Goal: Task Accomplishment & Management: Use online tool/utility

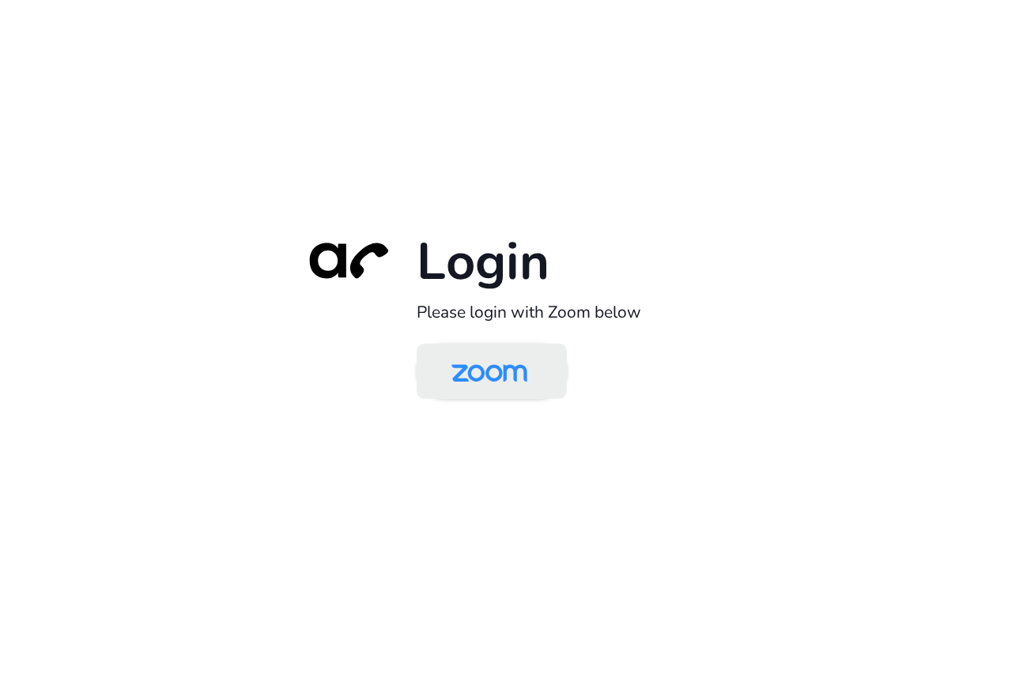
click at [485, 374] on img at bounding box center [489, 372] width 109 height 51
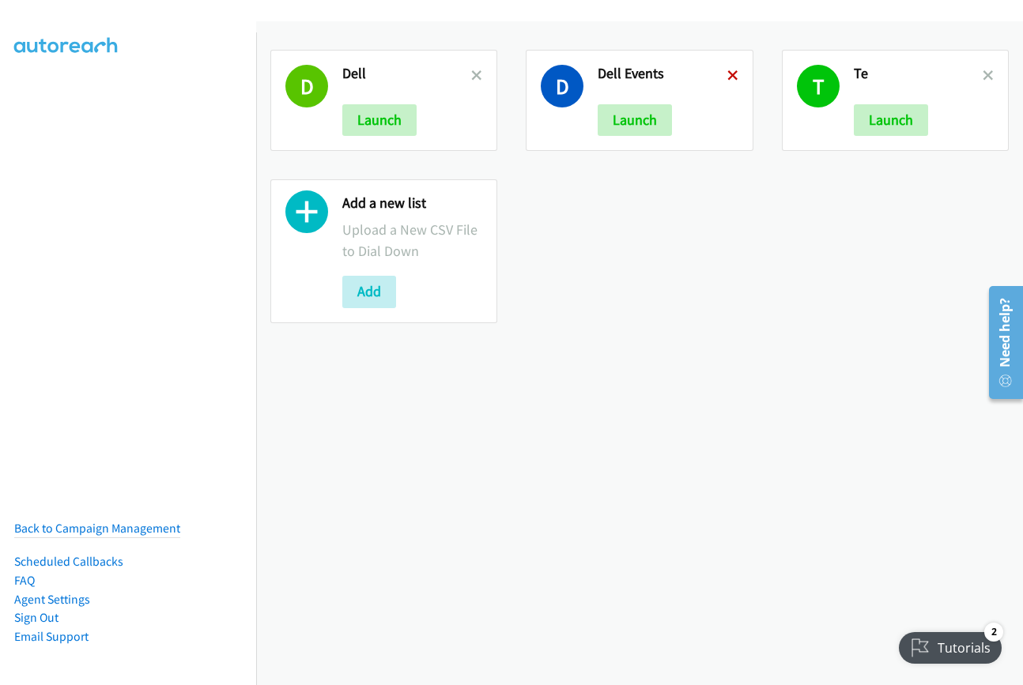
click at [727, 72] on icon at bounding box center [732, 76] width 11 height 11
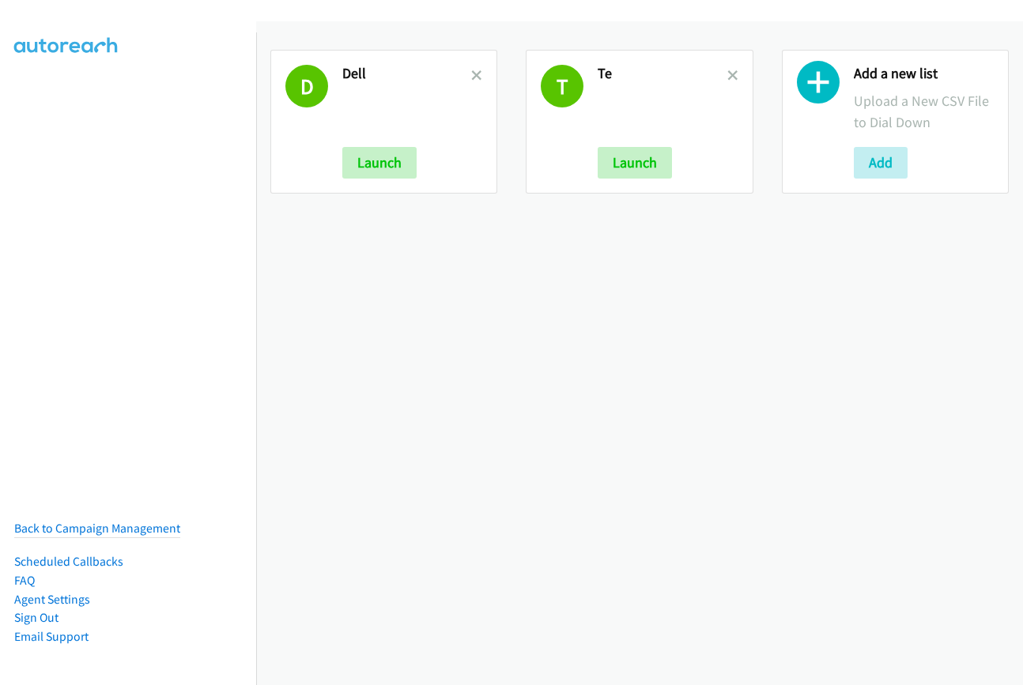
click at [727, 72] on icon at bounding box center [732, 76] width 11 height 11
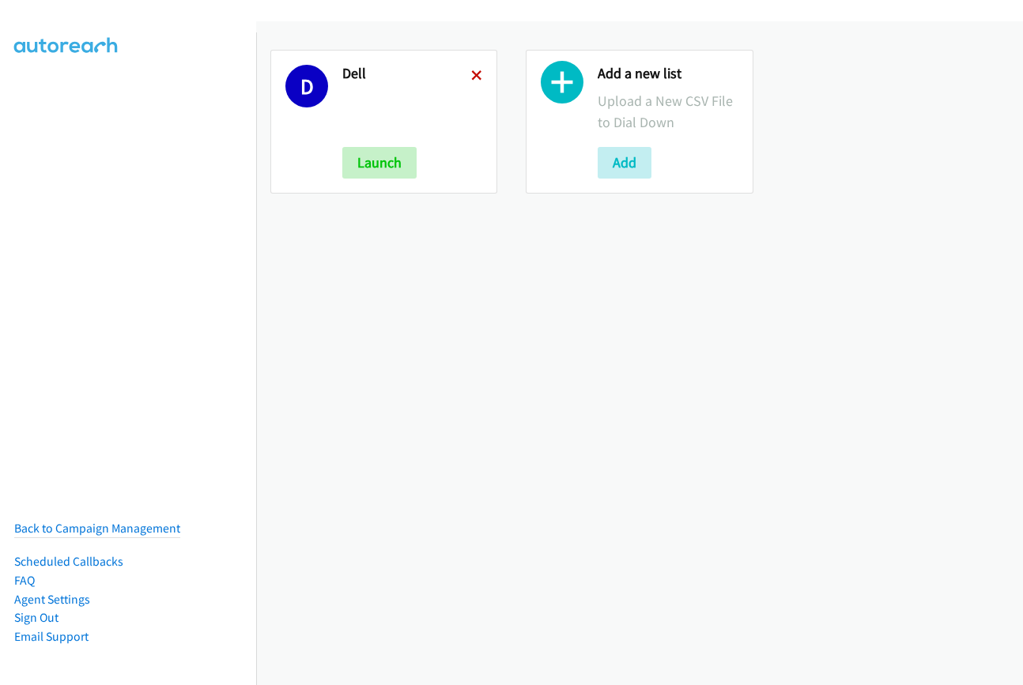
click at [474, 79] on icon at bounding box center [476, 76] width 11 height 11
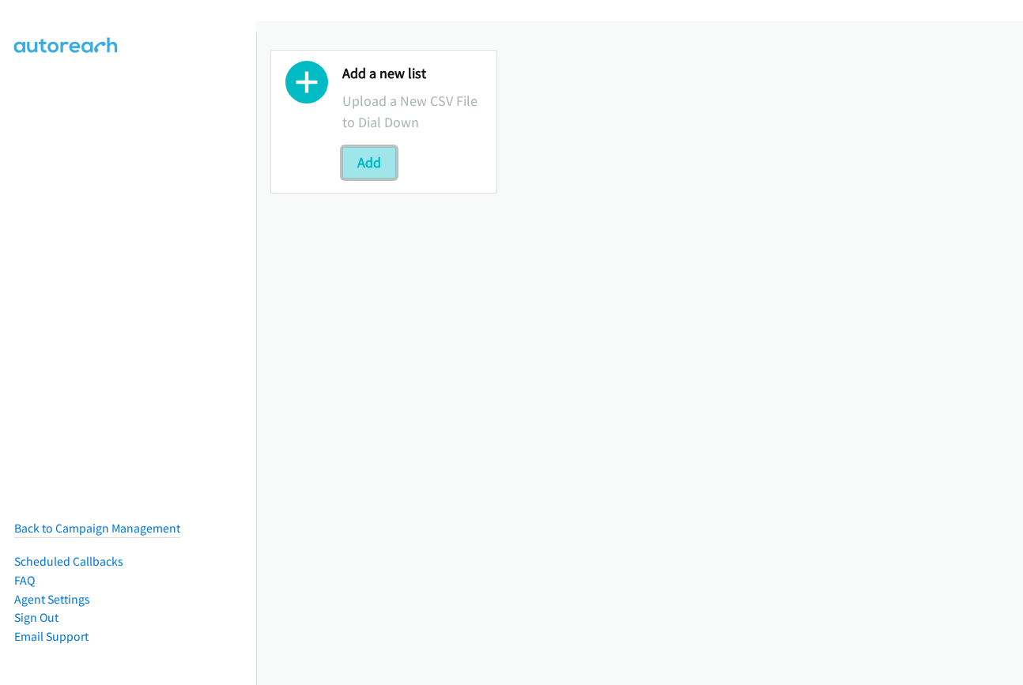
click at [349, 163] on button "Add" at bounding box center [369, 163] width 54 height 32
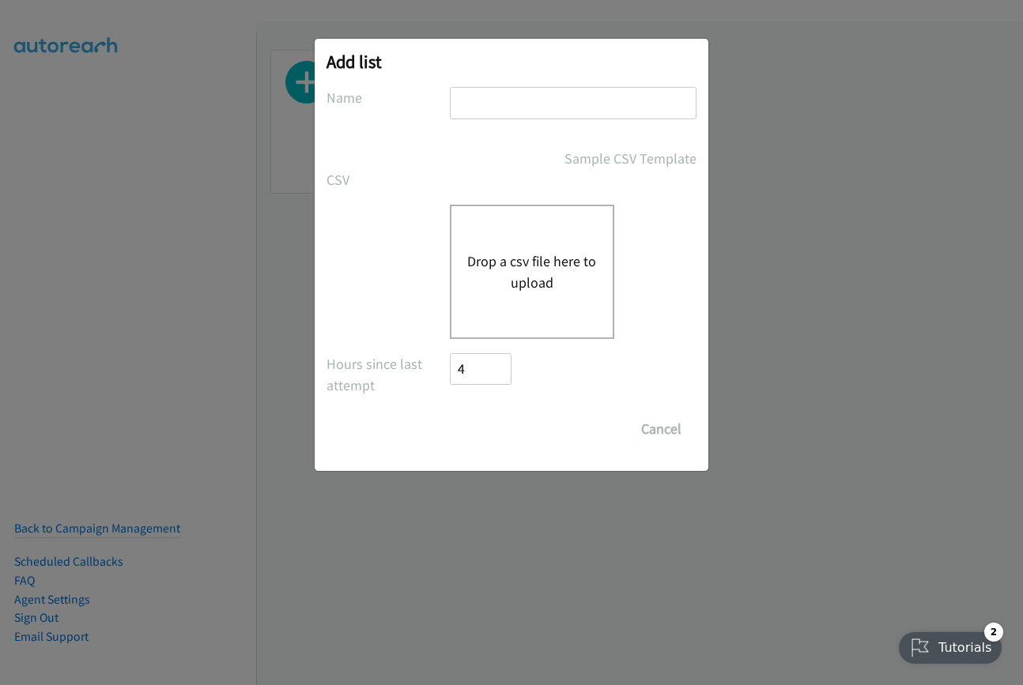
click at [528, 109] on input "text" at bounding box center [573, 103] width 247 height 32
type input "dell"
click at [517, 276] on button "Drop a csv file here to upload" at bounding box center [532, 272] width 130 height 43
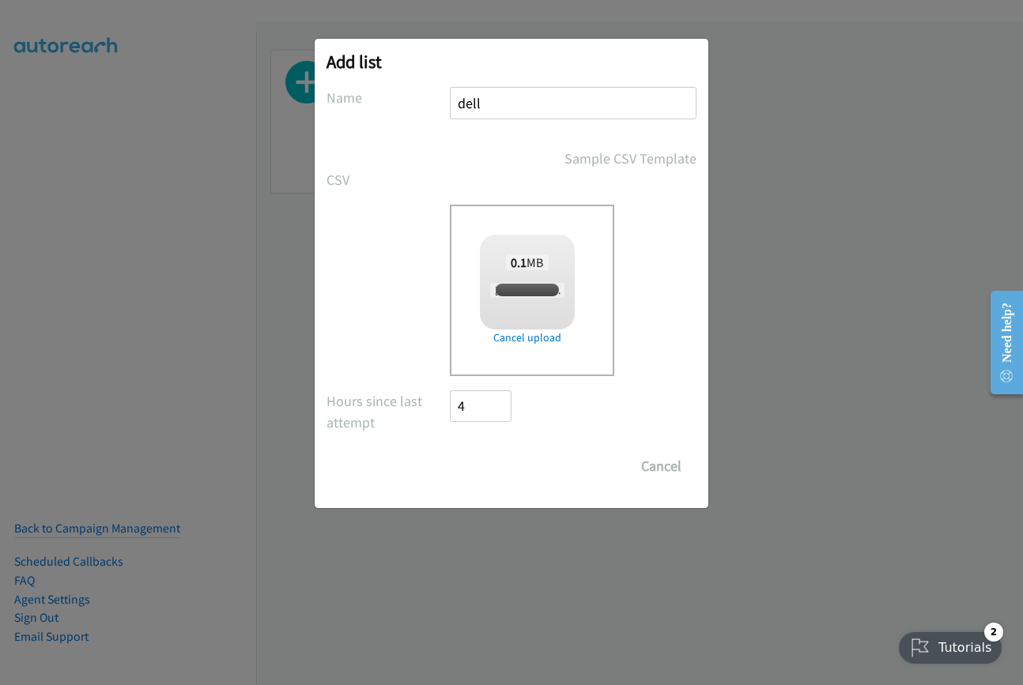
checkbox input "true"
click at [484, 466] on input "Save List" at bounding box center [491, 467] width 83 height 32
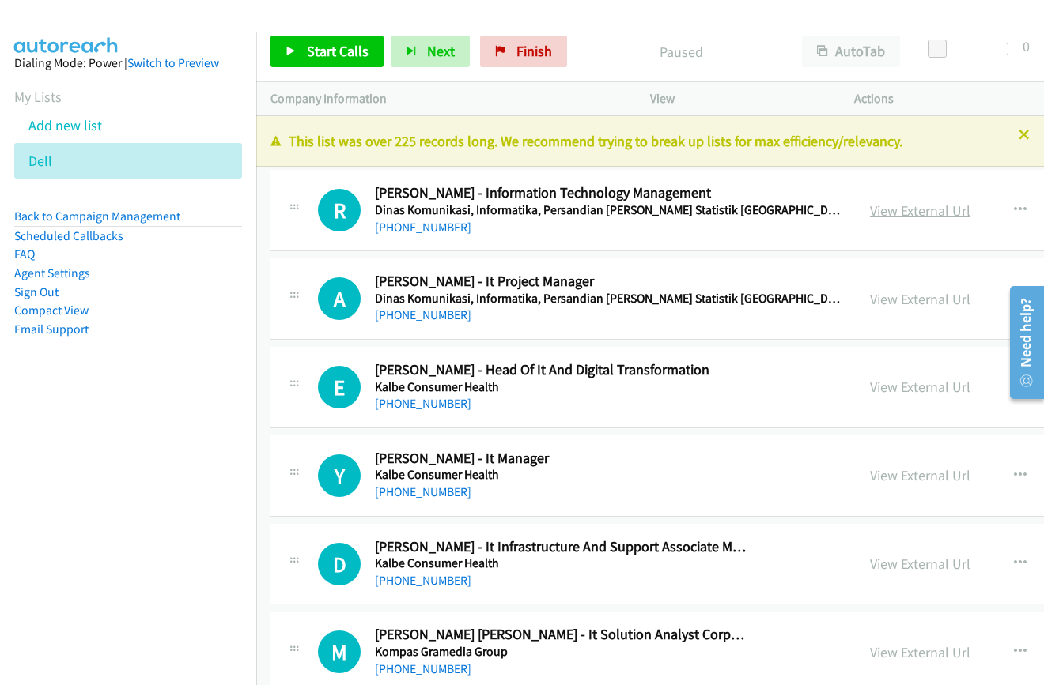
click at [870, 215] on link "View External Url" at bounding box center [920, 211] width 100 height 18
click at [319, 47] on span "Start Calls" at bounding box center [338, 51] width 62 height 18
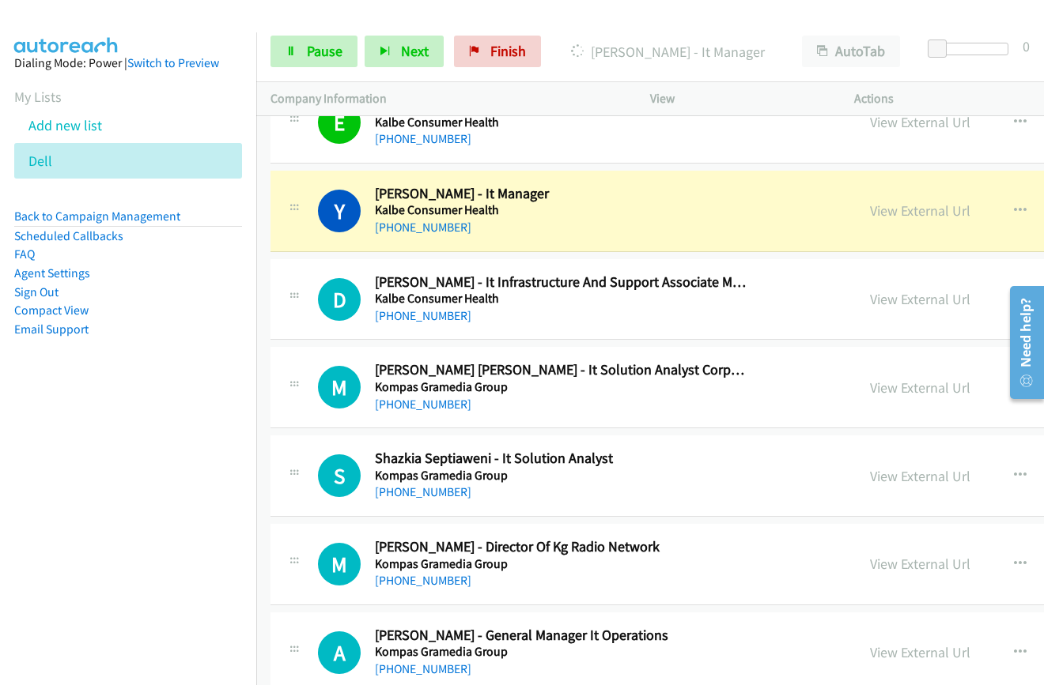
scroll to position [237, 0]
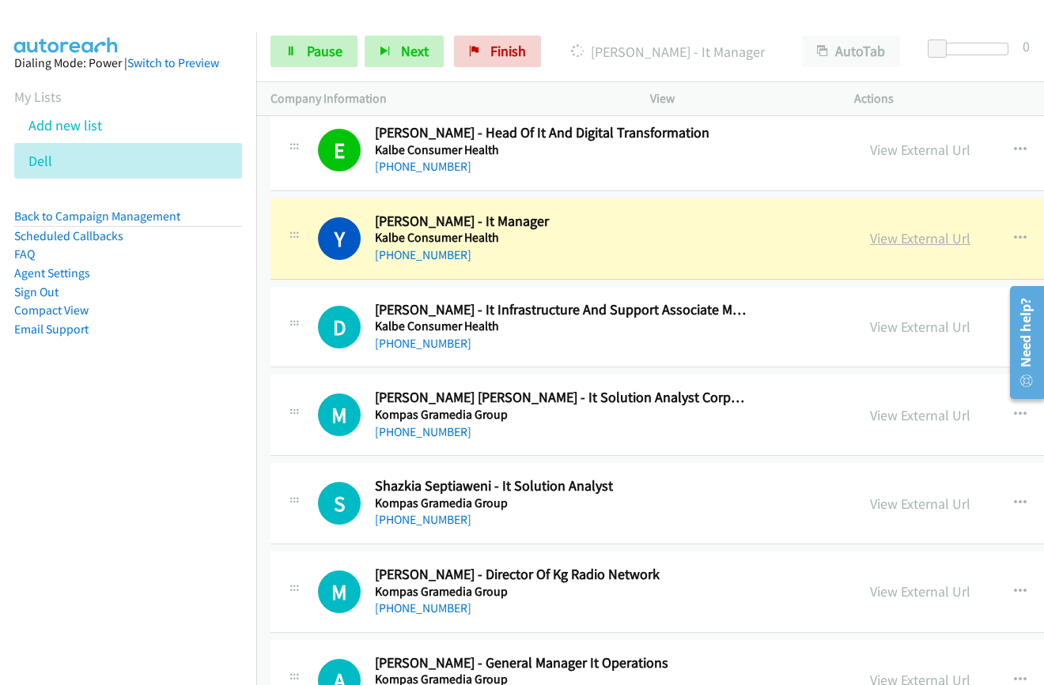
click at [870, 242] on link "View External Url" at bounding box center [920, 238] width 100 height 18
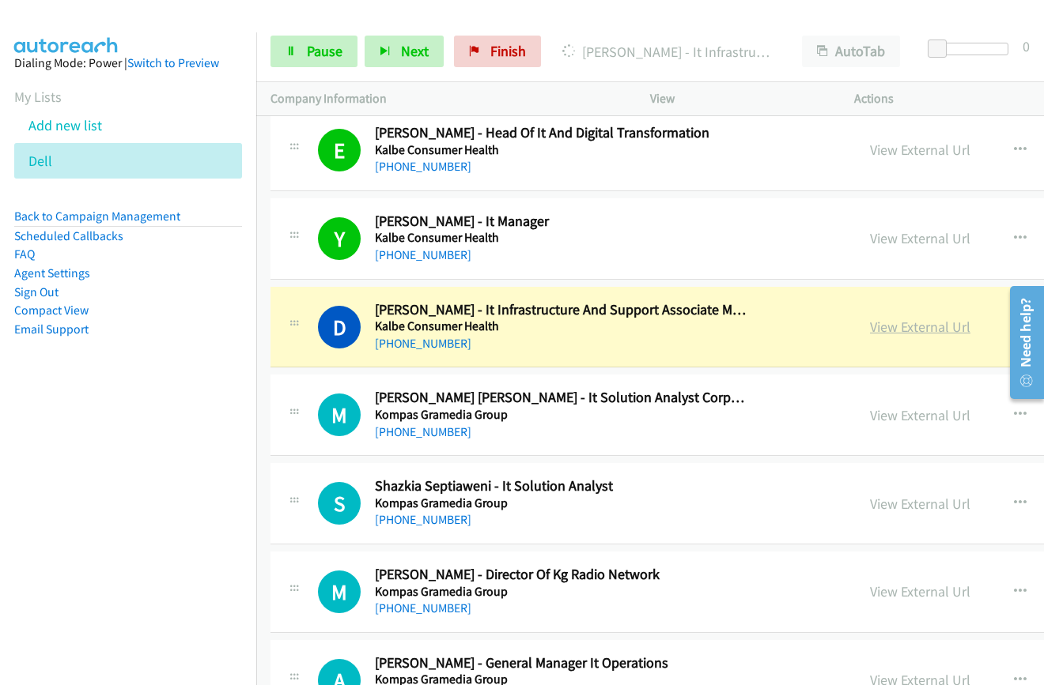
click at [870, 334] on link "View External Url" at bounding box center [920, 327] width 100 height 18
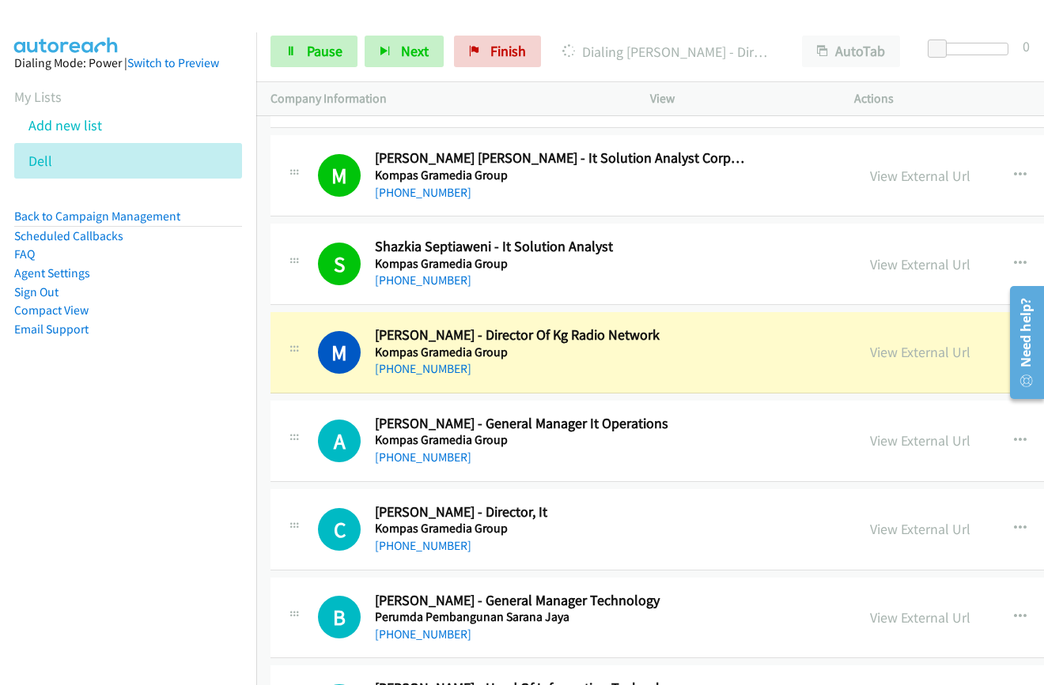
scroll to position [553, 0]
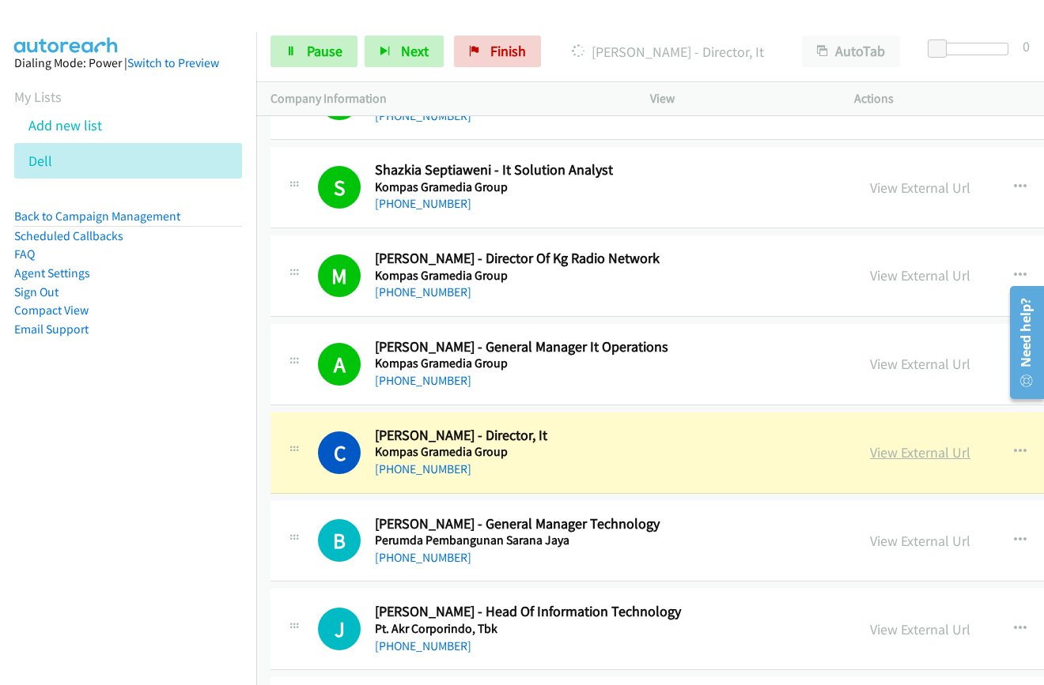
click at [870, 448] on link "View External Url" at bounding box center [920, 452] width 100 height 18
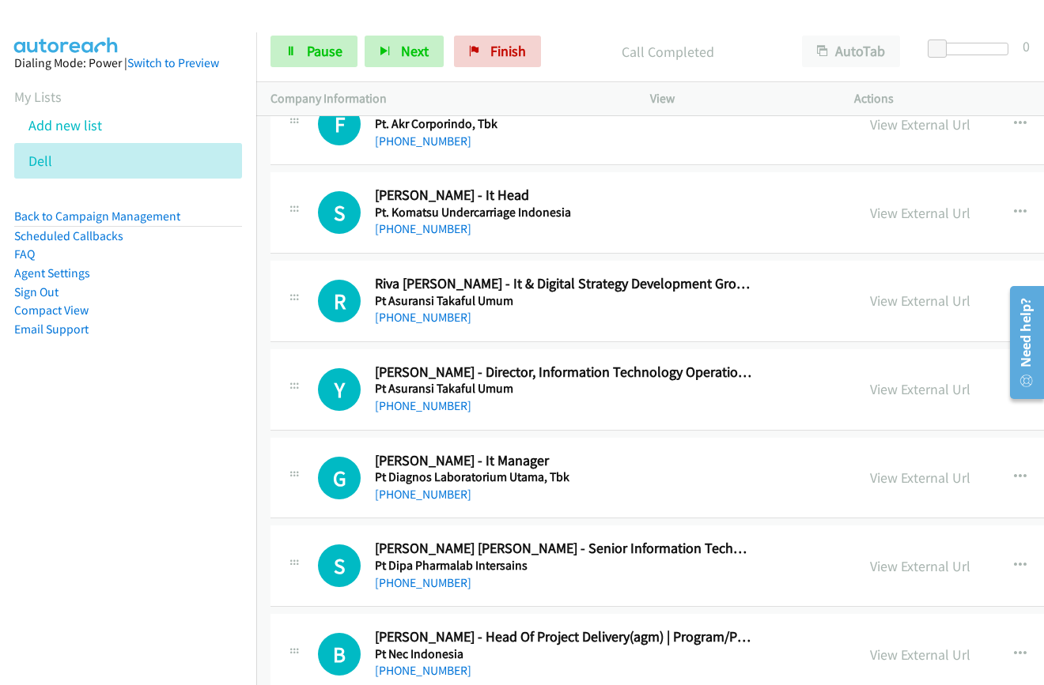
scroll to position [1502, 0]
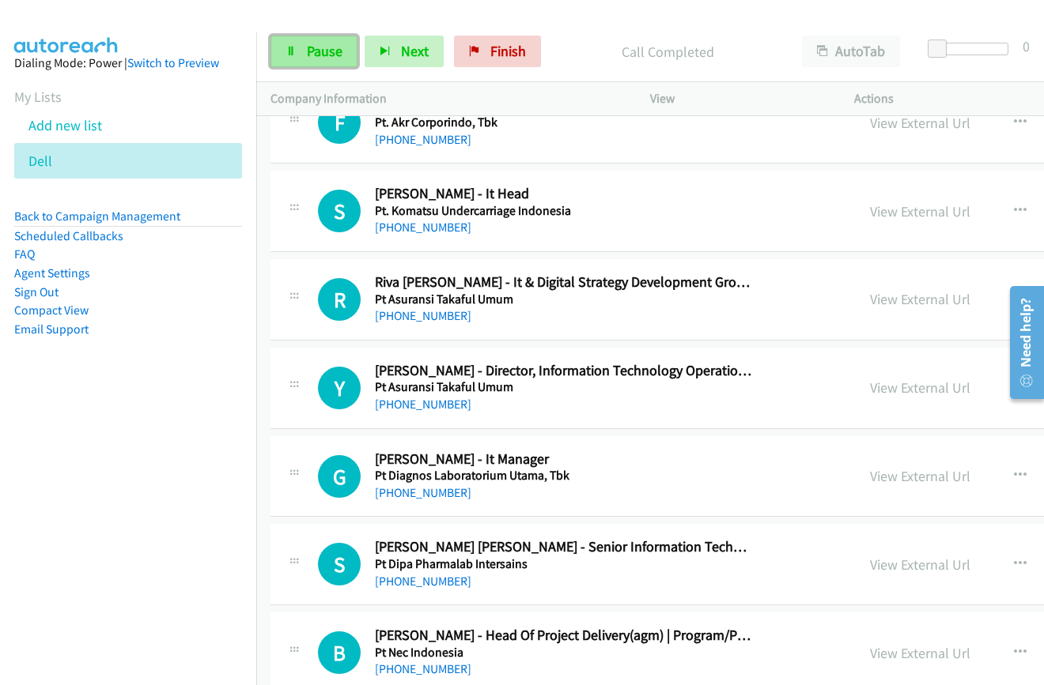
click at [293, 57] on link "Pause" at bounding box center [313, 52] width 87 height 32
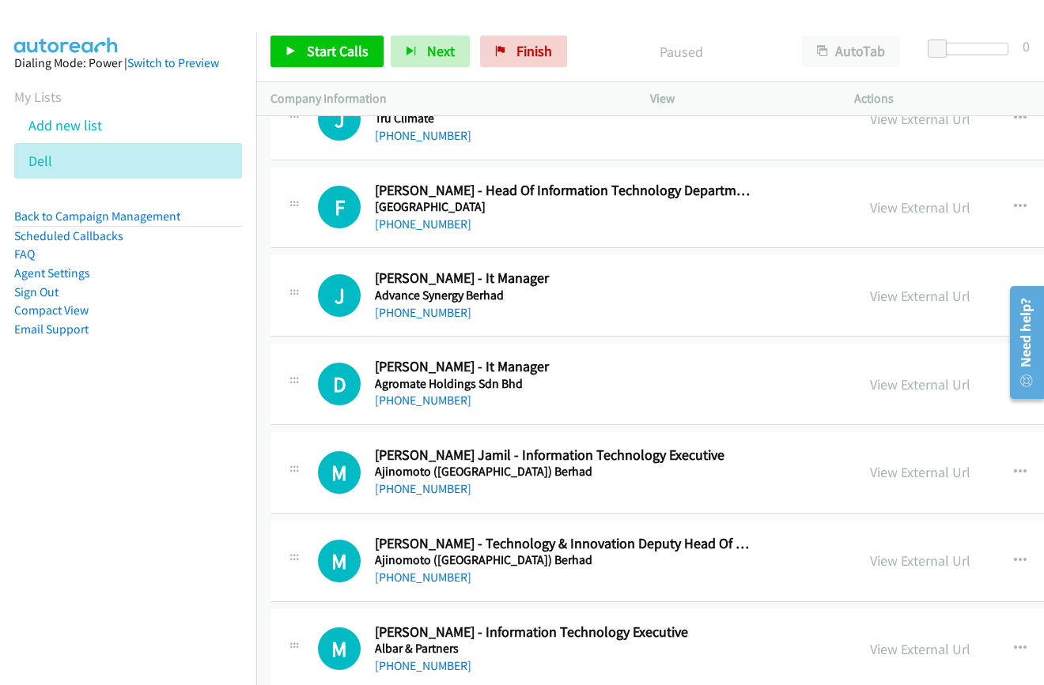
scroll to position [3557, 0]
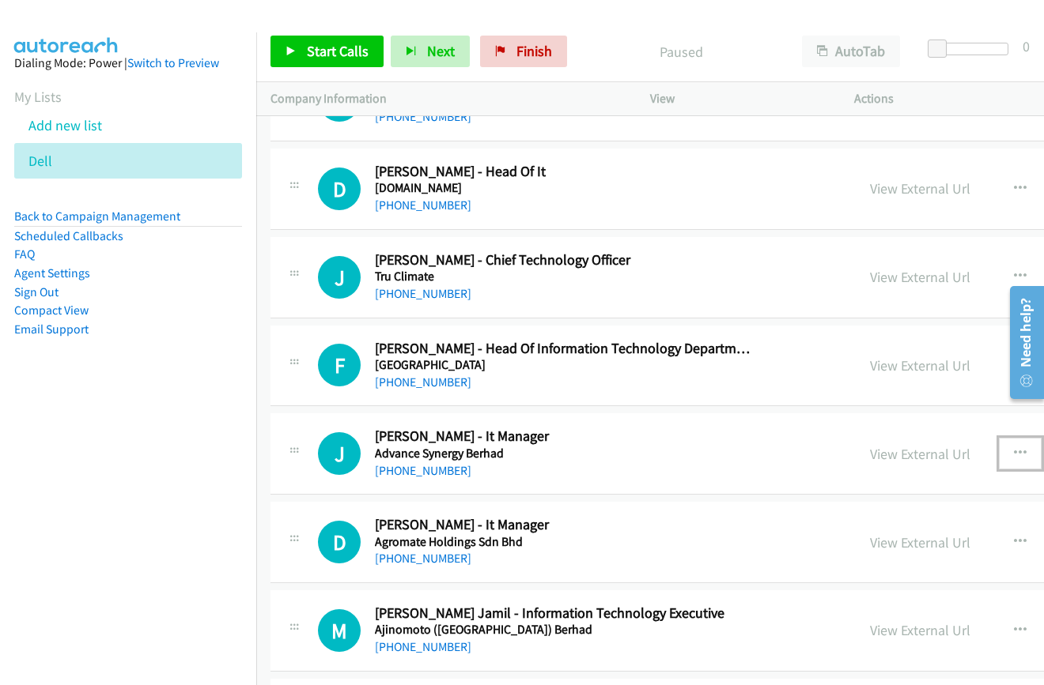
click at [1013, 453] on icon "button" at bounding box center [1019, 453] width 13 height 13
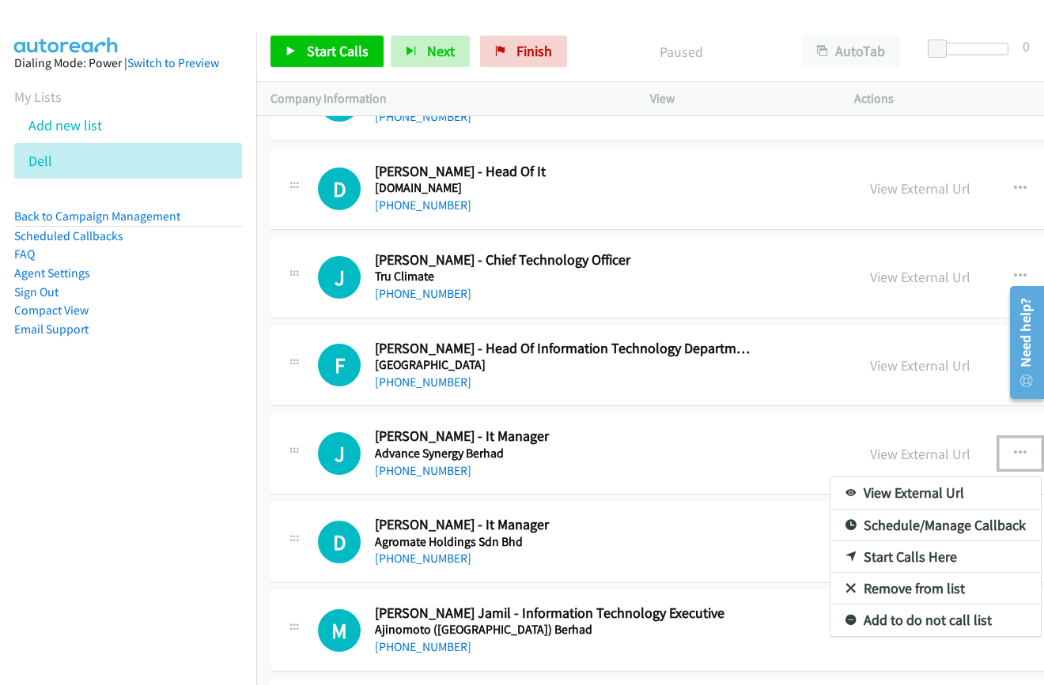
click at [830, 549] on link "Start Calls Here" at bounding box center [935, 558] width 210 height 32
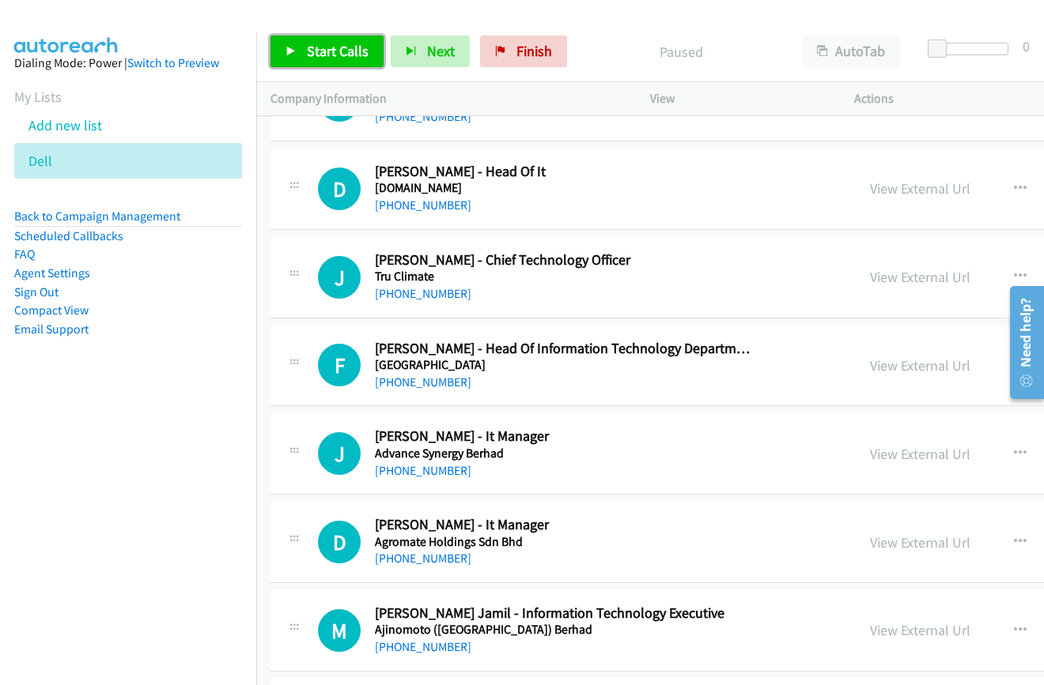
click at [338, 59] on span "Start Calls" at bounding box center [338, 51] width 62 height 18
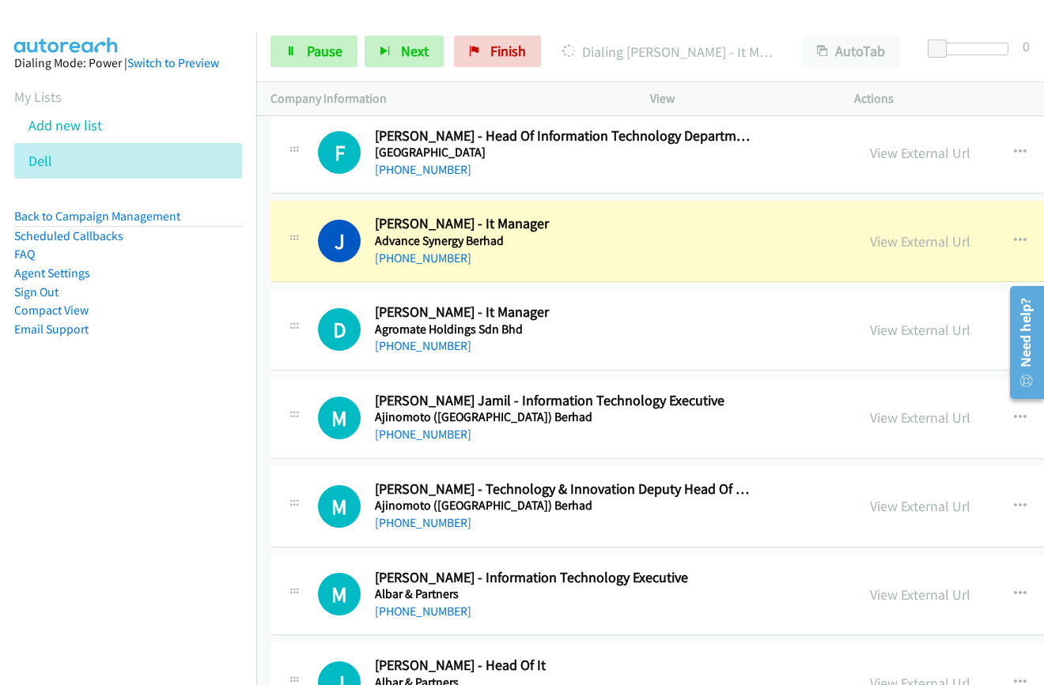
scroll to position [3795, 0]
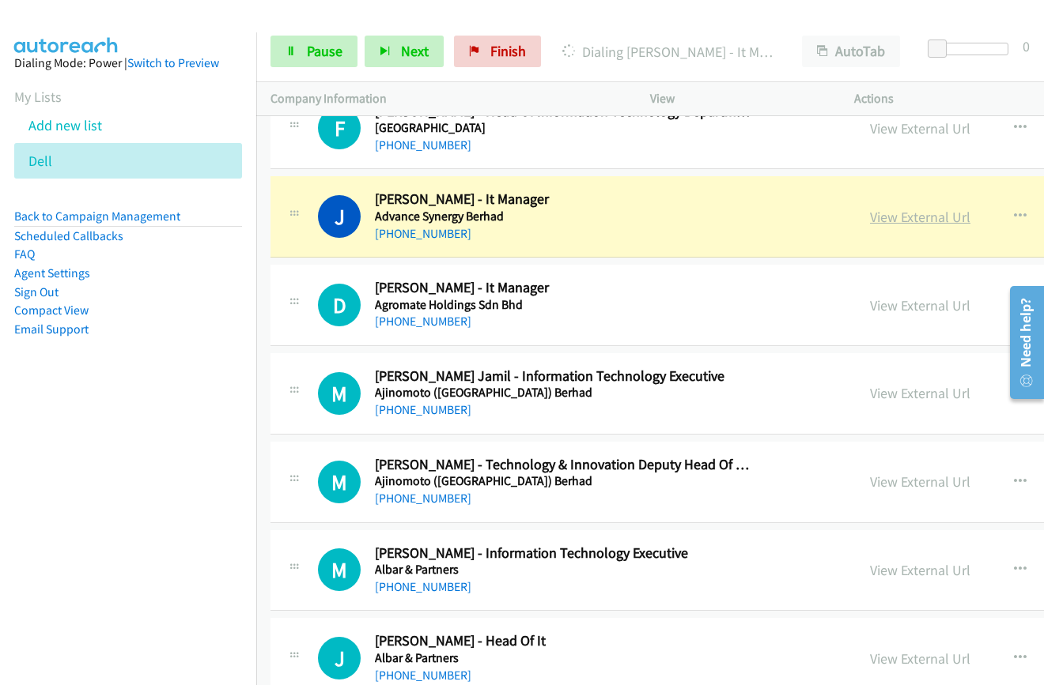
click at [870, 210] on link "View External Url" at bounding box center [920, 217] width 100 height 18
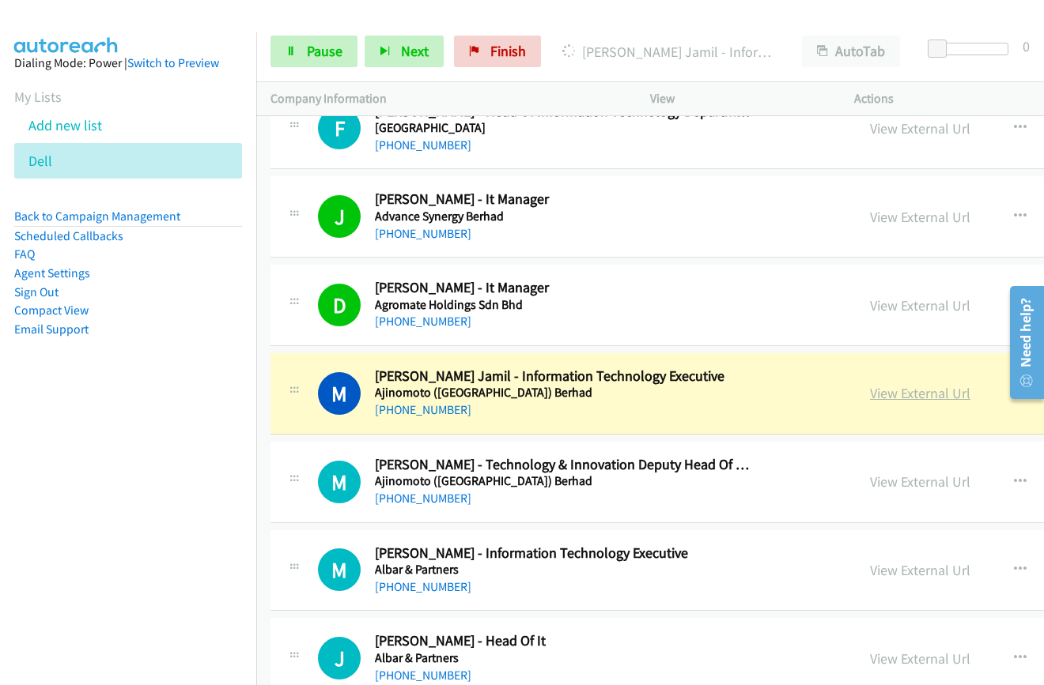
click at [870, 398] on link "View External Url" at bounding box center [920, 393] width 100 height 18
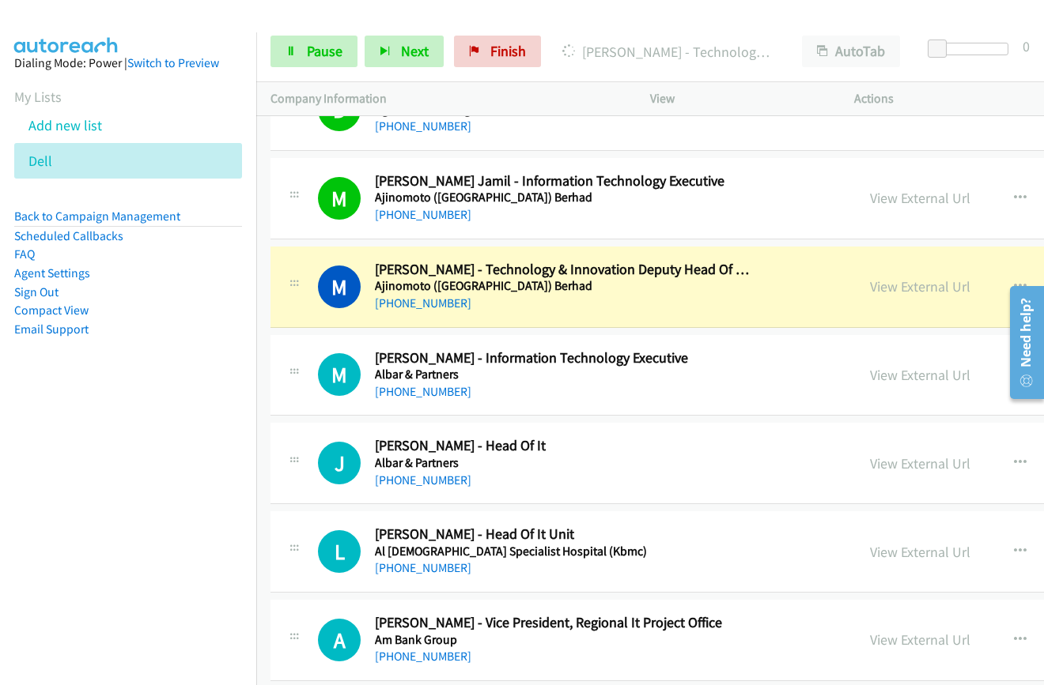
scroll to position [4032, 0]
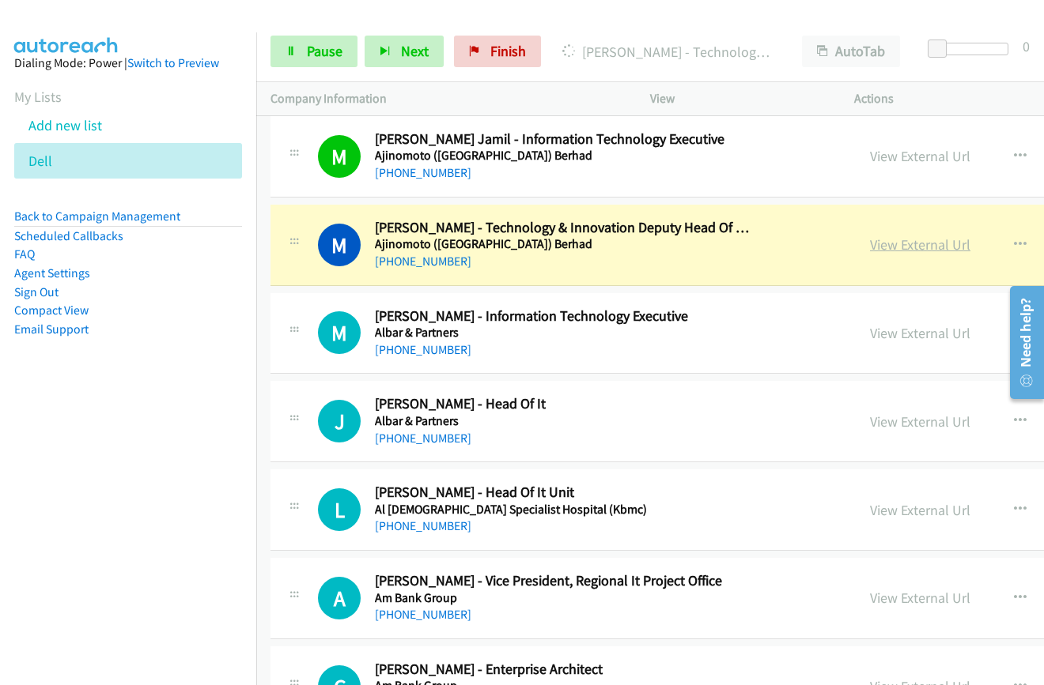
click at [870, 251] on link "View External Url" at bounding box center [920, 245] width 100 height 18
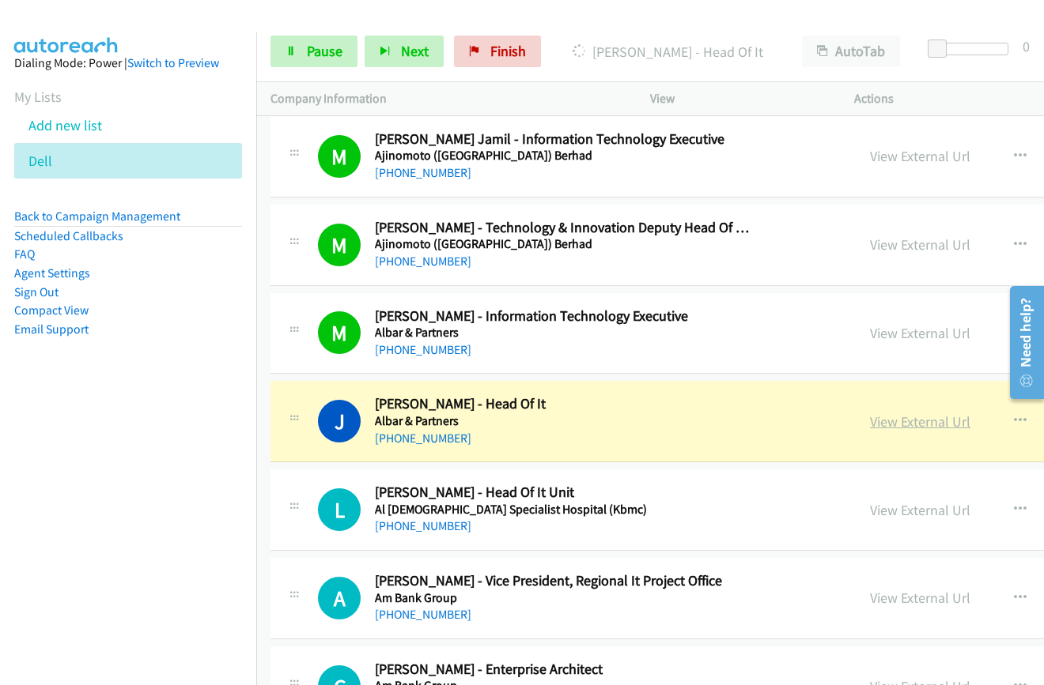
click at [870, 418] on link "View External Url" at bounding box center [920, 422] width 100 height 18
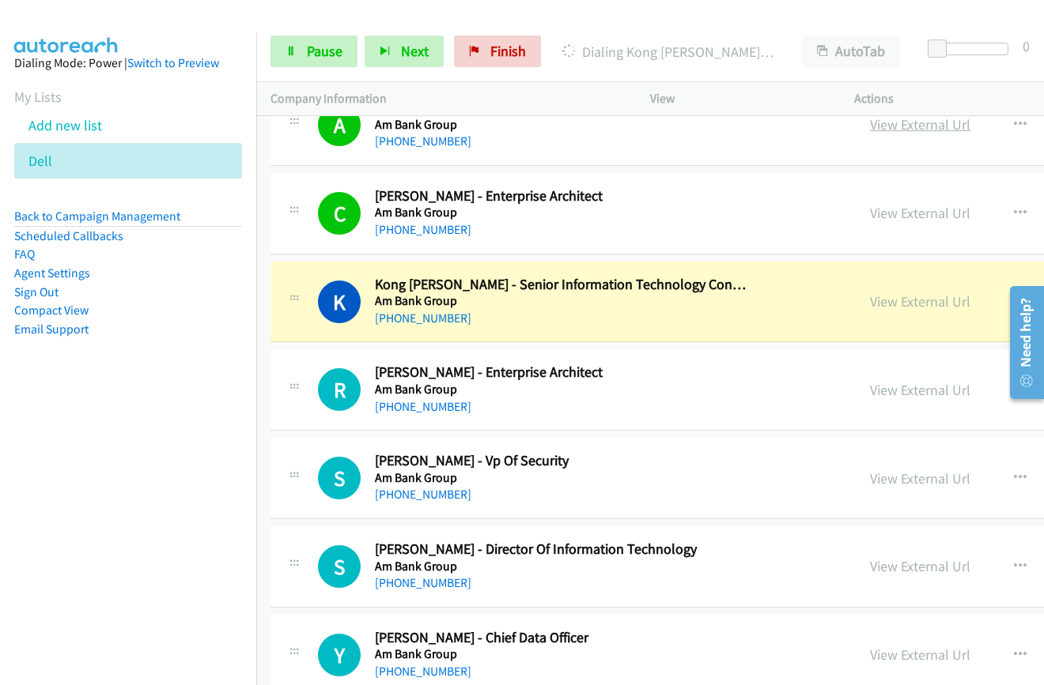
scroll to position [4506, 0]
click at [870, 306] on link "View External Url" at bounding box center [920, 301] width 100 height 18
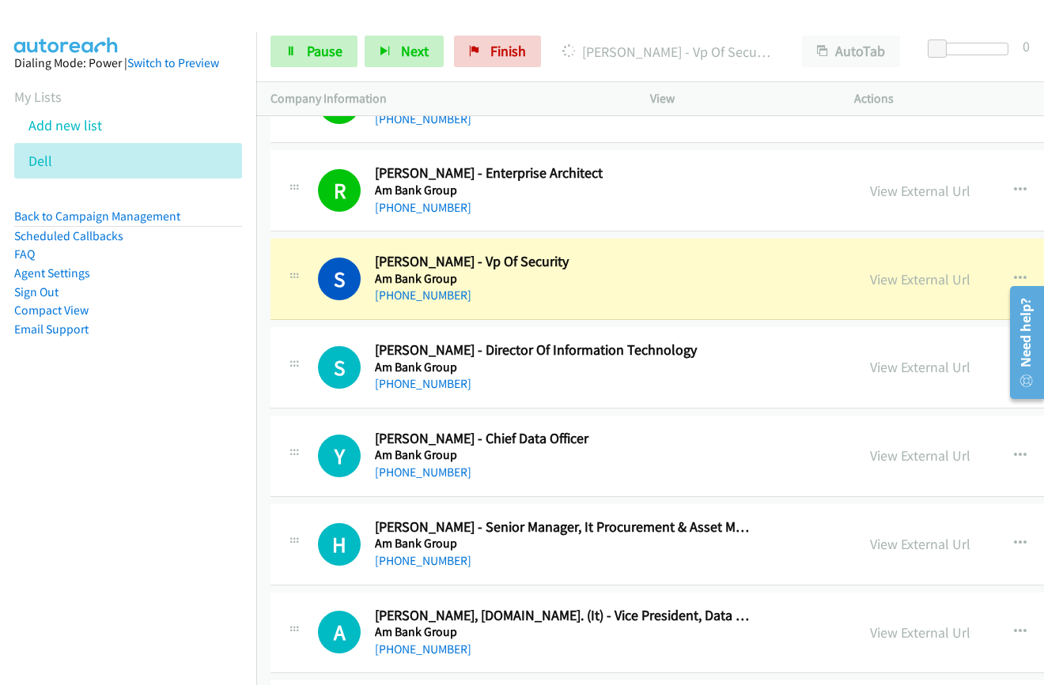
scroll to position [4743, 0]
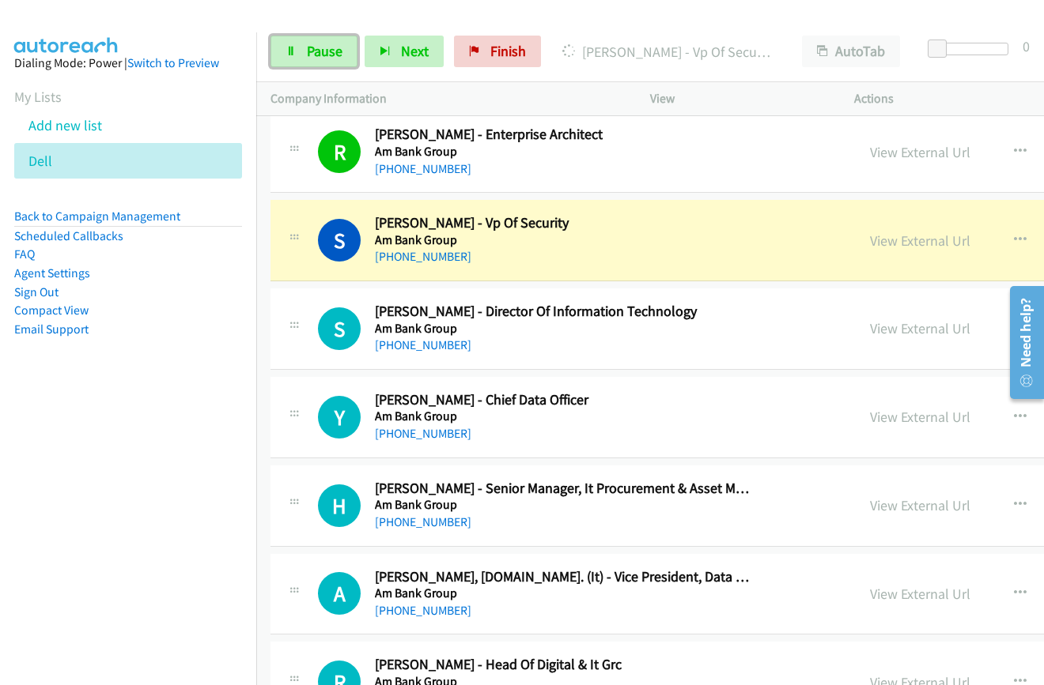
drag, startPoint x: 322, startPoint y: 54, endPoint x: 442, endPoint y: 96, distance: 127.5
click at [322, 54] on span "Pause" at bounding box center [325, 51] width 36 height 18
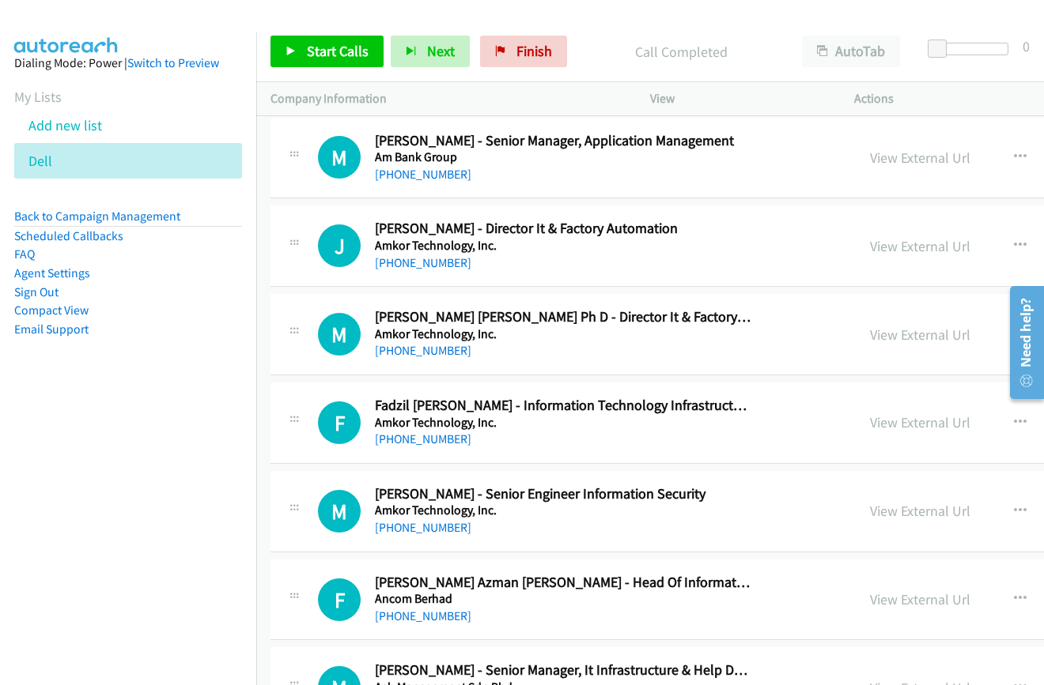
scroll to position [6957, 0]
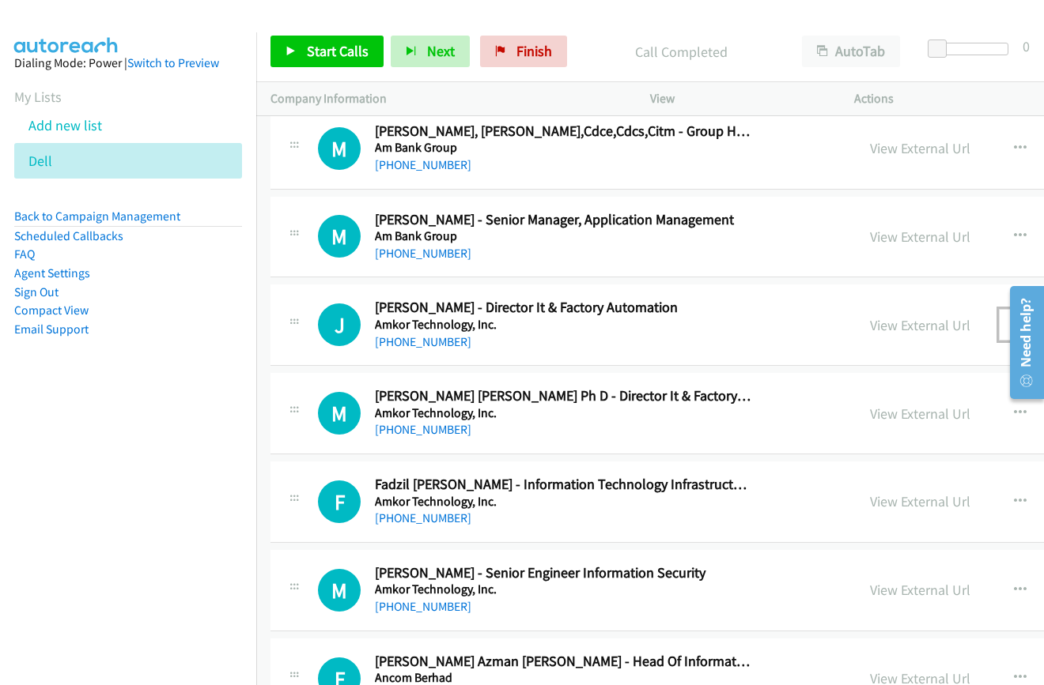
click at [1013, 323] on icon "button" at bounding box center [1019, 325] width 13 height 13
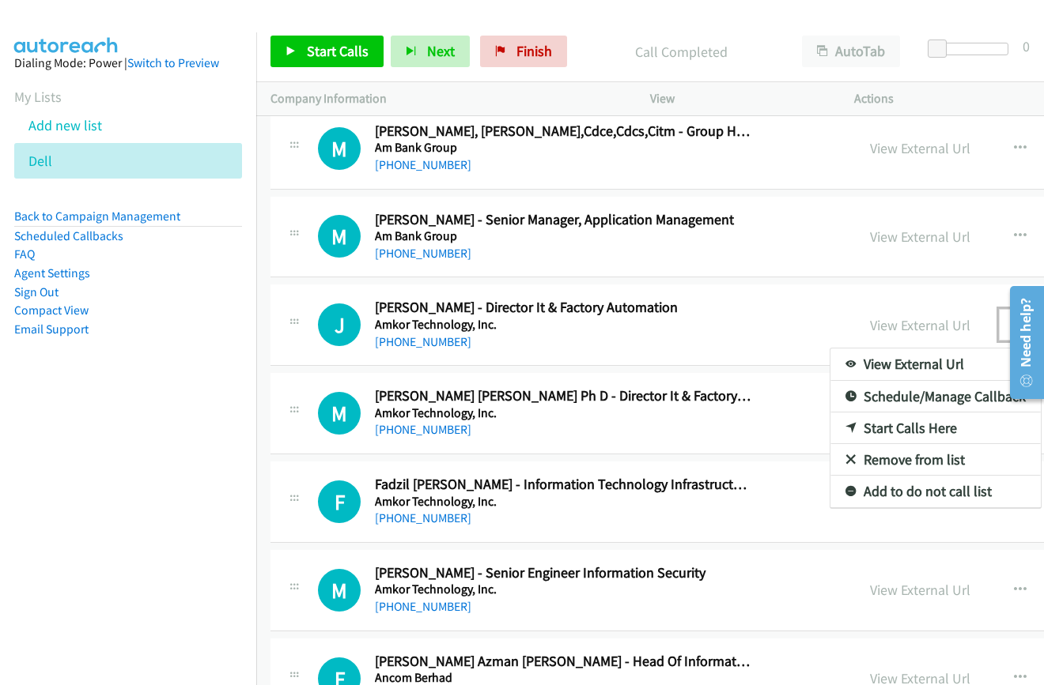
click at [830, 428] on link "Start Calls Here" at bounding box center [935, 429] width 210 height 32
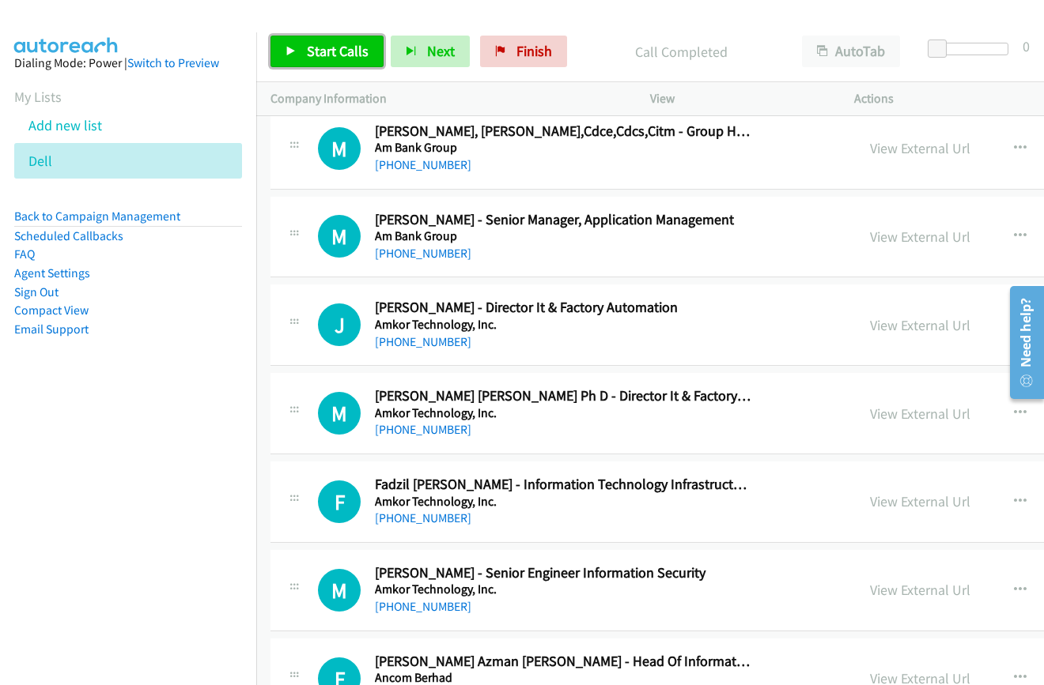
click at [308, 42] on span "Start Calls" at bounding box center [338, 51] width 62 height 18
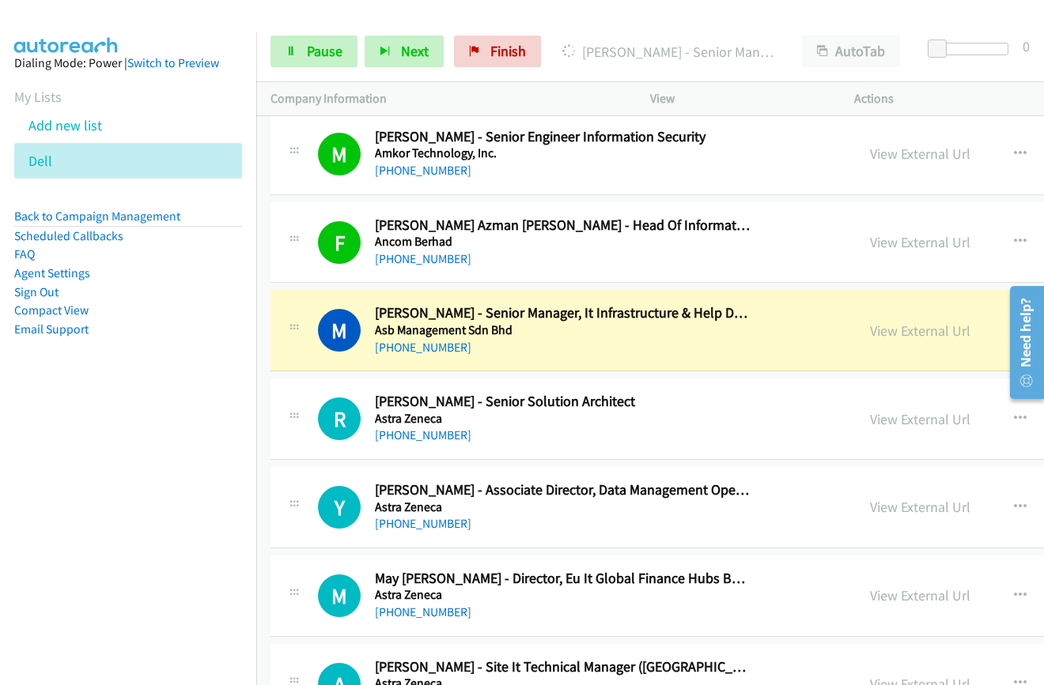
scroll to position [7431, 0]
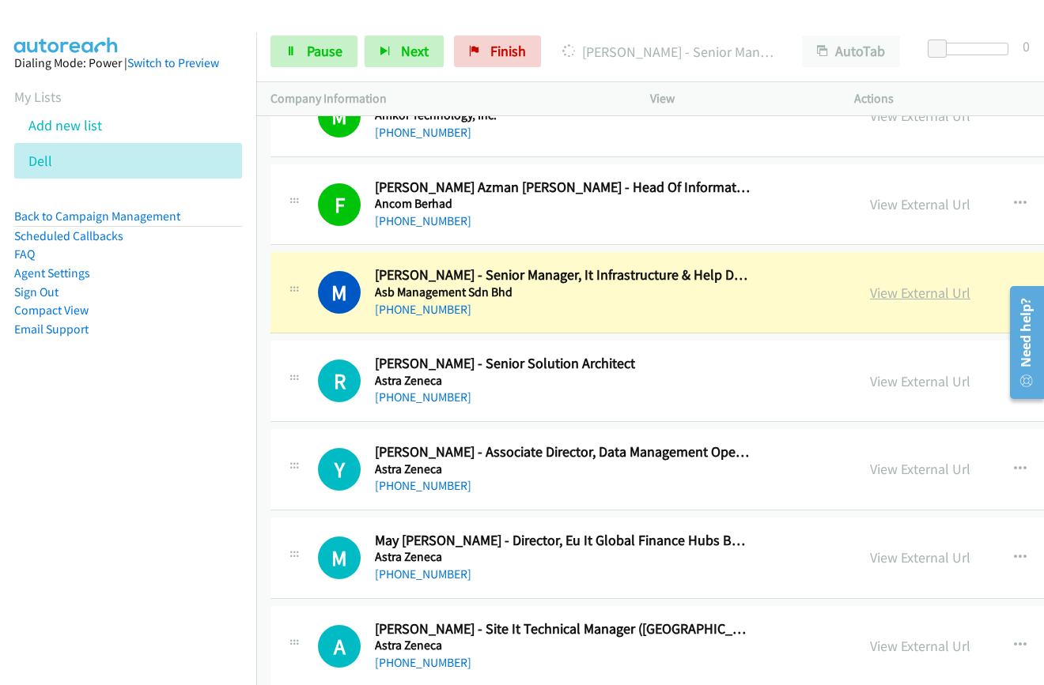
click at [870, 292] on link "View External Url" at bounding box center [920, 293] width 100 height 18
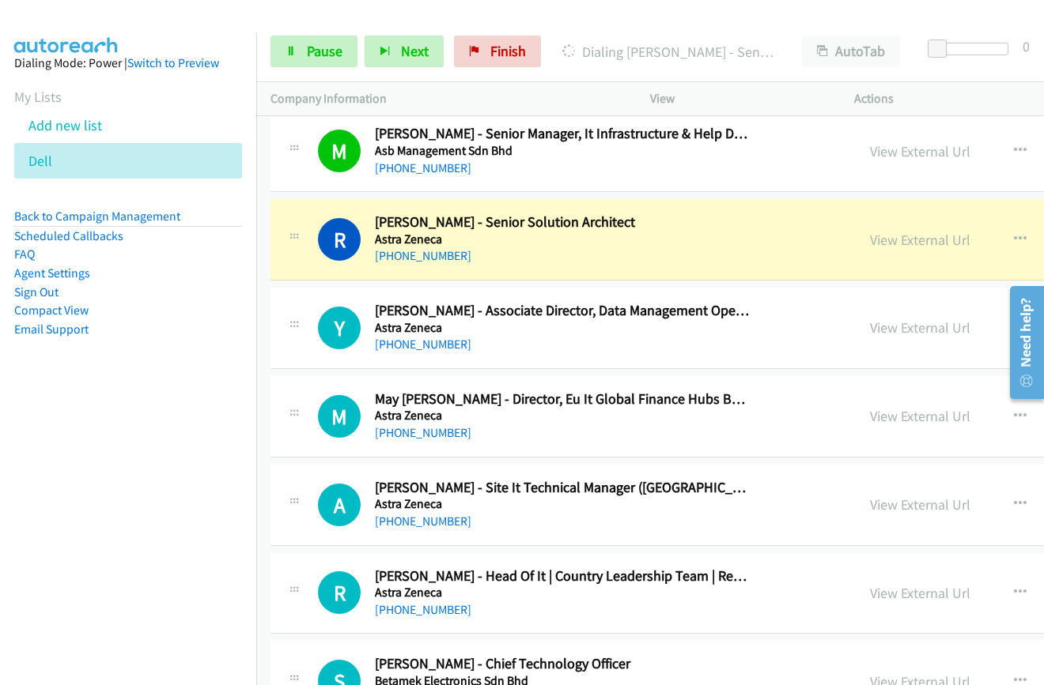
scroll to position [7589, 0]
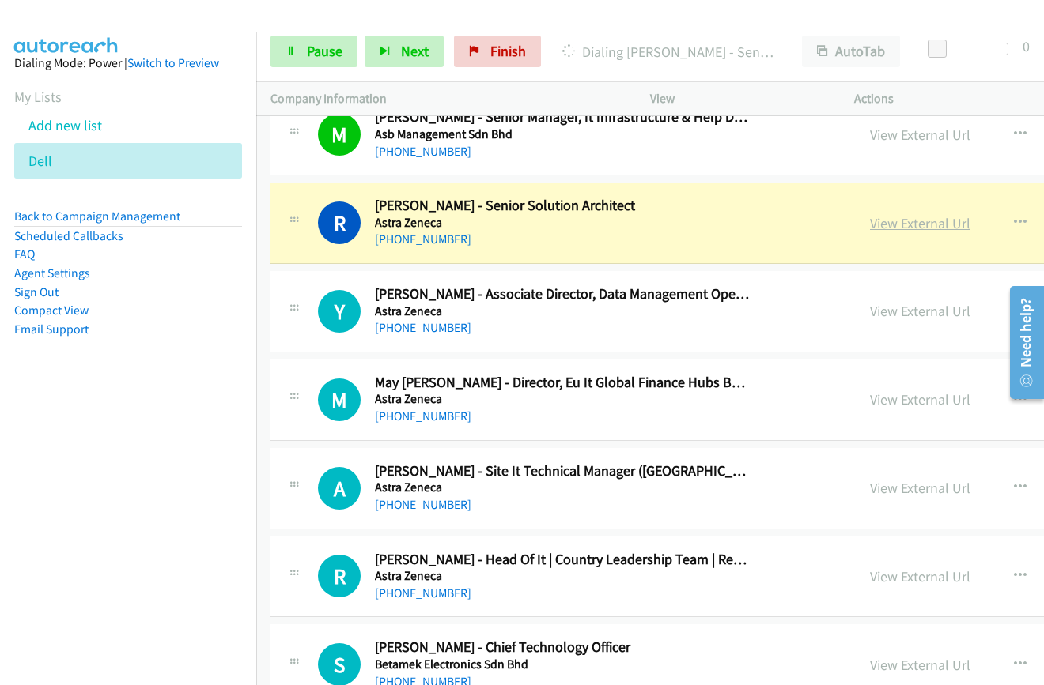
click at [870, 225] on link "View External Url" at bounding box center [920, 223] width 100 height 18
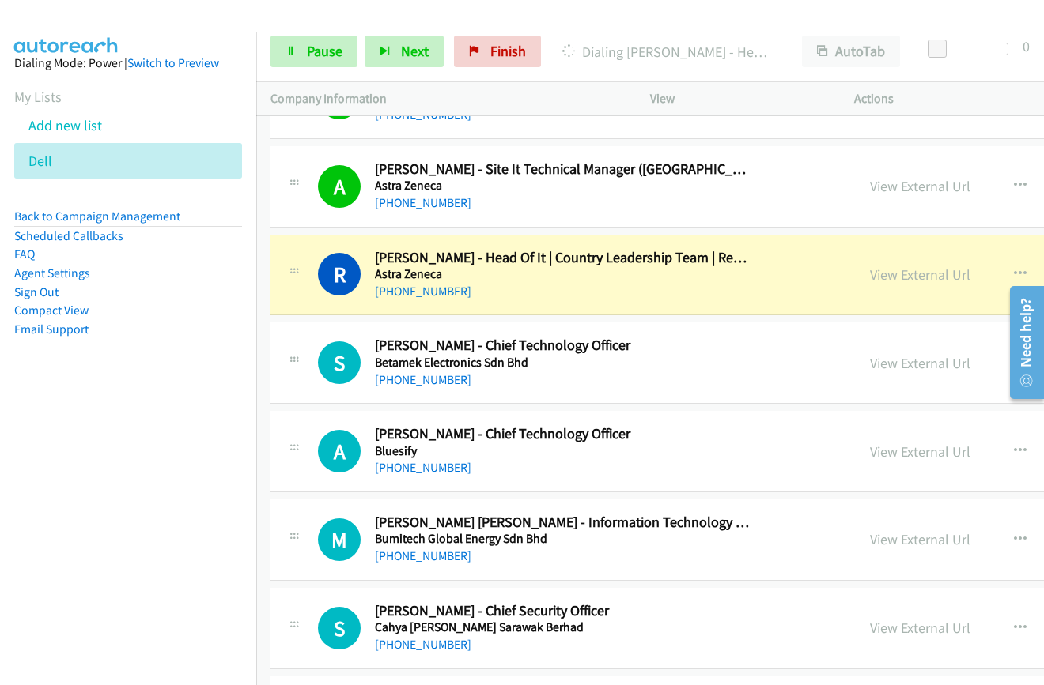
scroll to position [7906, 0]
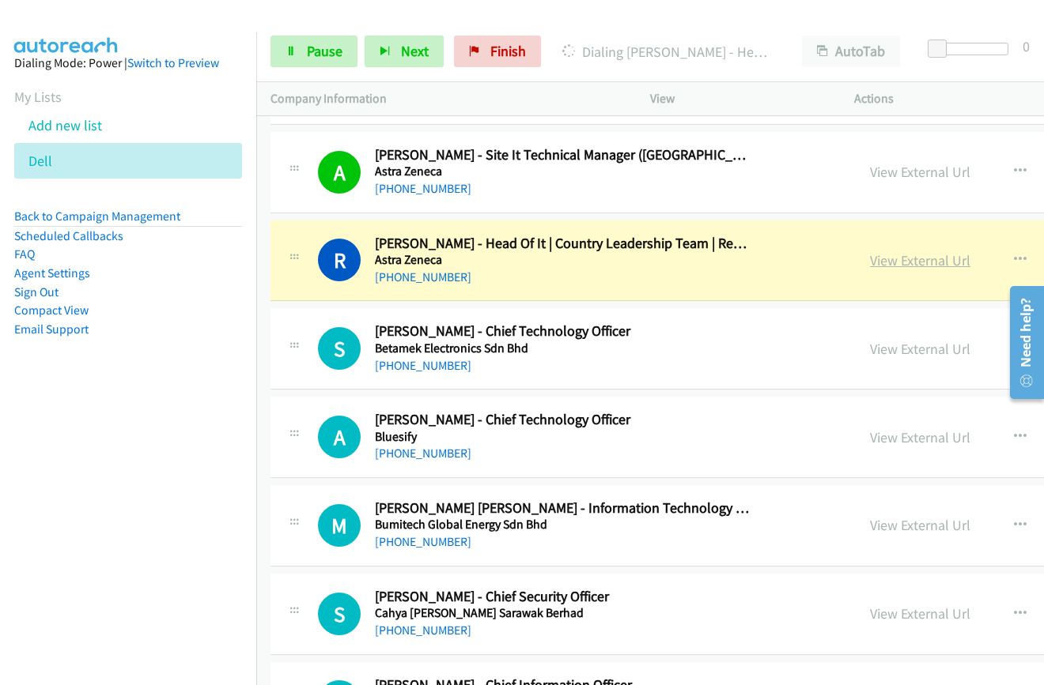
click at [870, 259] on link "View External Url" at bounding box center [920, 260] width 100 height 18
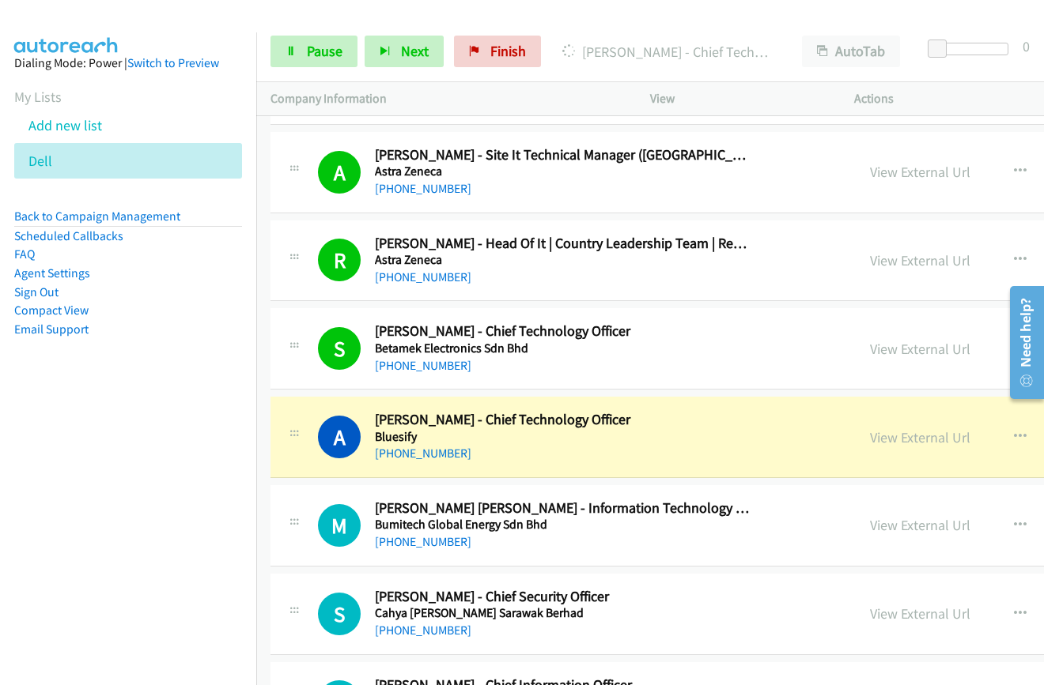
click at [855, 449] on div "View External Url View External Url Schedule/Manage Callback Start Calls Here R…" at bounding box center [1008, 437] width 307 height 52
click at [870, 440] on link "View External Url" at bounding box center [920, 437] width 100 height 18
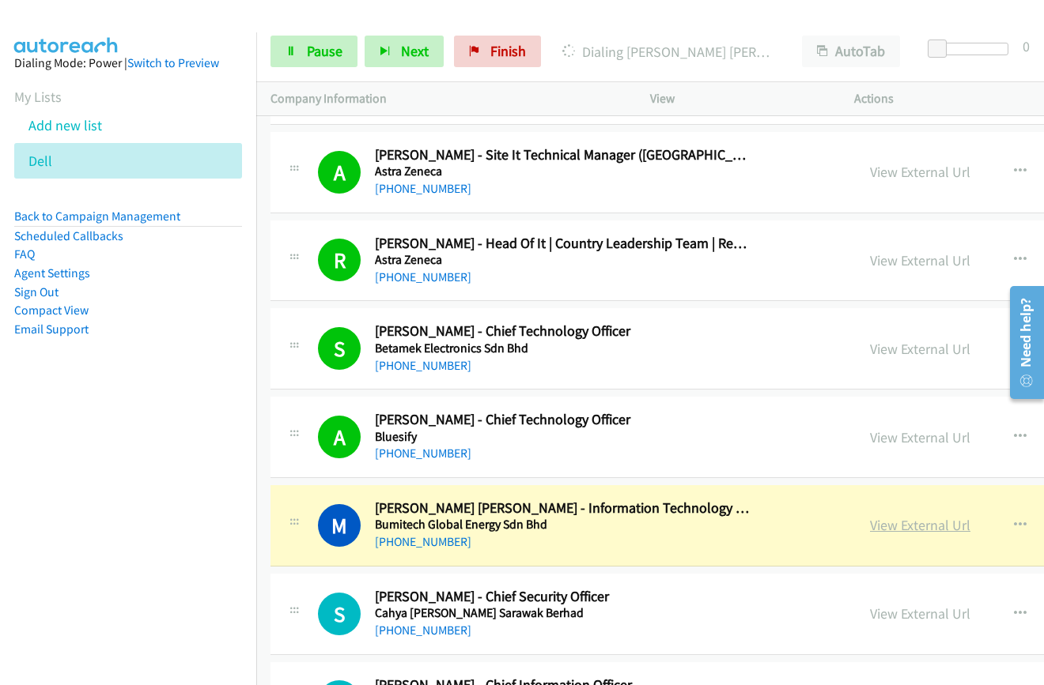
click at [870, 524] on link "View External Url" at bounding box center [920, 525] width 100 height 18
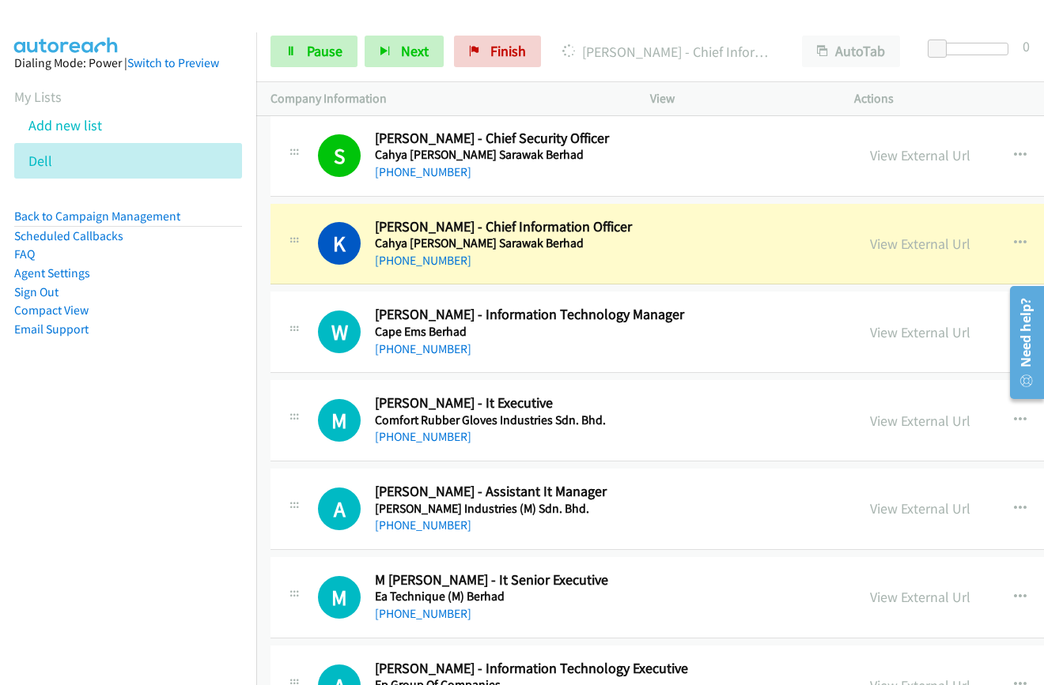
scroll to position [8380, 0]
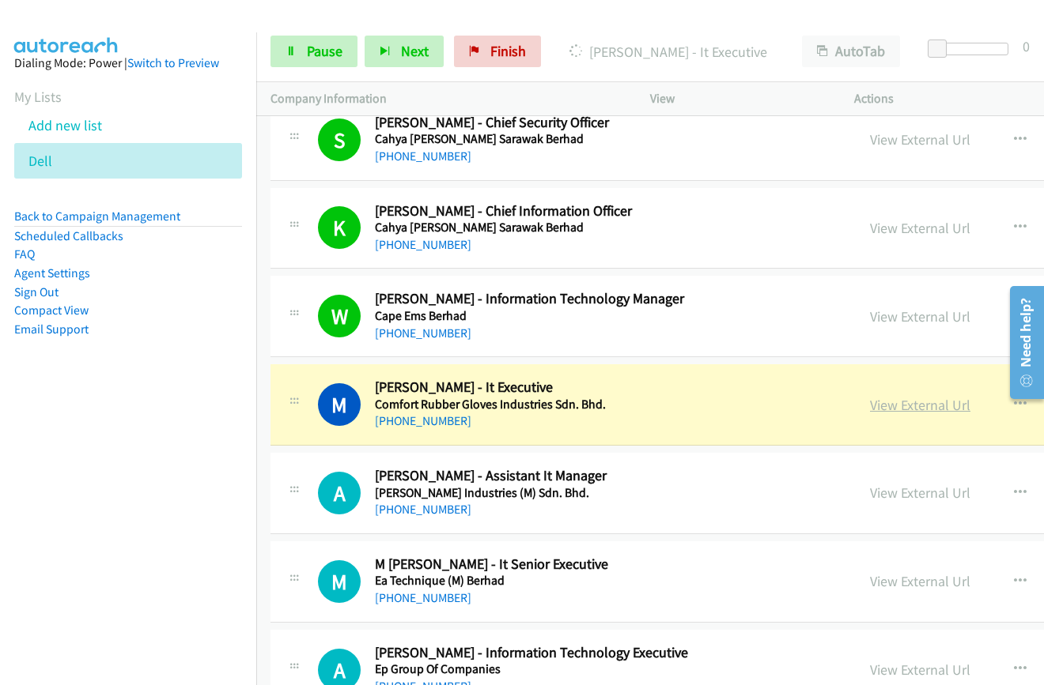
click at [870, 410] on link "View External Url" at bounding box center [920, 405] width 100 height 18
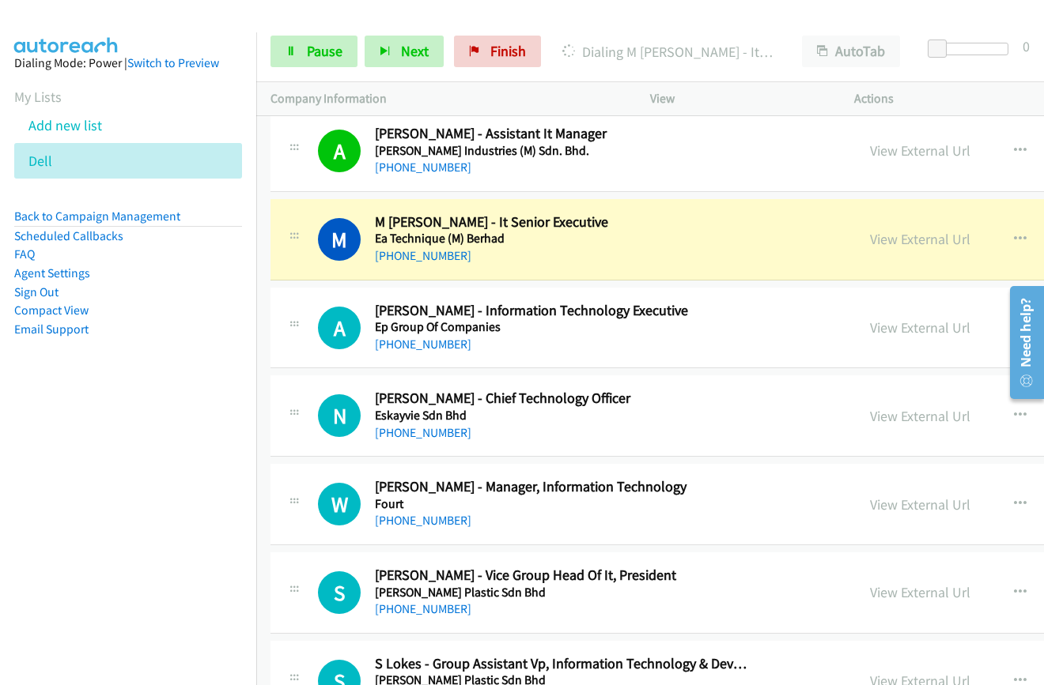
scroll to position [8775, 0]
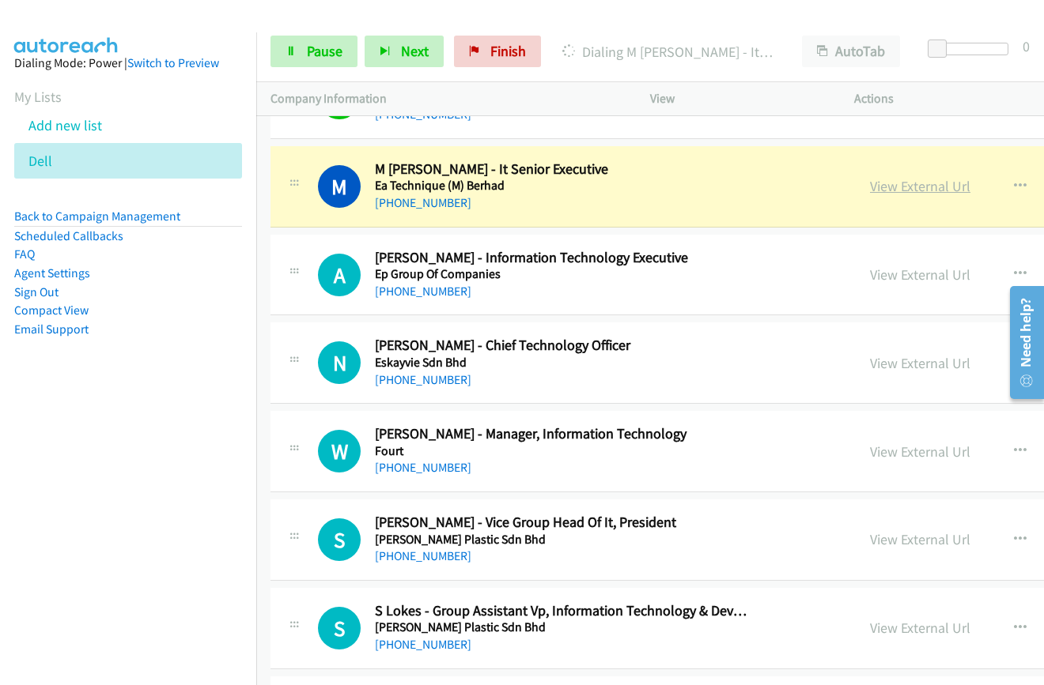
click at [870, 187] on link "View External Url" at bounding box center [920, 186] width 100 height 18
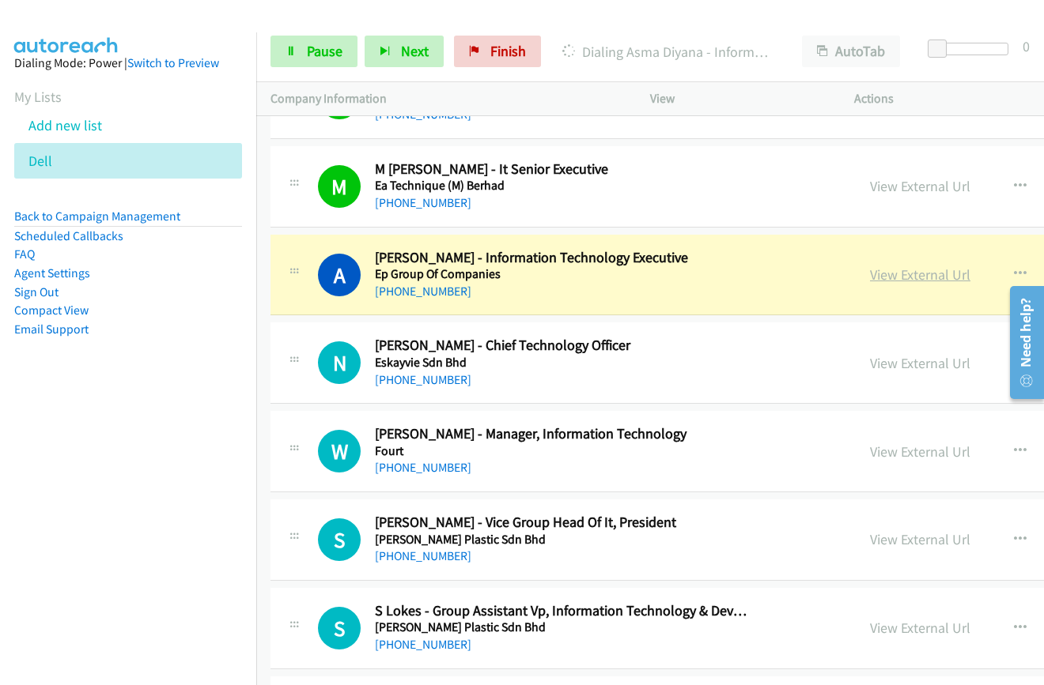
click at [870, 276] on link "View External Url" at bounding box center [920, 275] width 100 height 18
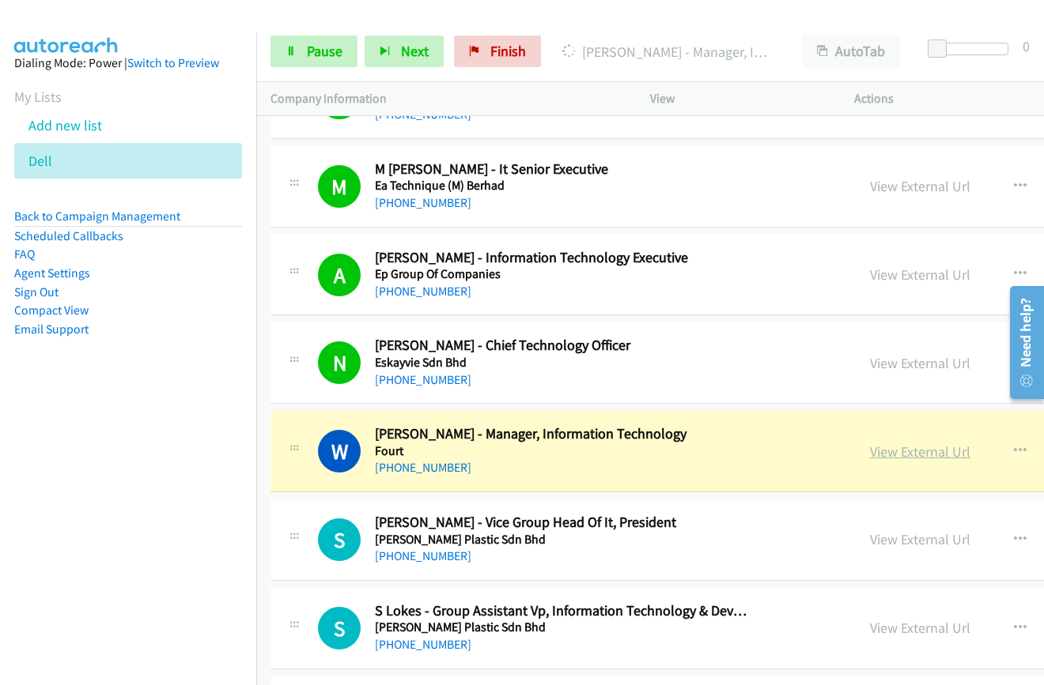
click at [870, 456] on link "View External Url" at bounding box center [920, 452] width 100 height 18
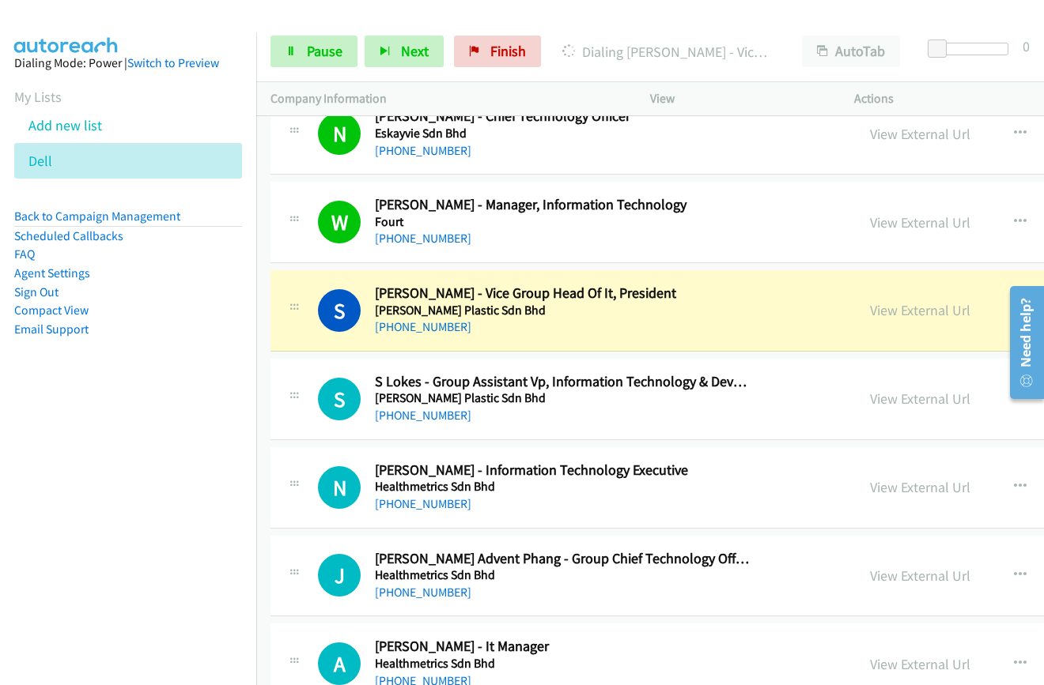
scroll to position [9012, 0]
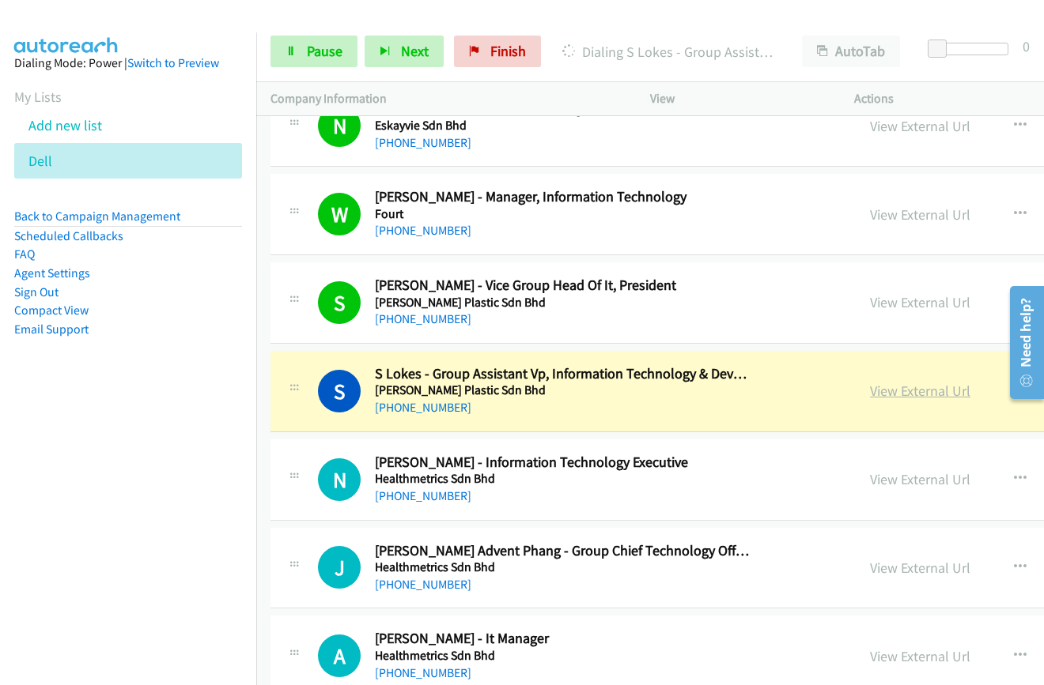
click at [870, 394] on link "View External Url" at bounding box center [920, 391] width 100 height 18
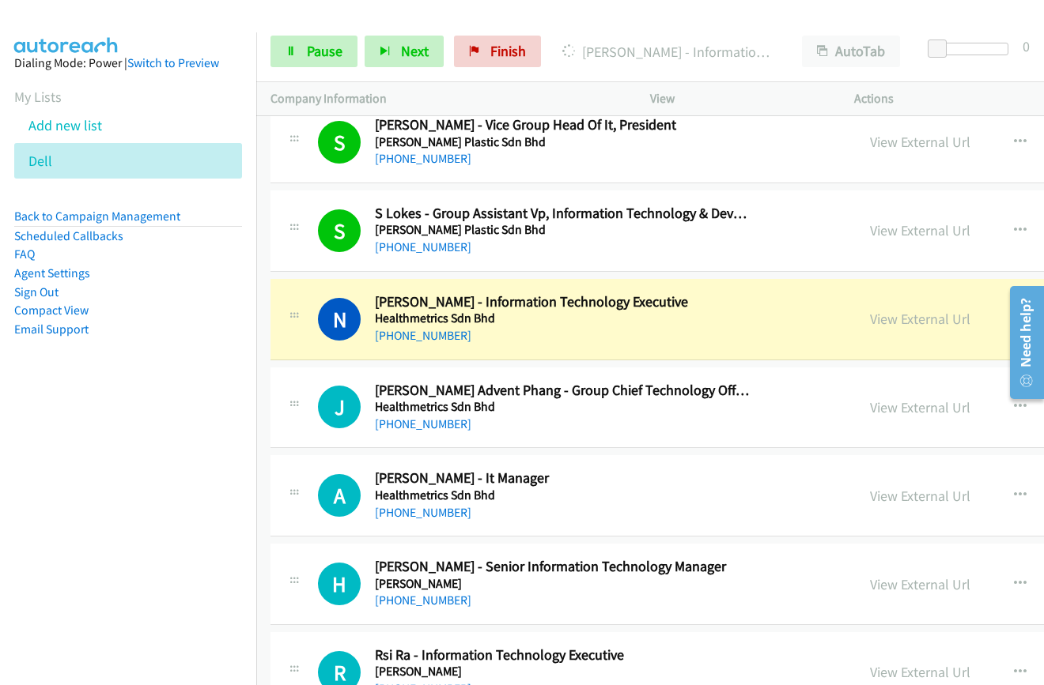
scroll to position [9249, 0]
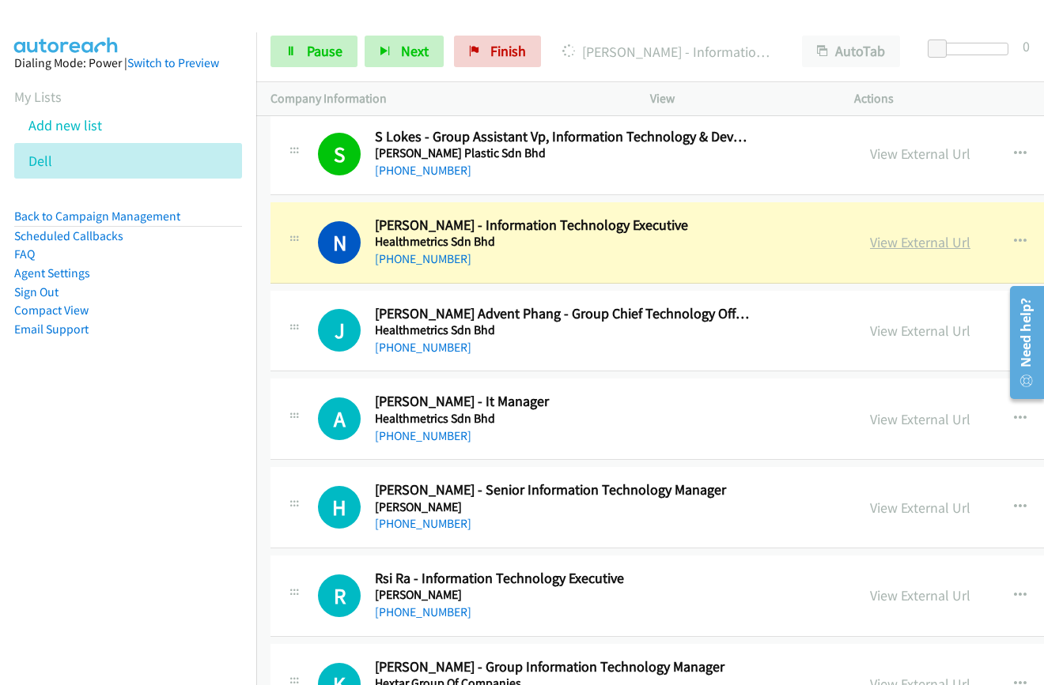
click at [870, 247] on link "View External Url" at bounding box center [920, 242] width 100 height 18
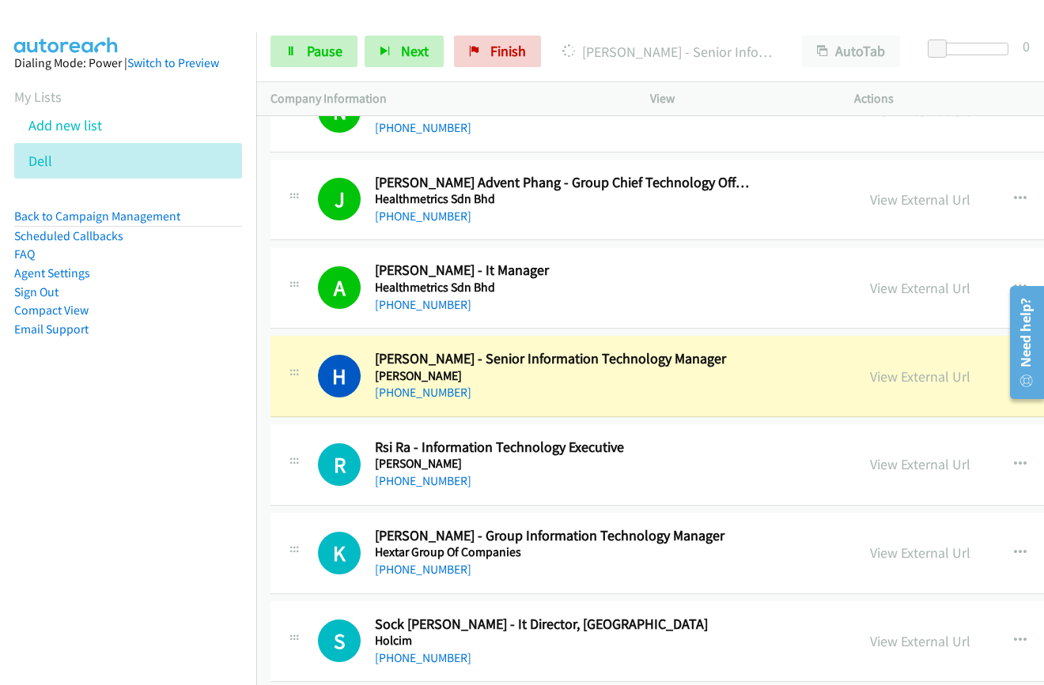
scroll to position [9408, 0]
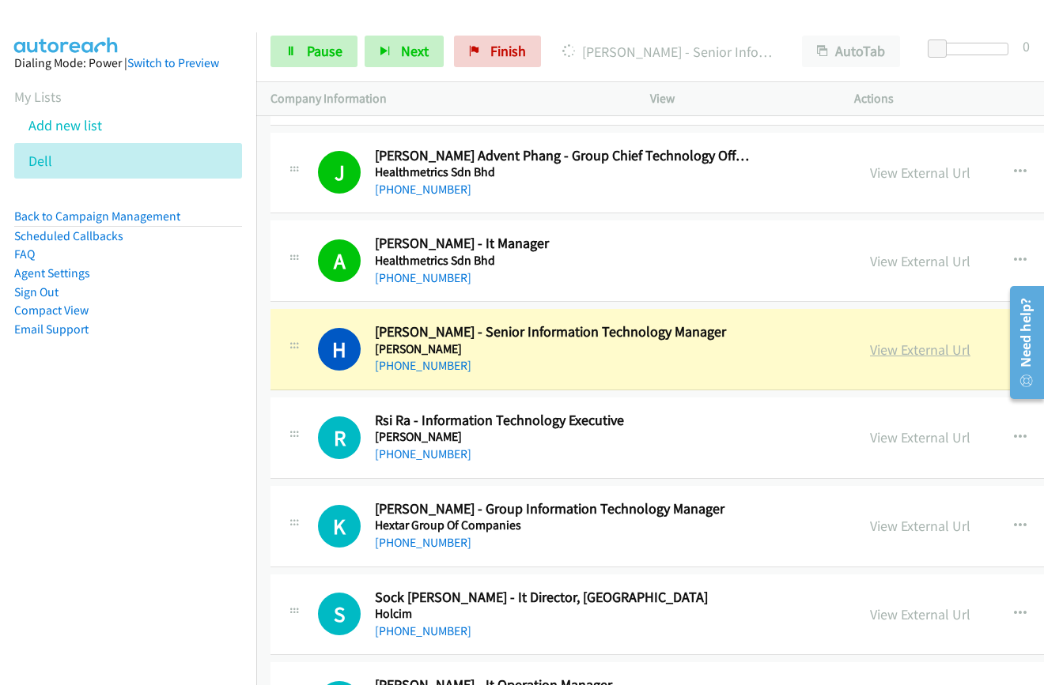
click at [870, 353] on link "View External Url" at bounding box center [920, 350] width 100 height 18
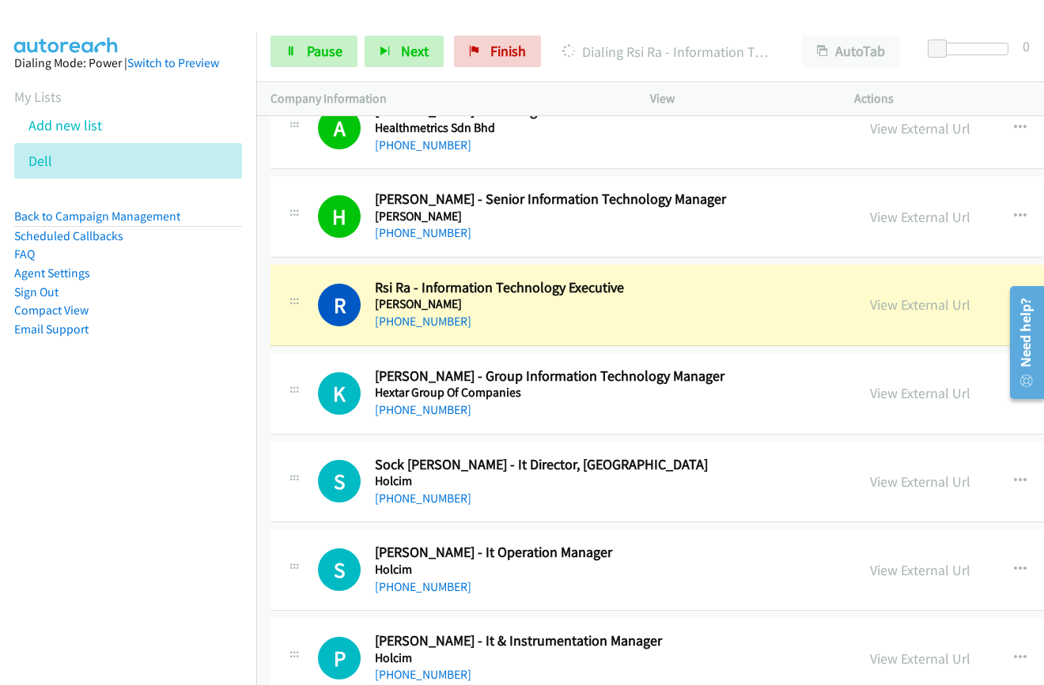
scroll to position [9566, 0]
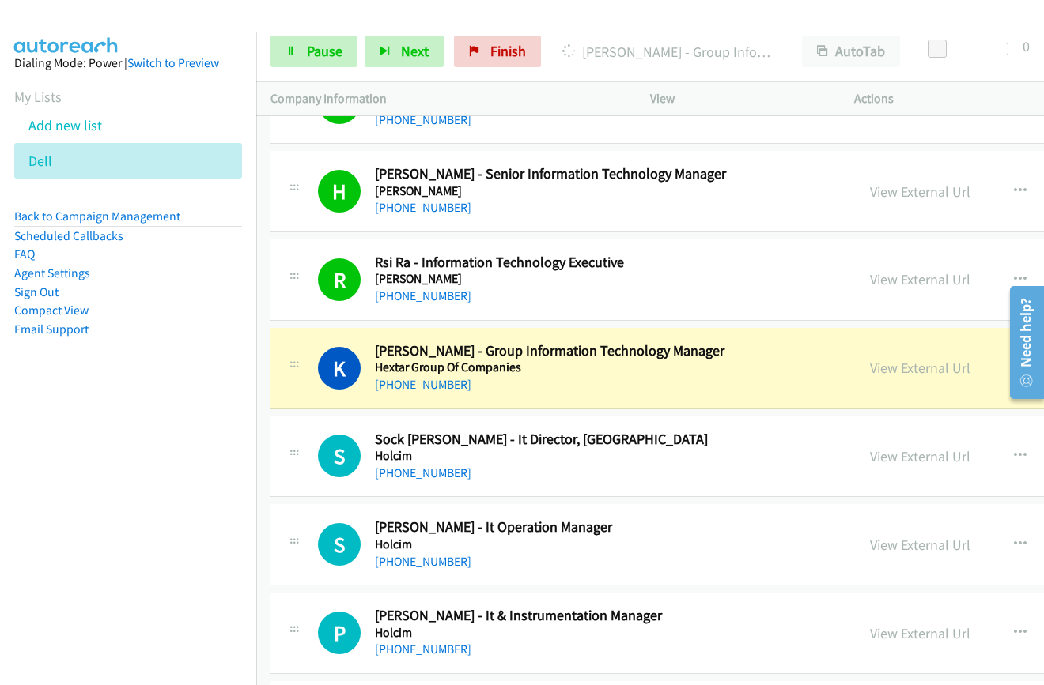
click at [870, 373] on link "View External Url" at bounding box center [920, 368] width 100 height 18
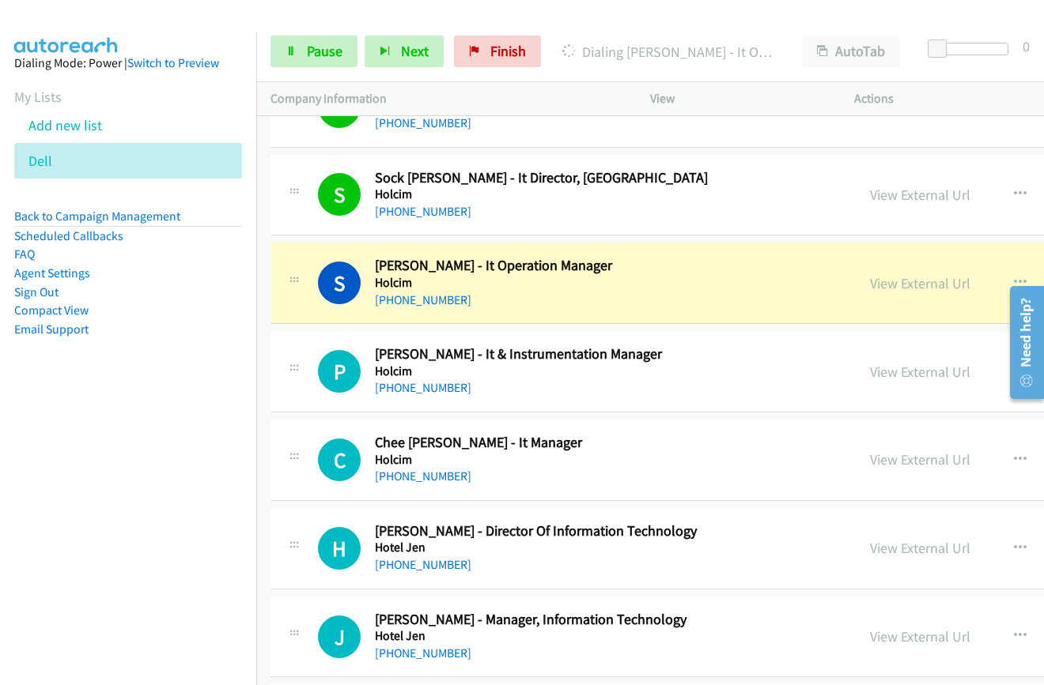
scroll to position [9882, 0]
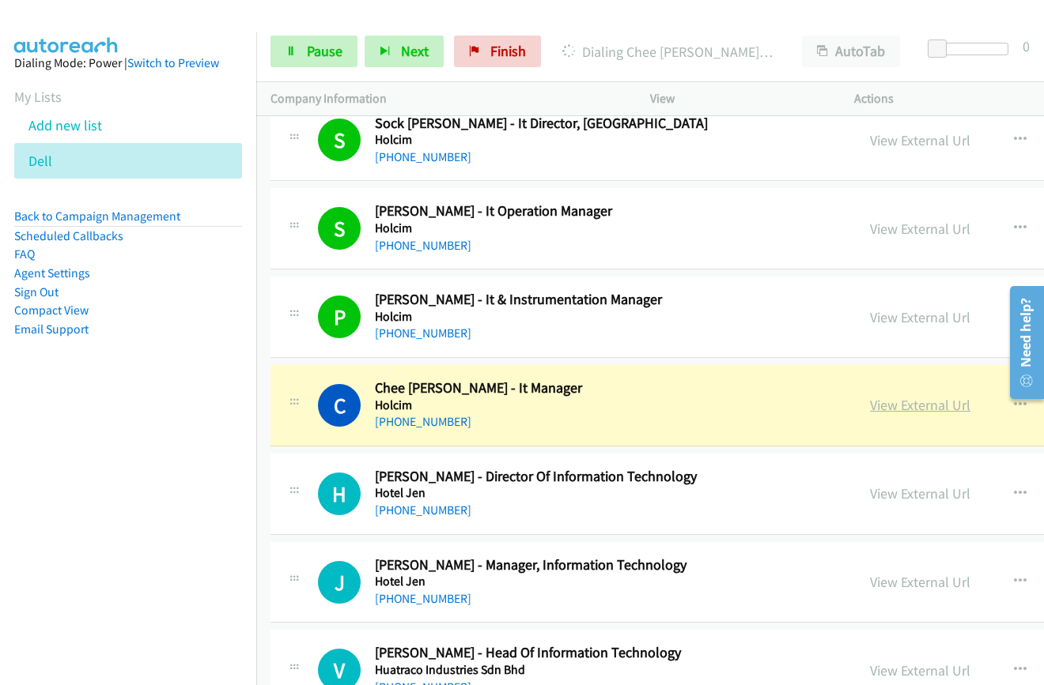
click at [870, 408] on link "View External Url" at bounding box center [920, 405] width 100 height 18
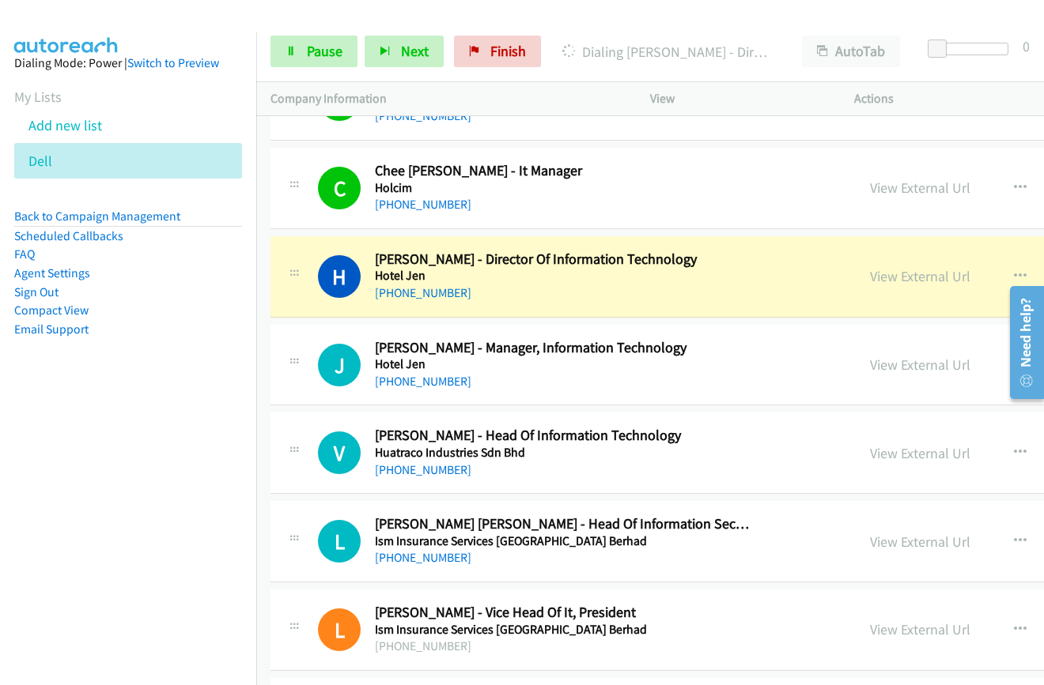
scroll to position [10119, 0]
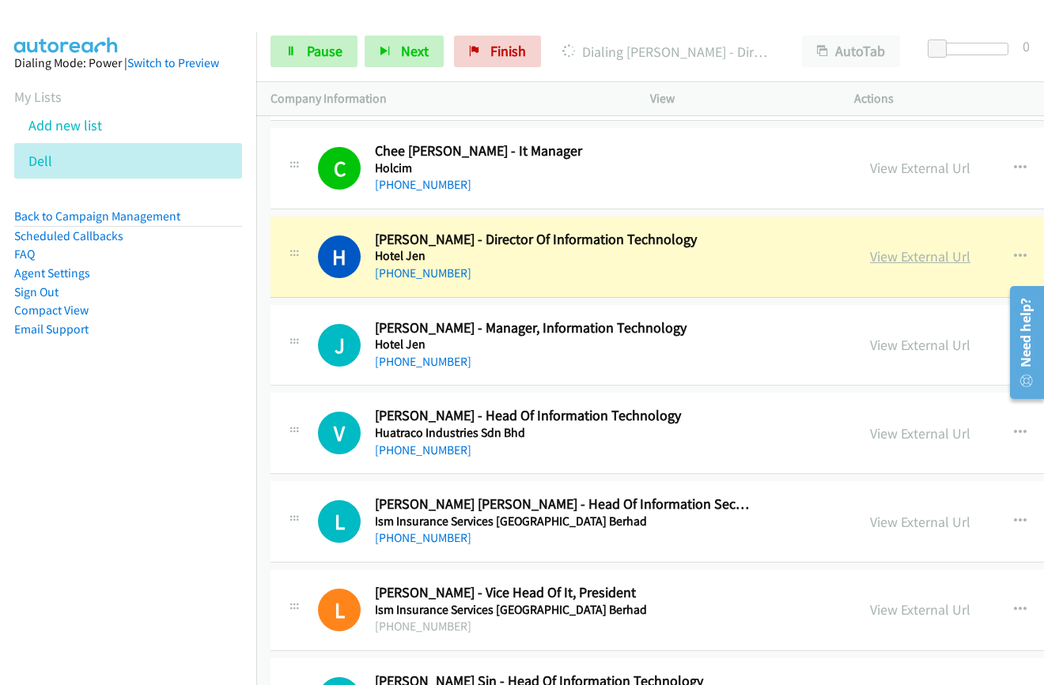
click at [870, 258] on link "View External Url" at bounding box center [920, 256] width 100 height 18
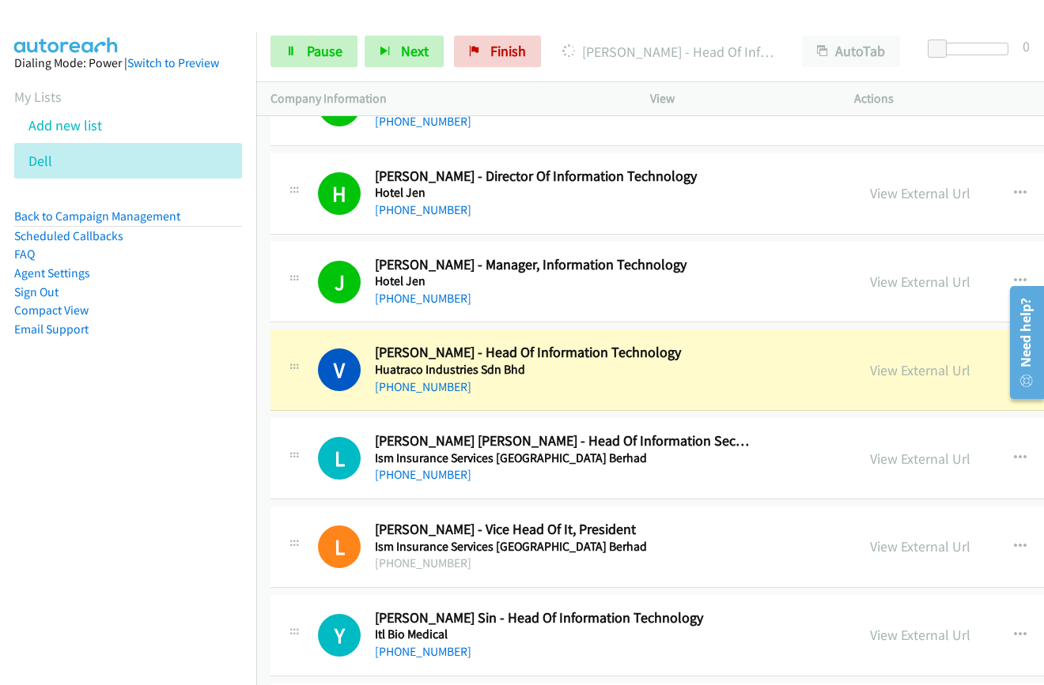
scroll to position [10277, 0]
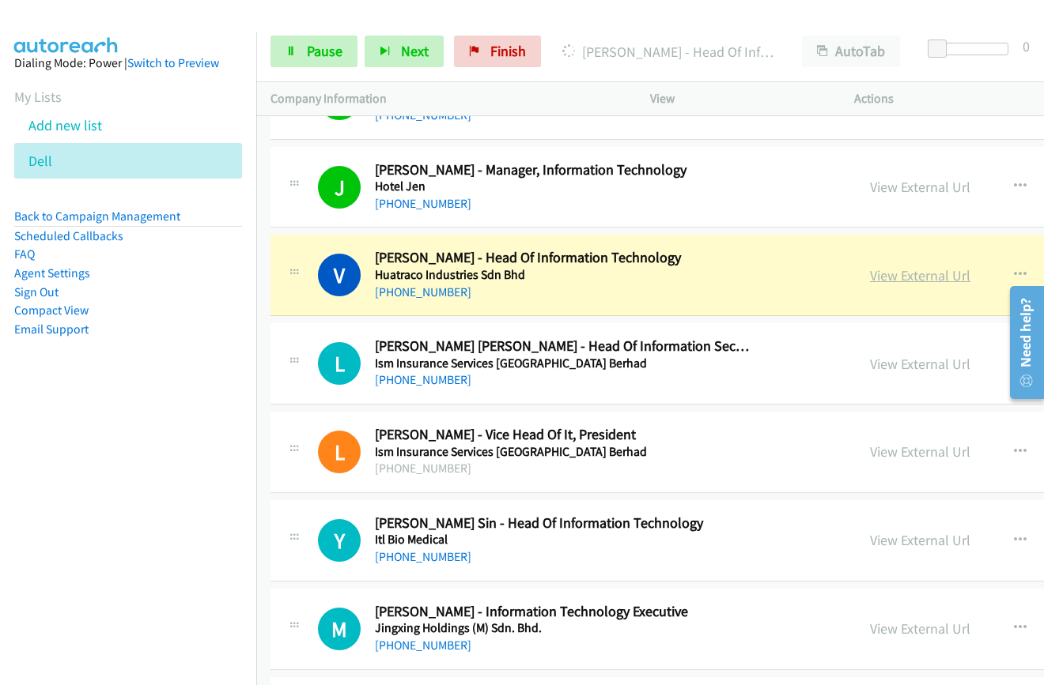
click at [870, 278] on link "View External Url" at bounding box center [920, 275] width 100 height 18
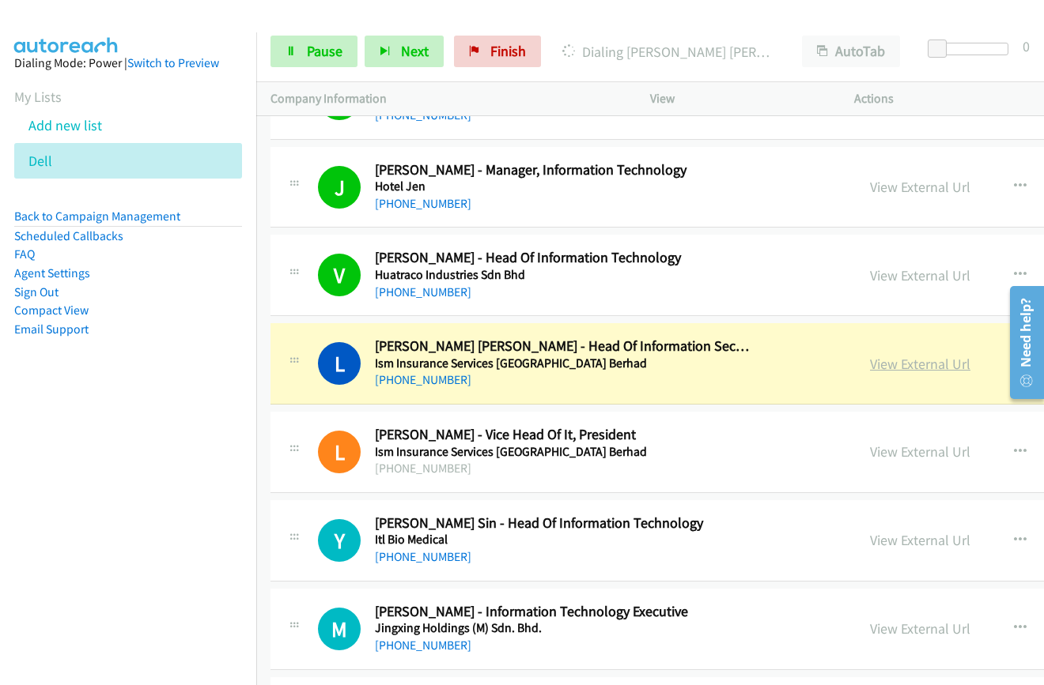
click at [870, 365] on link "View External Url" at bounding box center [920, 364] width 100 height 18
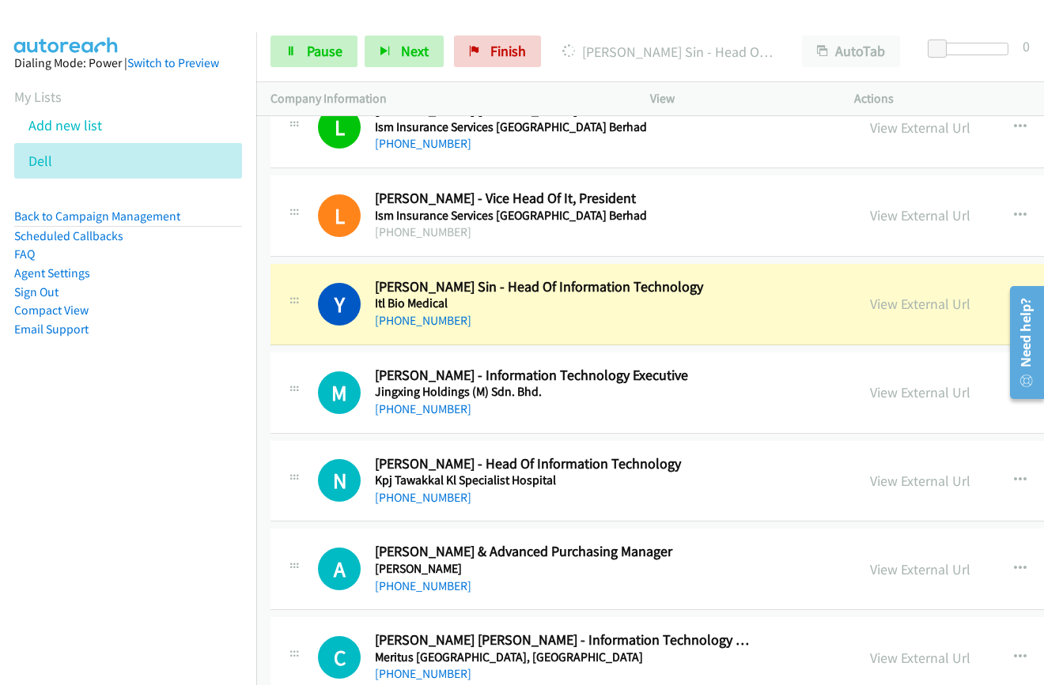
scroll to position [10514, 0]
click at [870, 308] on link "View External Url" at bounding box center [920, 303] width 100 height 18
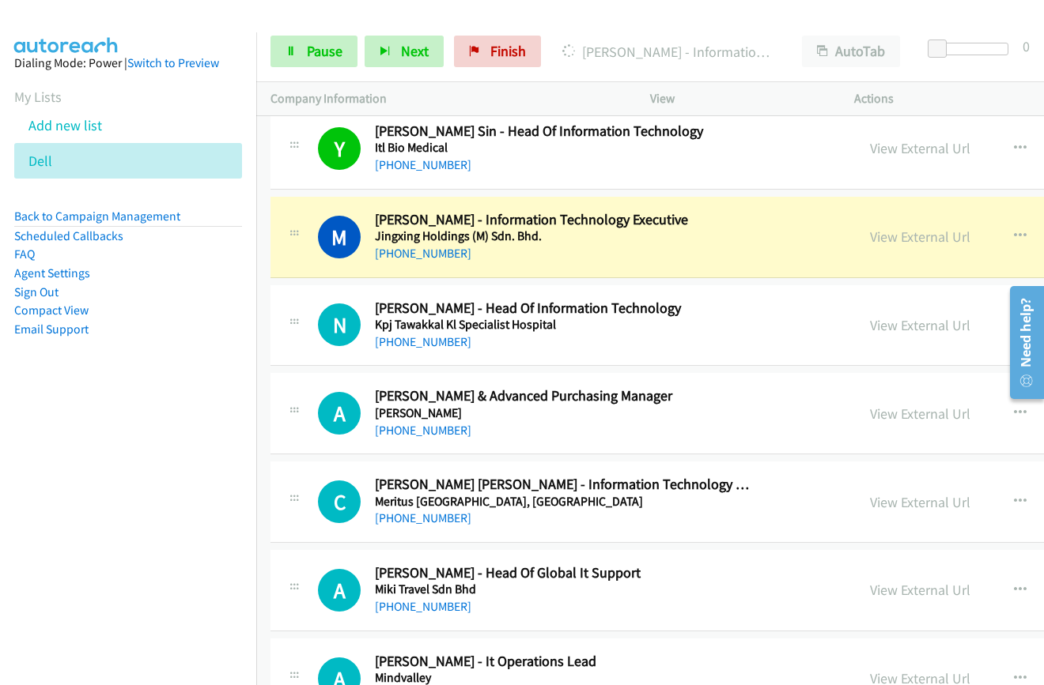
scroll to position [10672, 0]
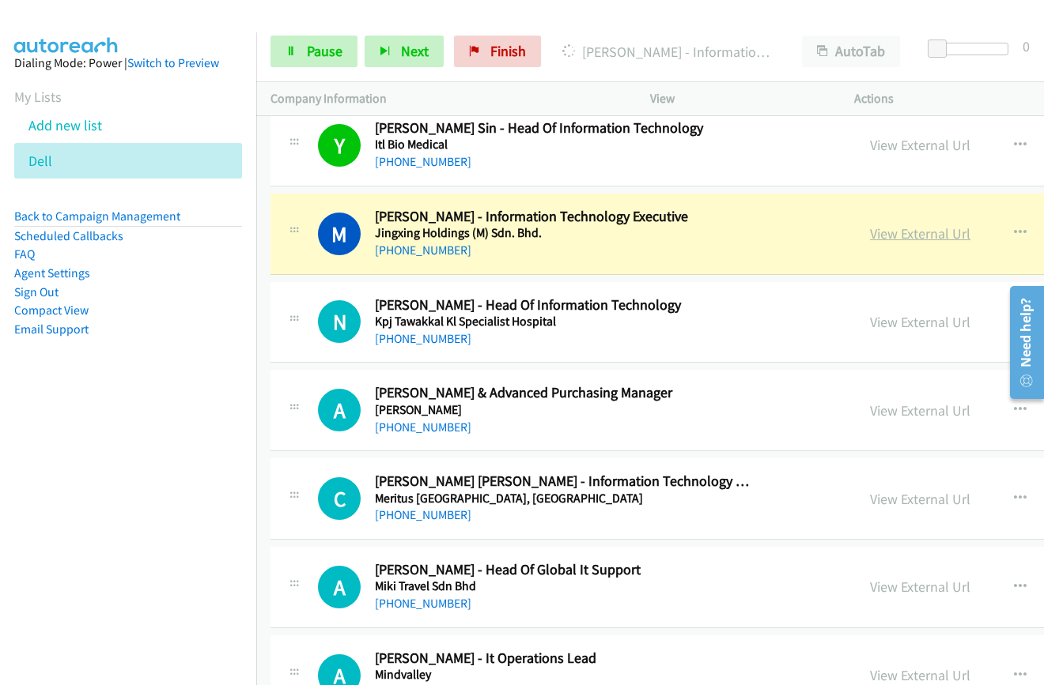
click at [870, 243] on link "View External Url" at bounding box center [920, 234] width 100 height 18
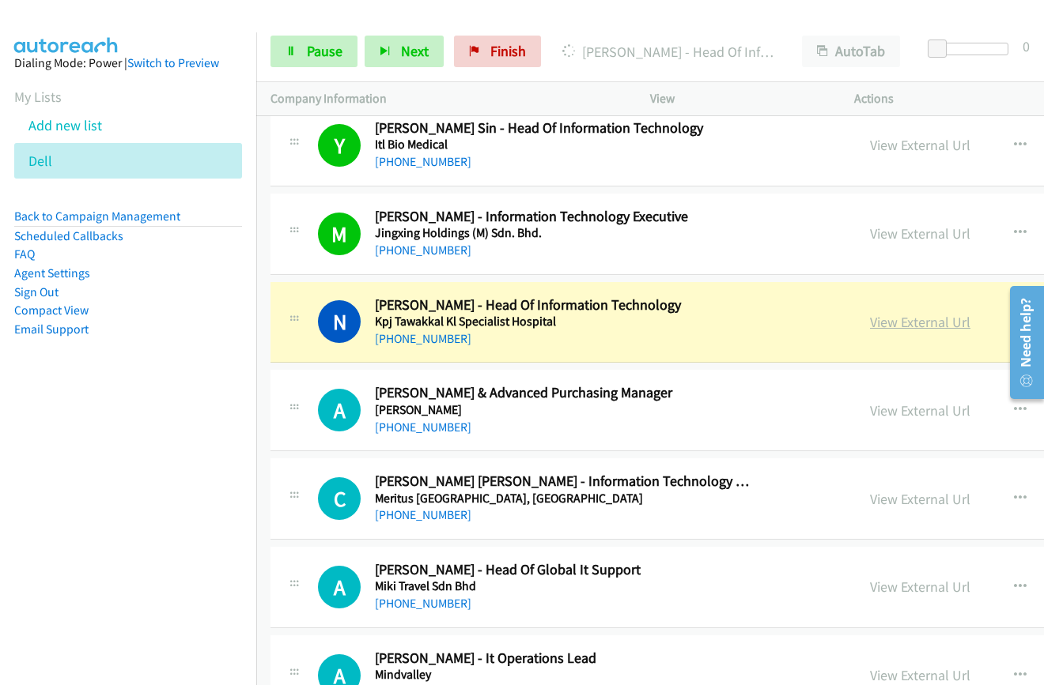
click at [870, 325] on link "View External Url" at bounding box center [920, 322] width 100 height 18
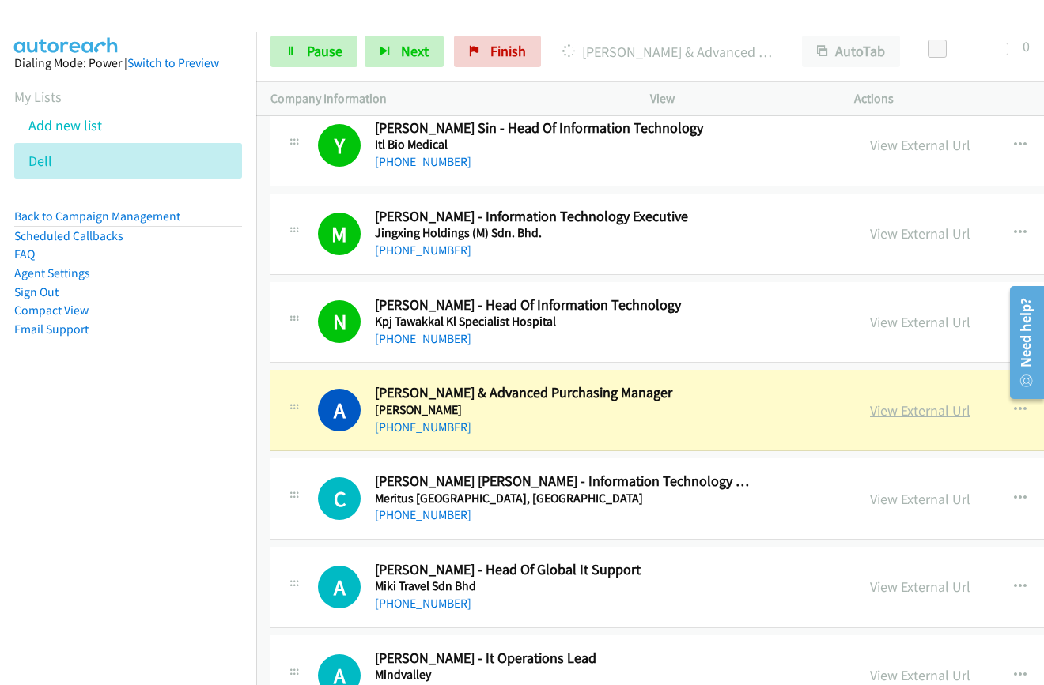
click at [870, 413] on link "View External Url" at bounding box center [920, 411] width 100 height 18
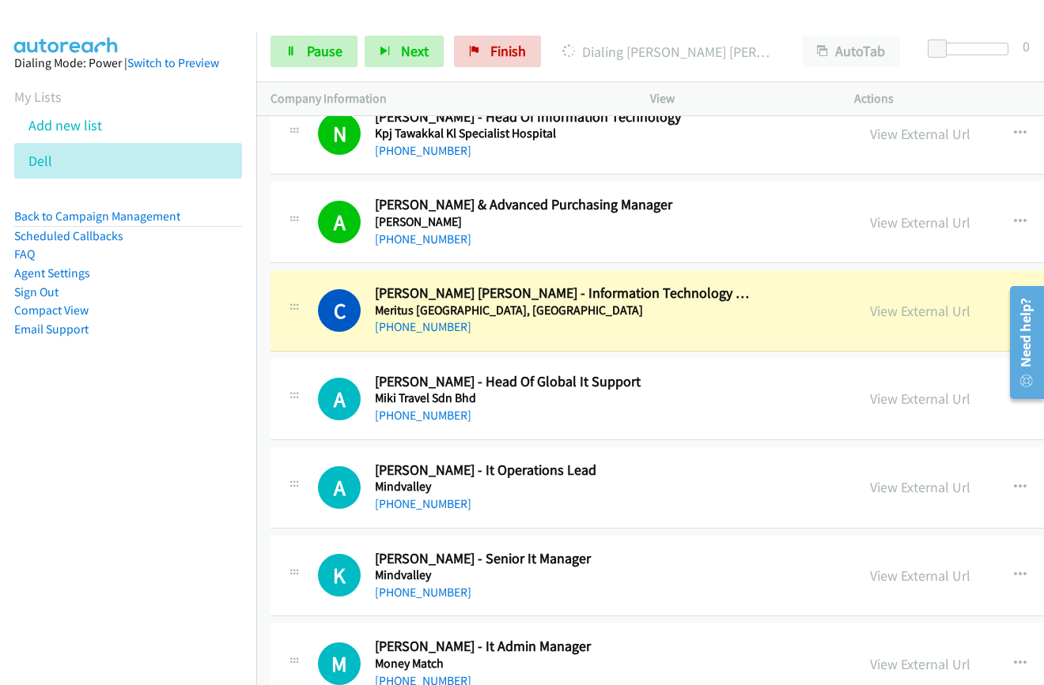
scroll to position [10910, 0]
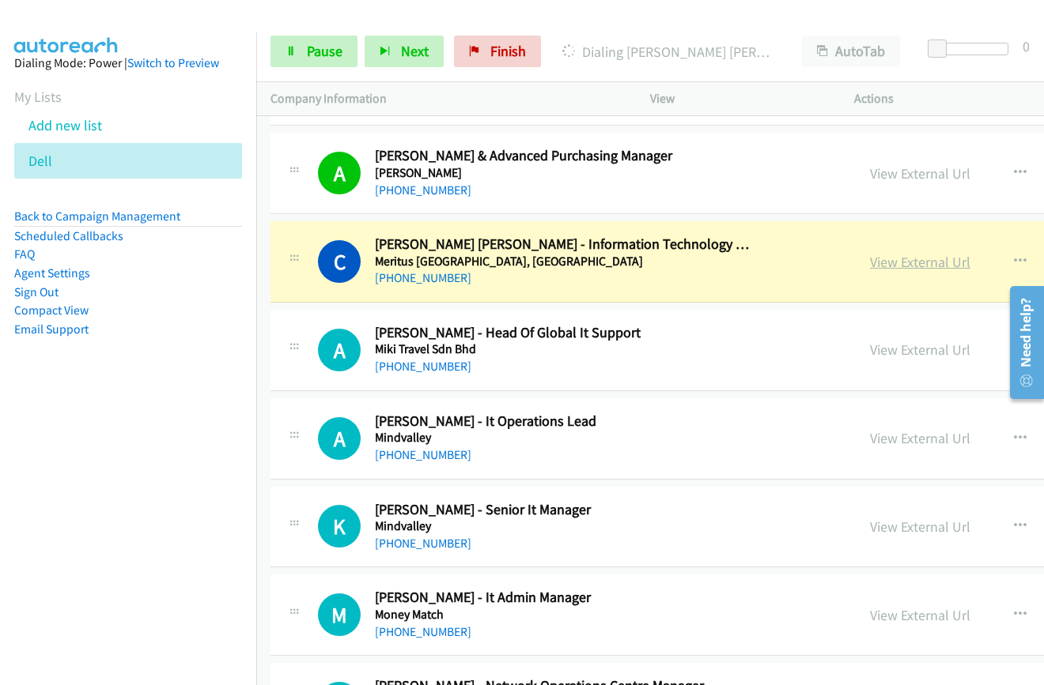
click at [870, 263] on link "View External Url" at bounding box center [920, 262] width 100 height 18
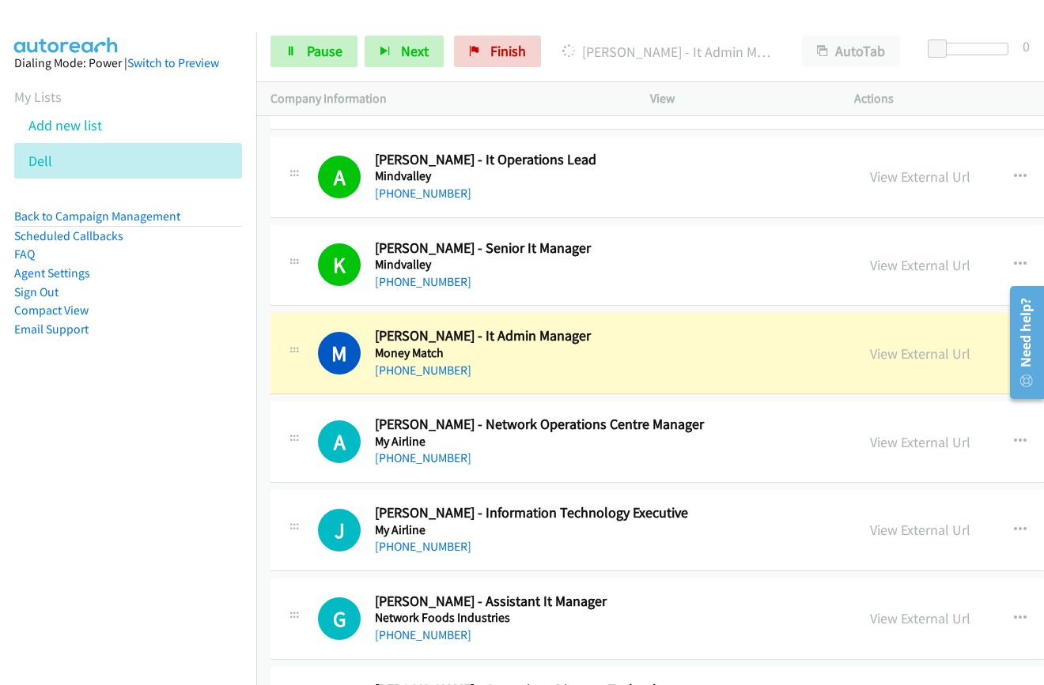
scroll to position [11305, 0]
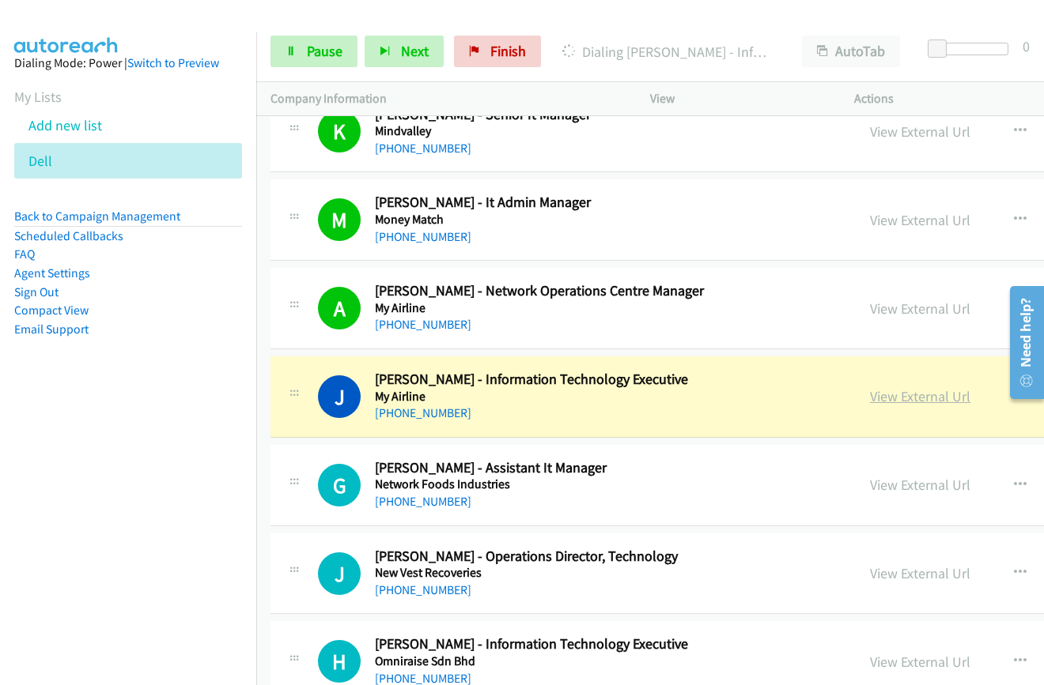
click at [870, 398] on link "View External Url" at bounding box center [920, 396] width 100 height 18
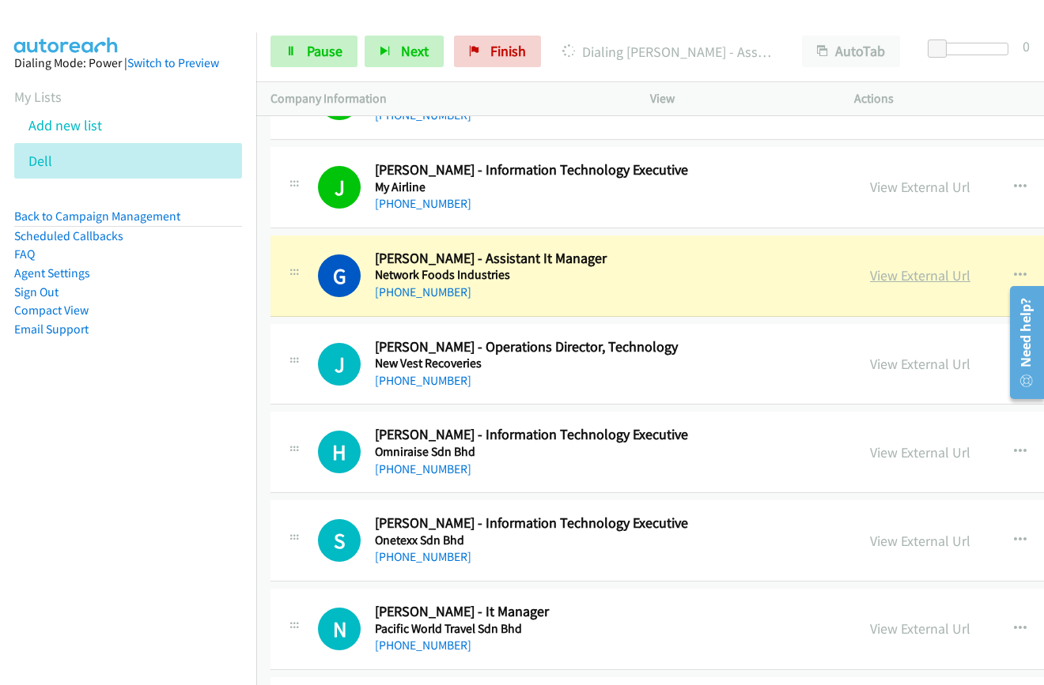
scroll to position [11542, 0]
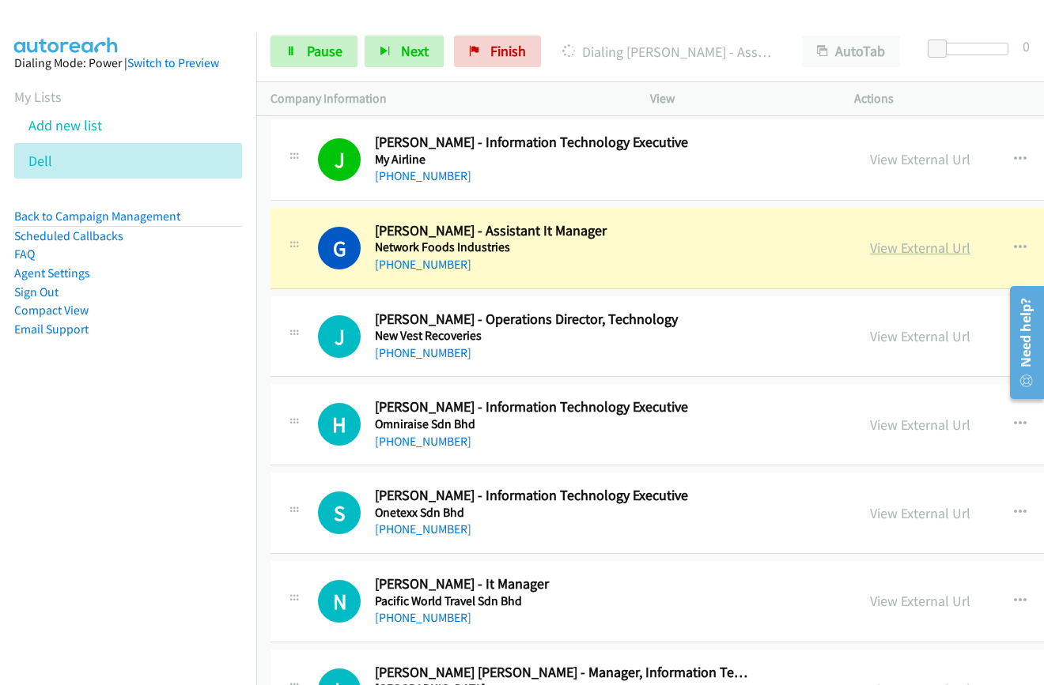
click at [870, 250] on link "View External Url" at bounding box center [920, 248] width 100 height 18
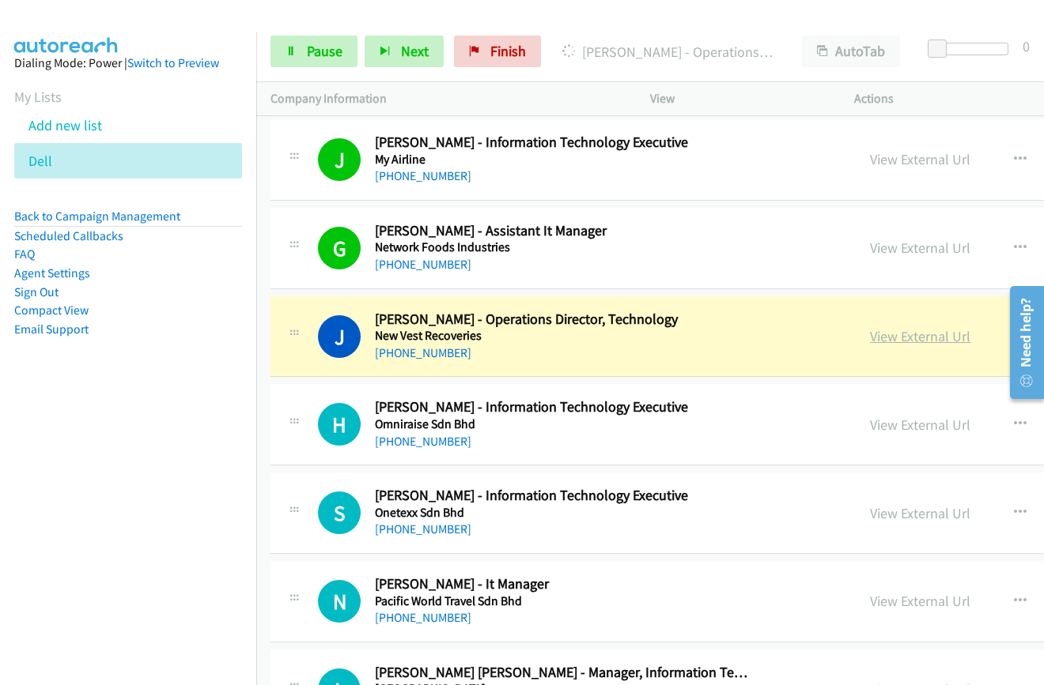
click at [870, 345] on link "View External Url" at bounding box center [920, 336] width 100 height 18
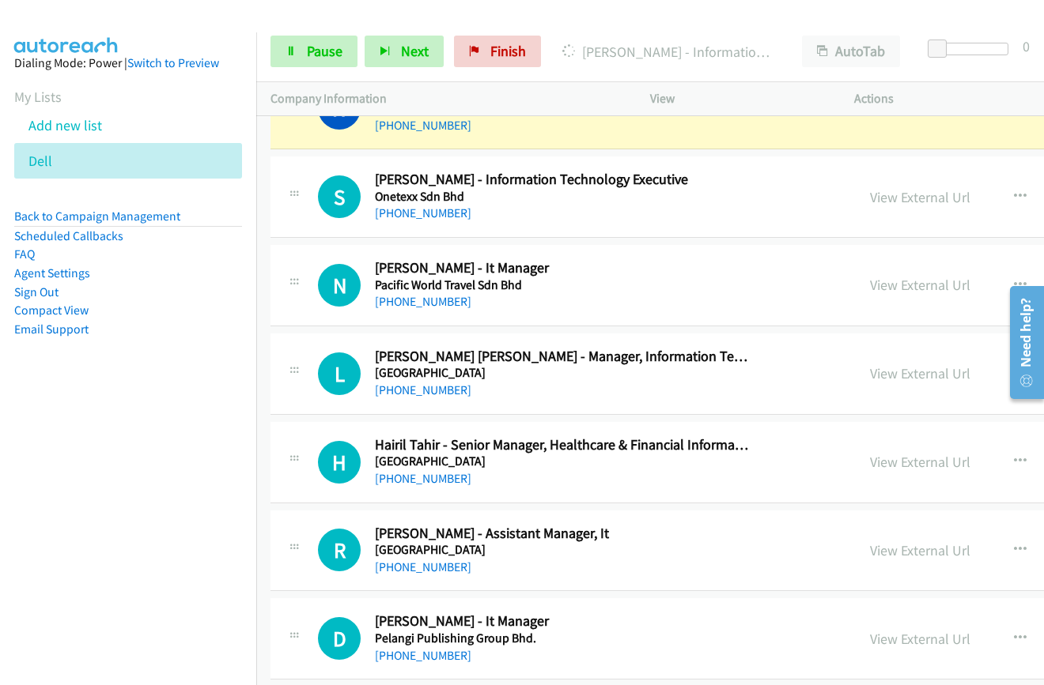
scroll to position [11700, 0]
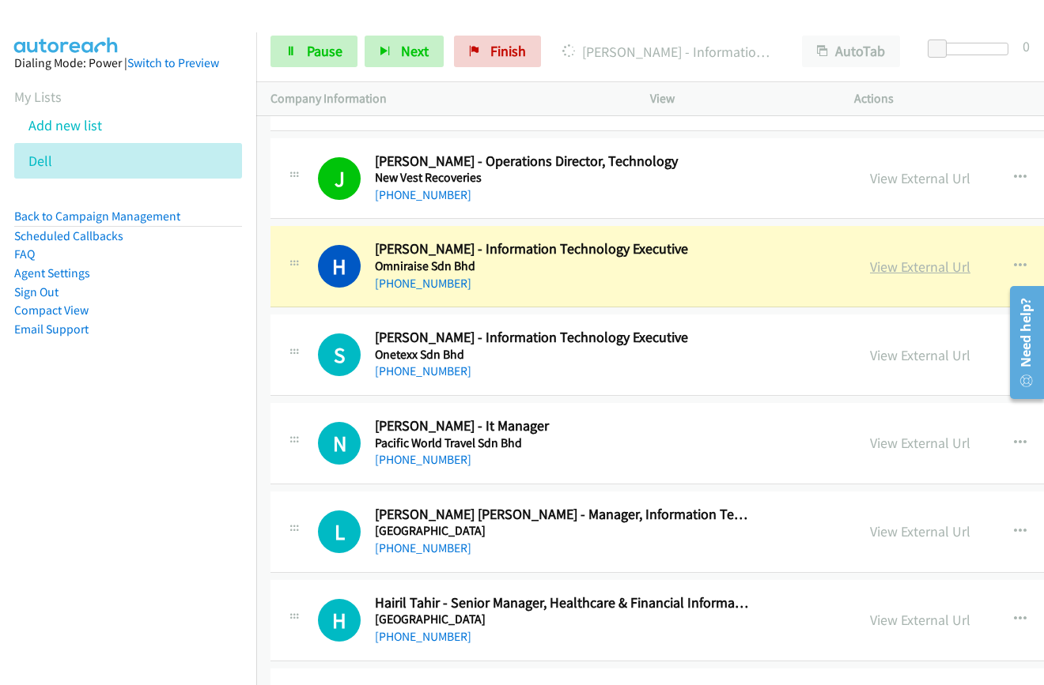
click at [870, 263] on link "View External Url" at bounding box center [920, 267] width 100 height 18
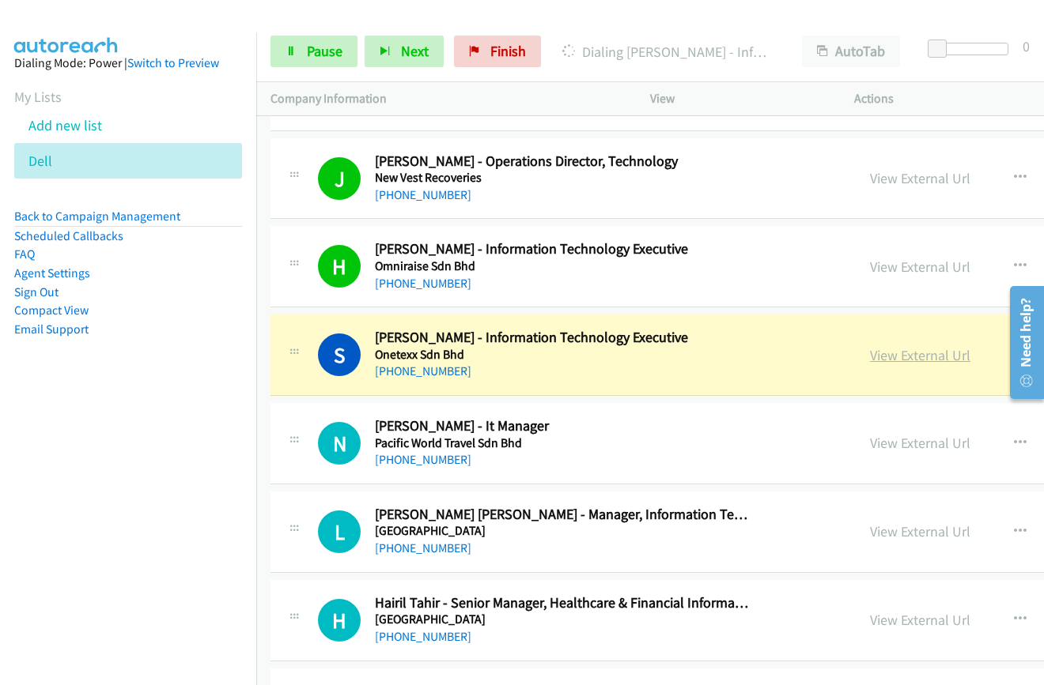
click at [870, 357] on link "View External Url" at bounding box center [920, 355] width 100 height 18
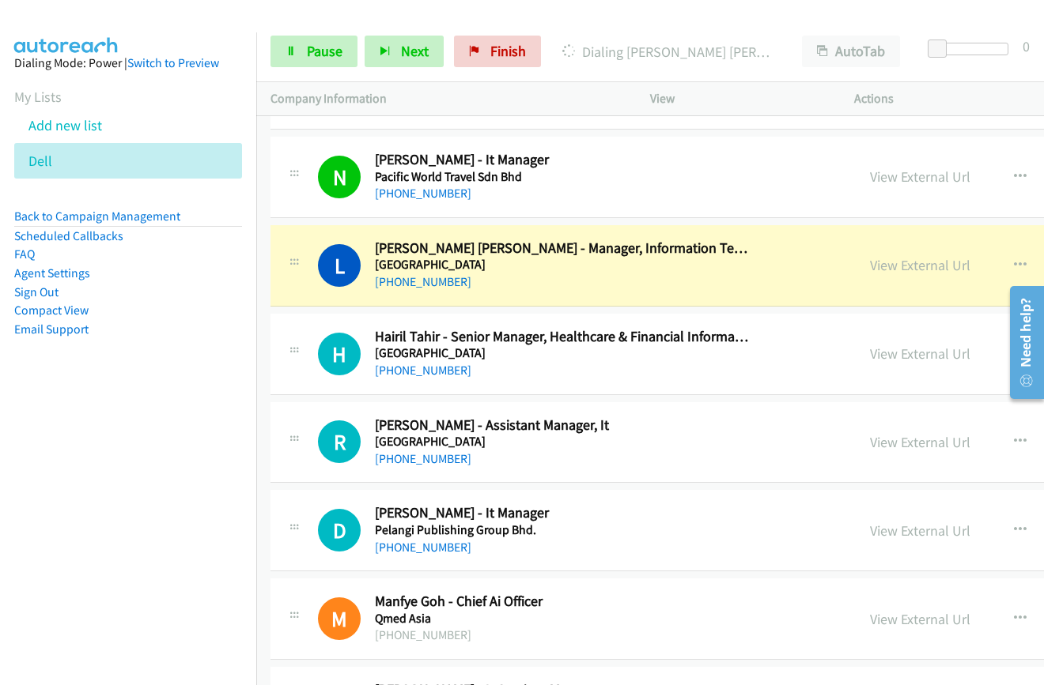
scroll to position [12016, 0]
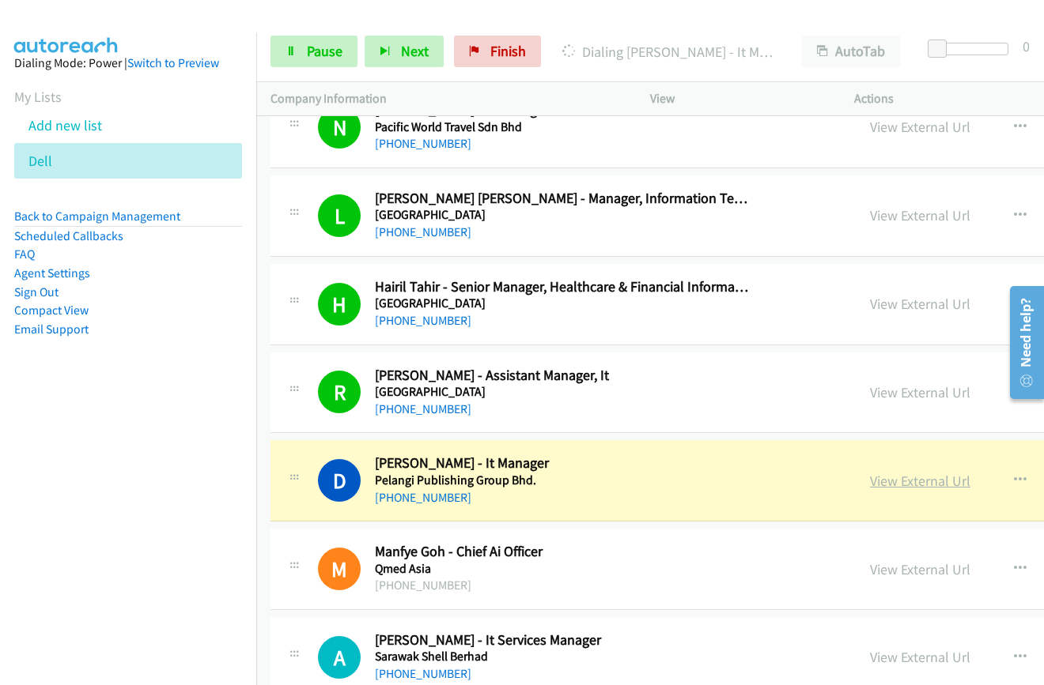
click at [870, 479] on link "View External Url" at bounding box center [920, 481] width 100 height 18
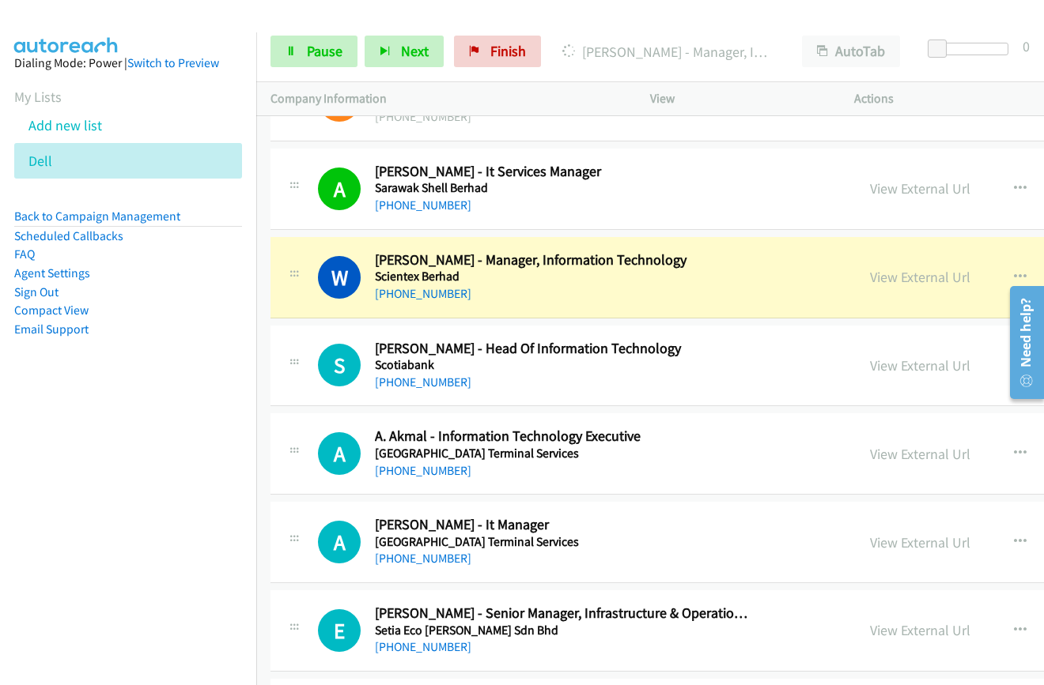
scroll to position [12491, 0]
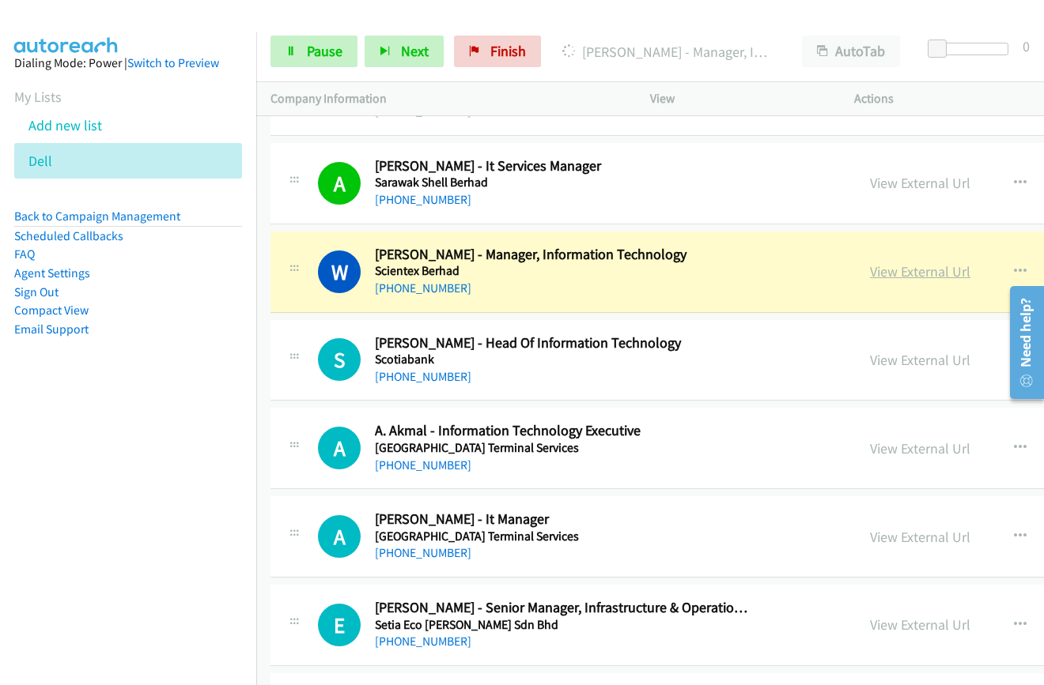
click at [870, 274] on link "View External Url" at bounding box center [920, 271] width 100 height 18
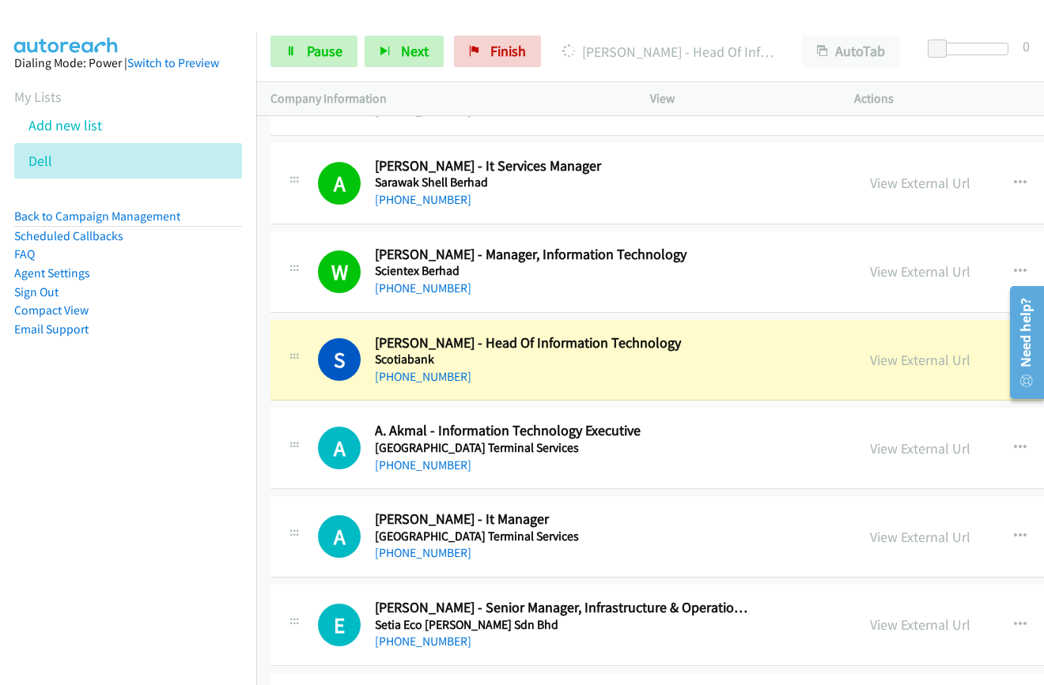
scroll to position [12649, 0]
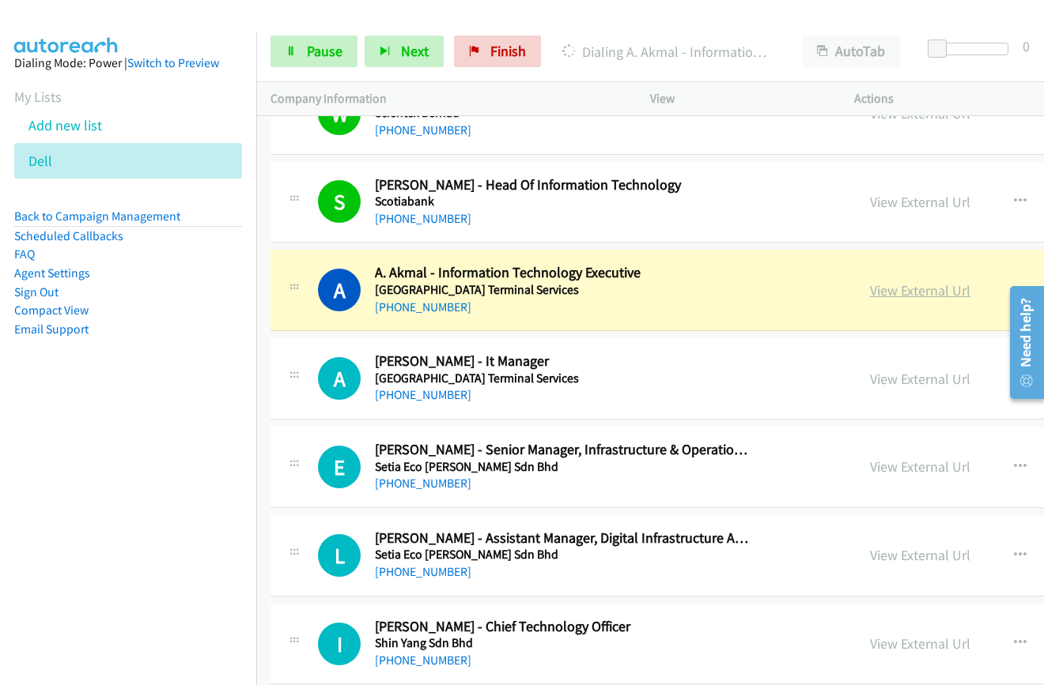
click at [870, 293] on link "View External Url" at bounding box center [920, 290] width 100 height 18
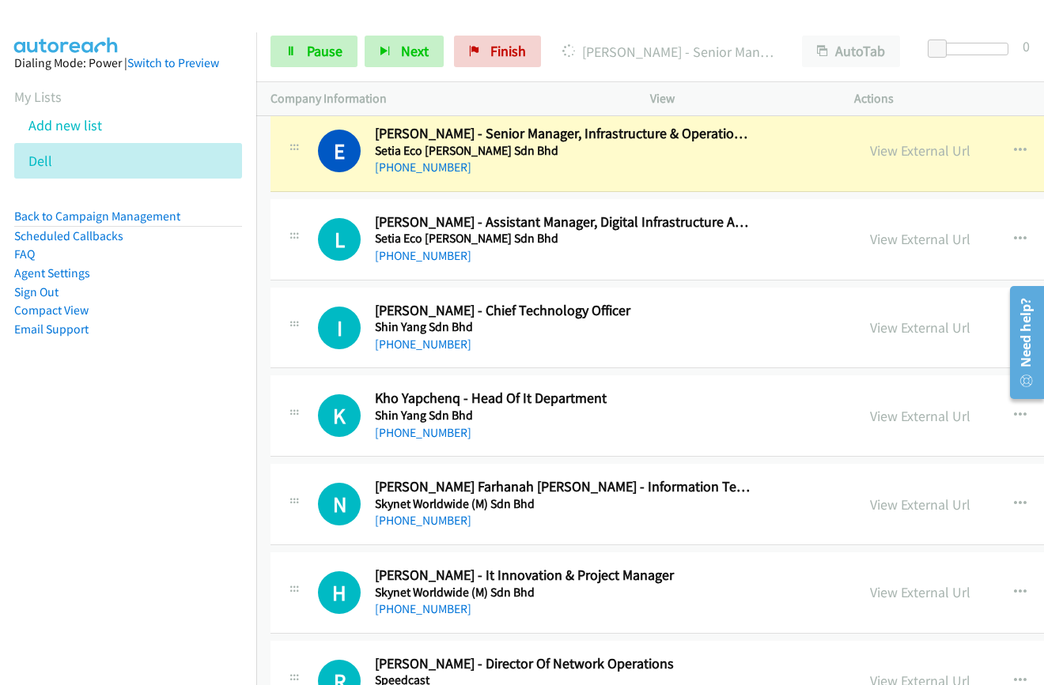
scroll to position [12886, 0]
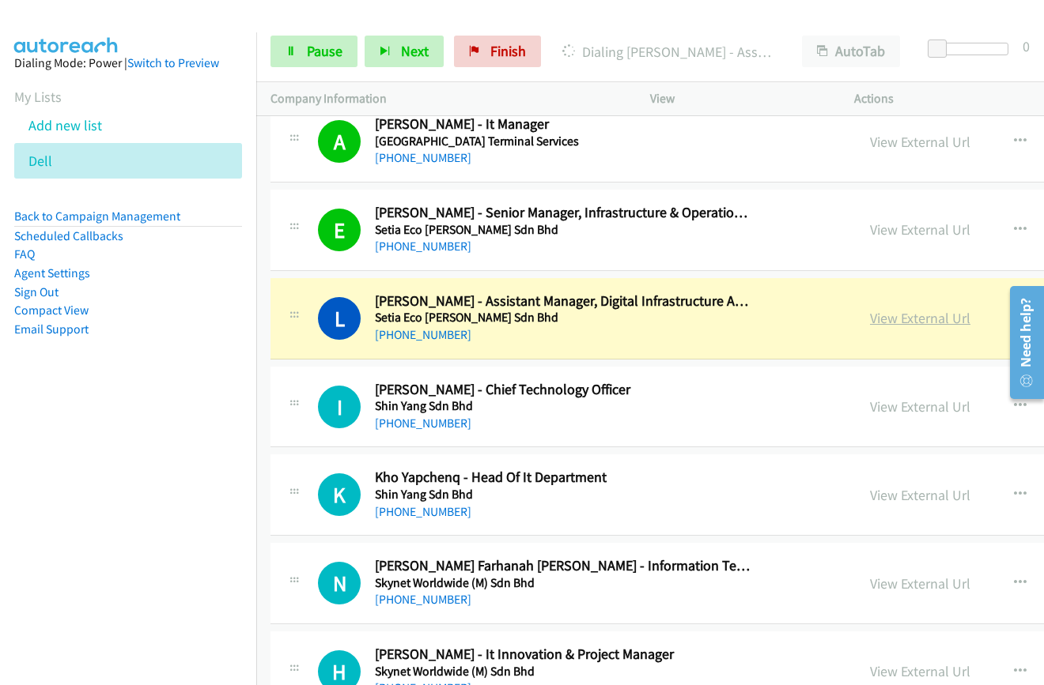
click at [870, 316] on link "View External Url" at bounding box center [920, 318] width 100 height 18
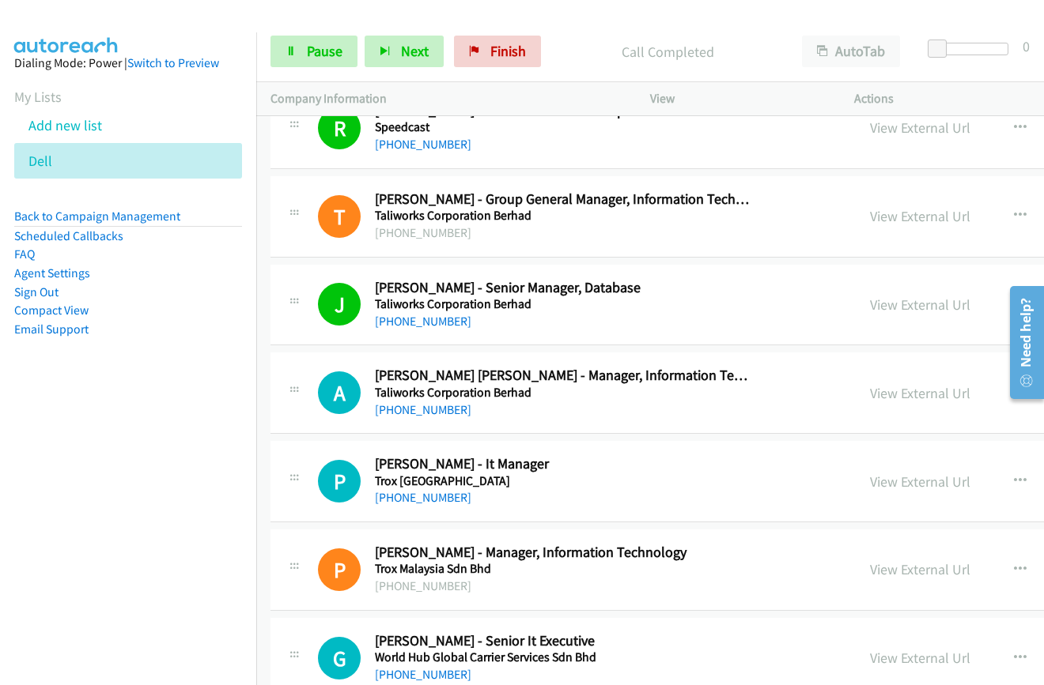
scroll to position [13677, 0]
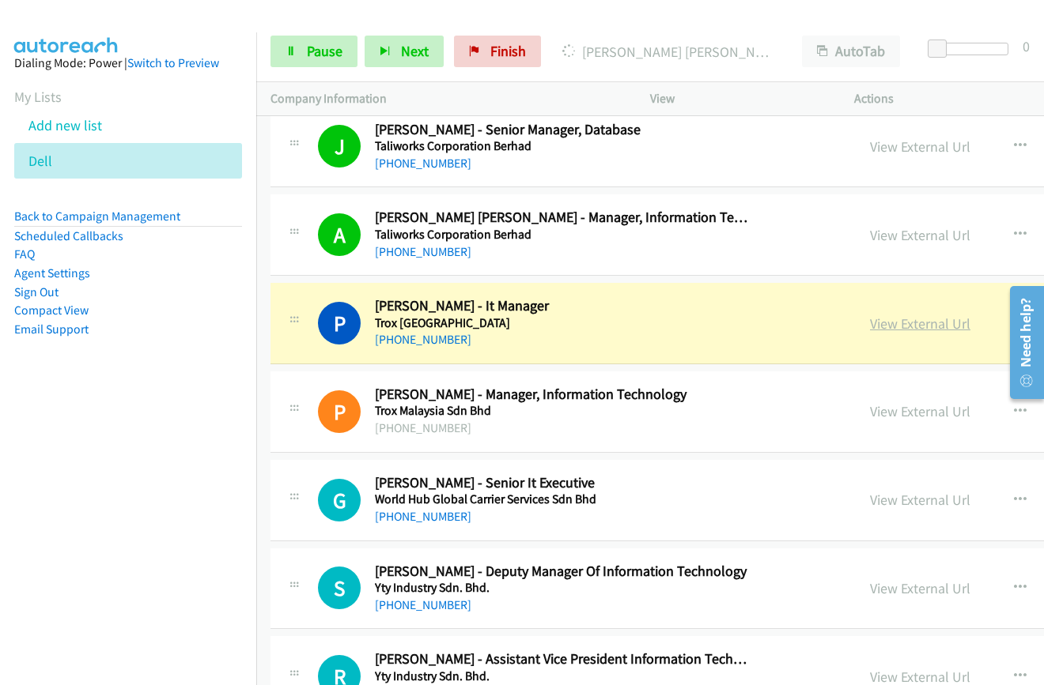
click at [870, 330] on link "View External Url" at bounding box center [920, 324] width 100 height 18
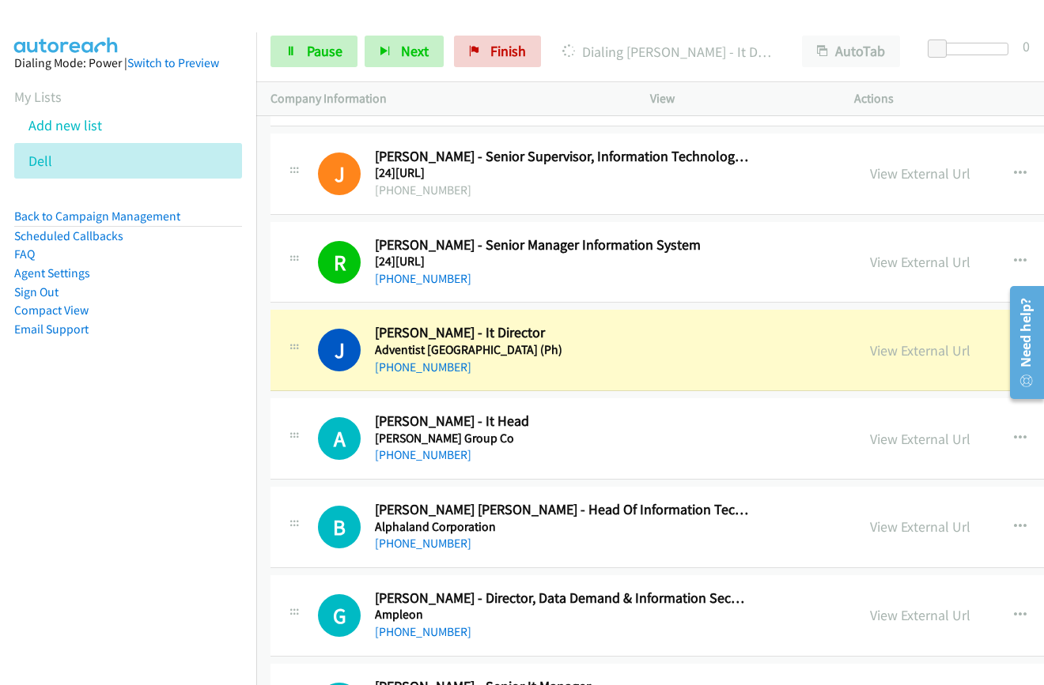
scroll to position [14467, 0]
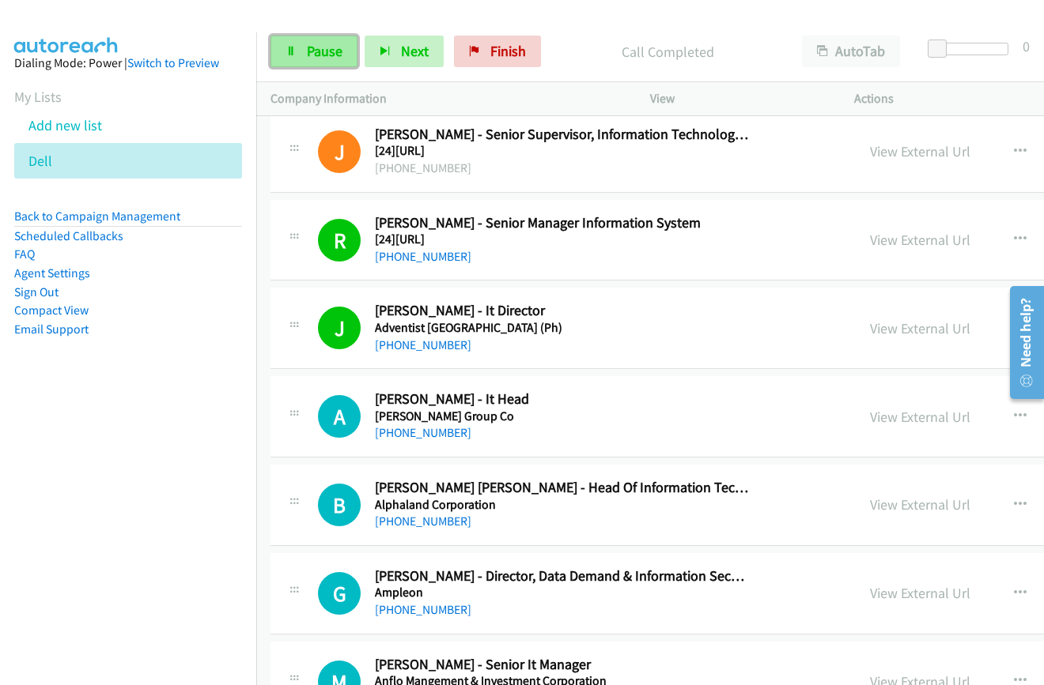
click at [307, 46] on span "Pause" at bounding box center [325, 51] width 36 height 18
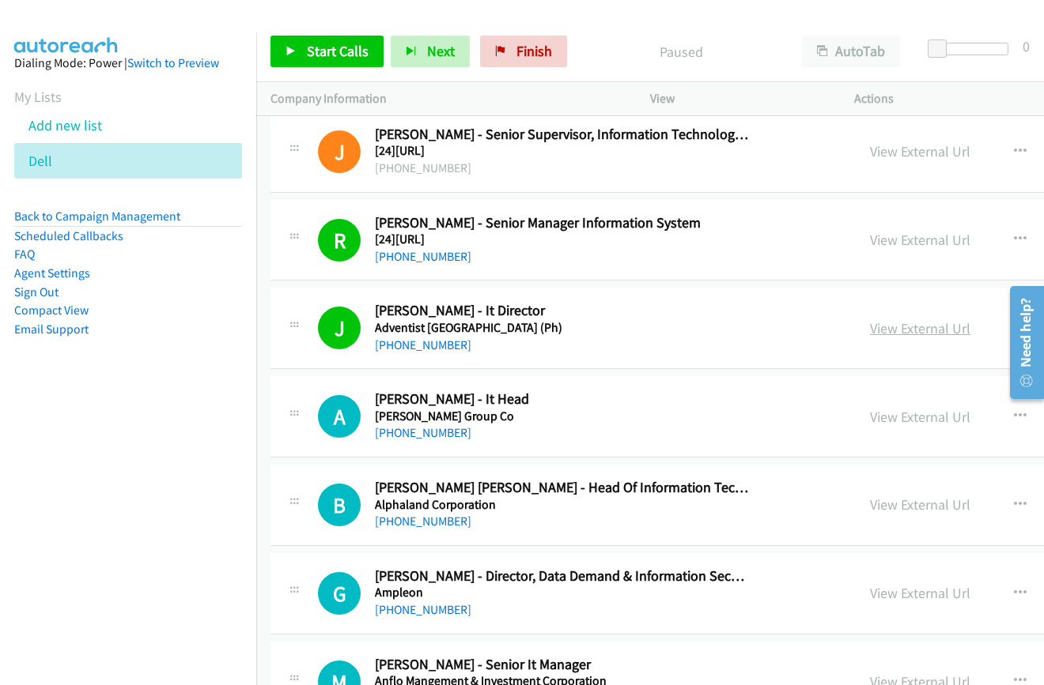
scroll to position [14546, 0]
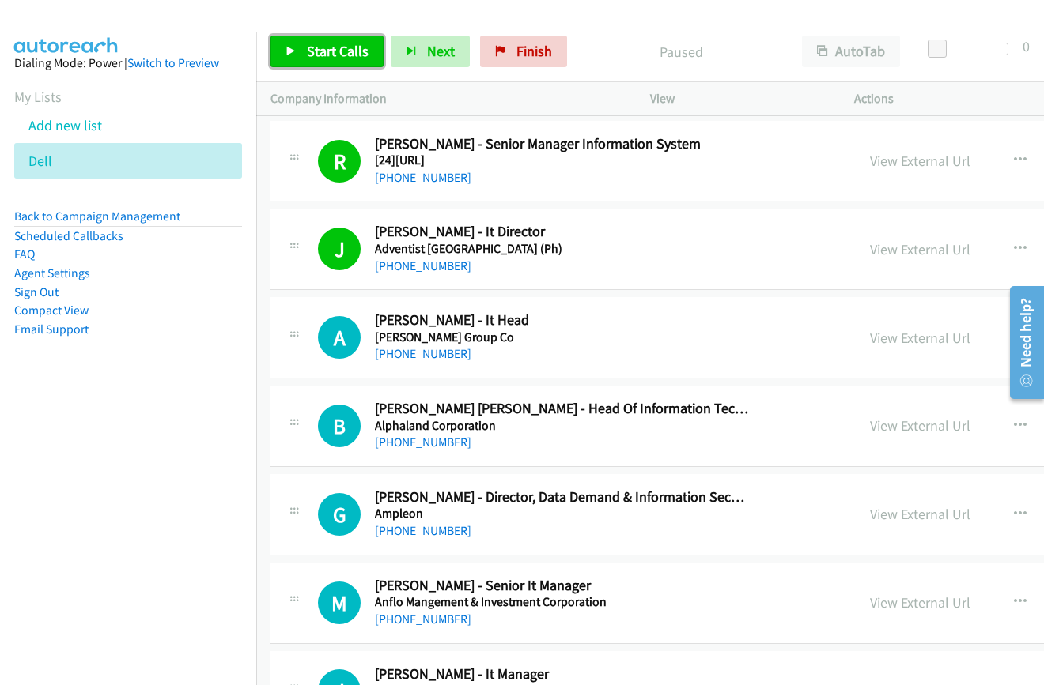
click at [320, 46] on span "Start Calls" at bounding box center [338, 51] width 62 height 18
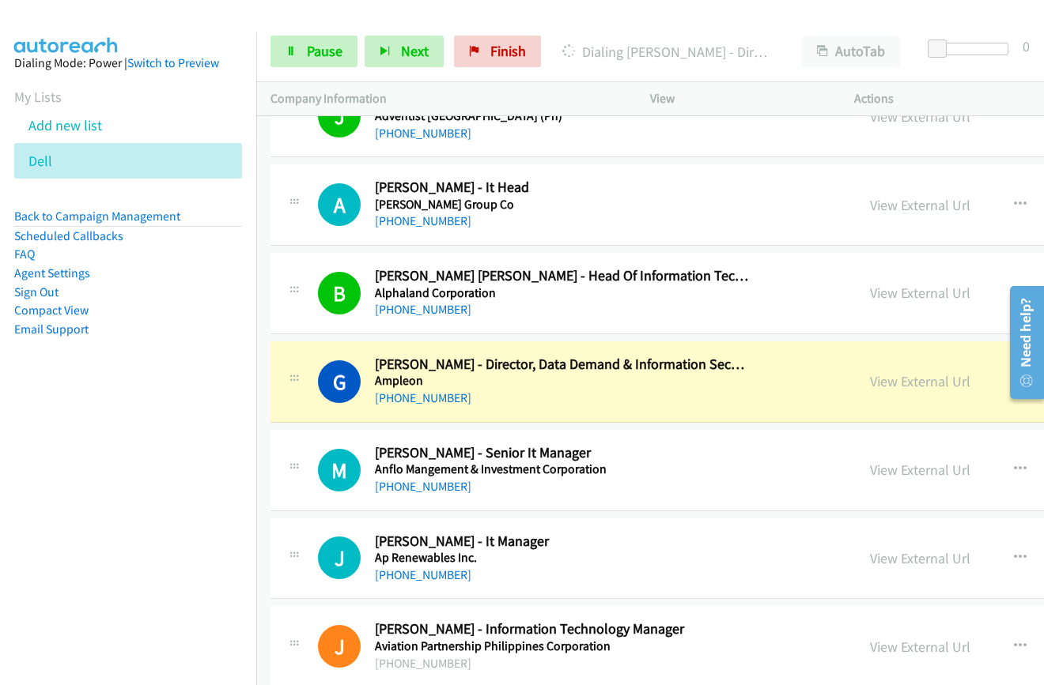
scroll to position [14704, 0]
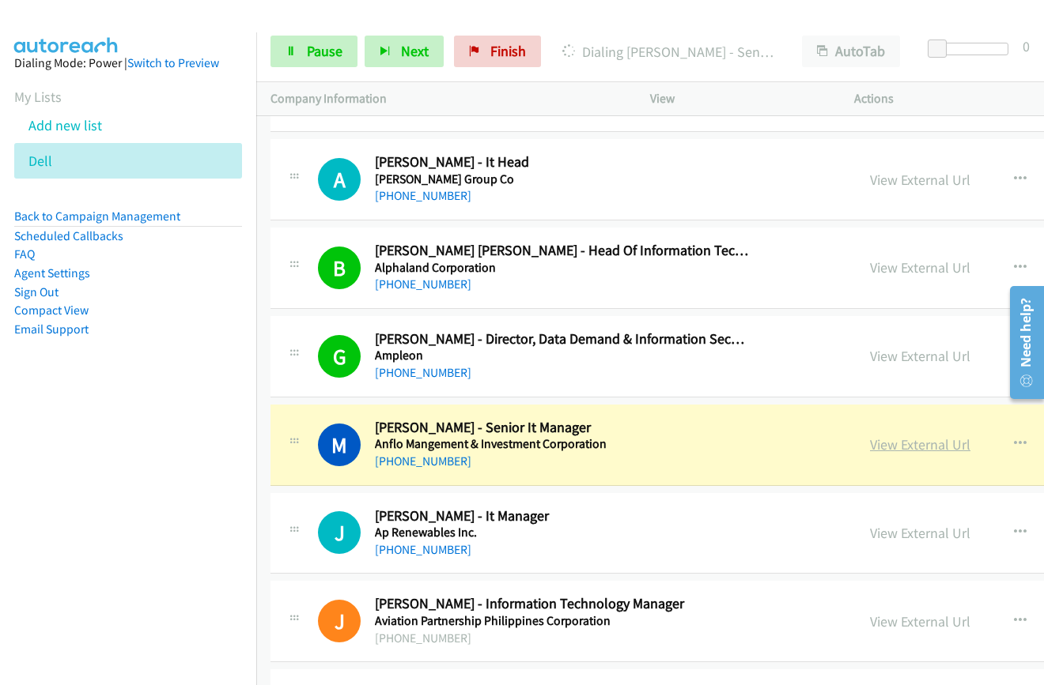
click at [870, 443] on link "View External Url" at bounding box center [920, 445] width 100 height 18
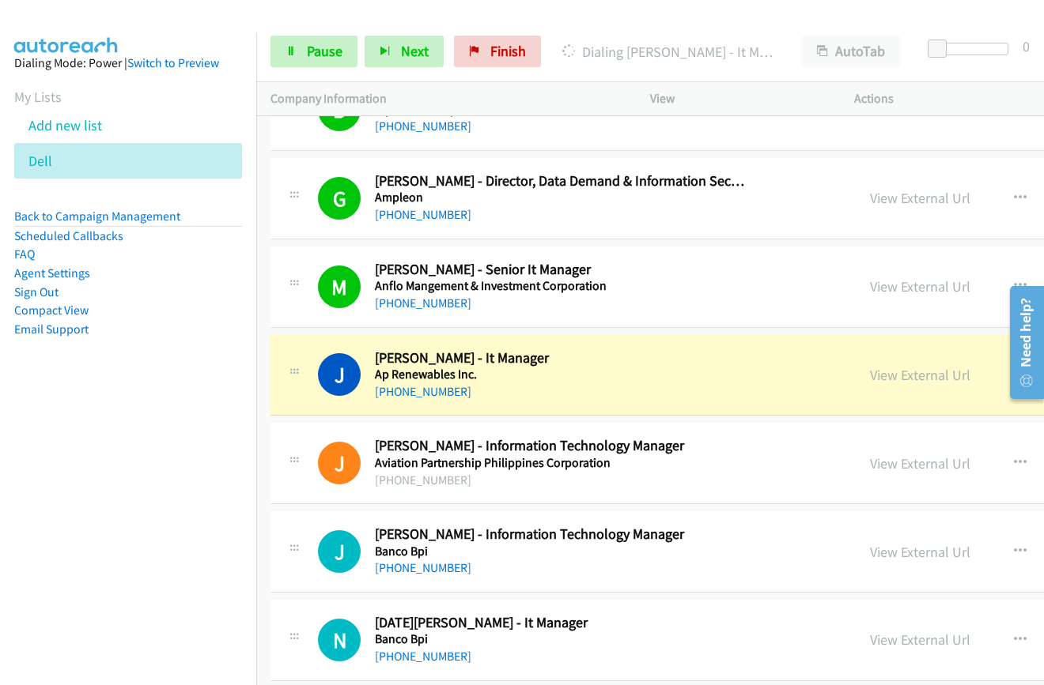
scroll to position [14941, 0]
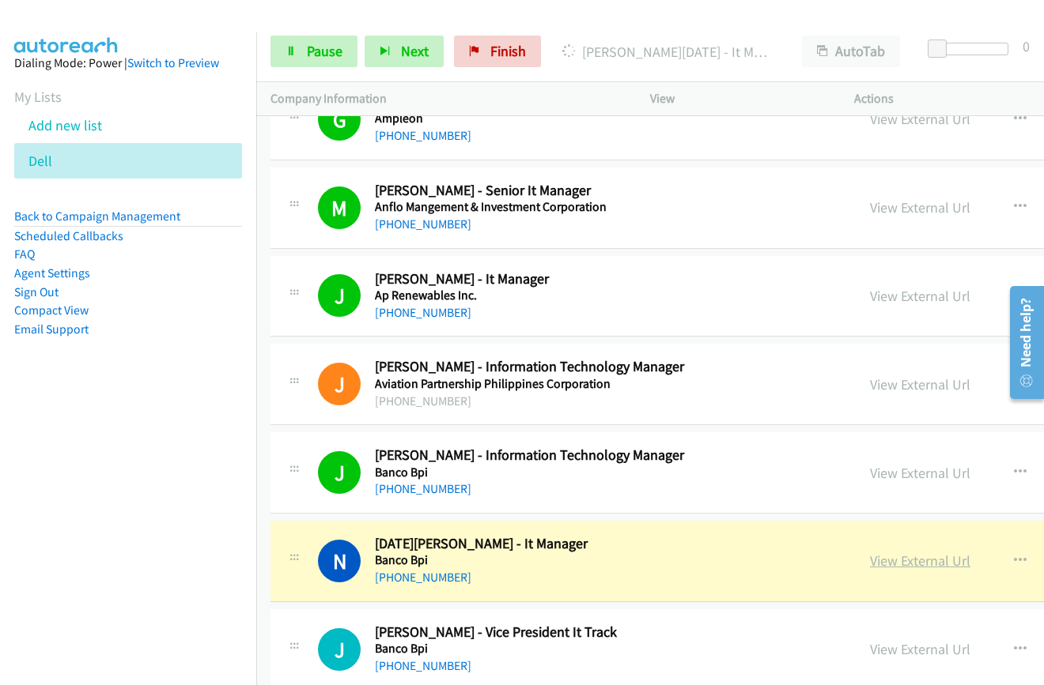
click at [870, 561] on link "View External Url" at bounding box center [920, 561] width 100 height 18
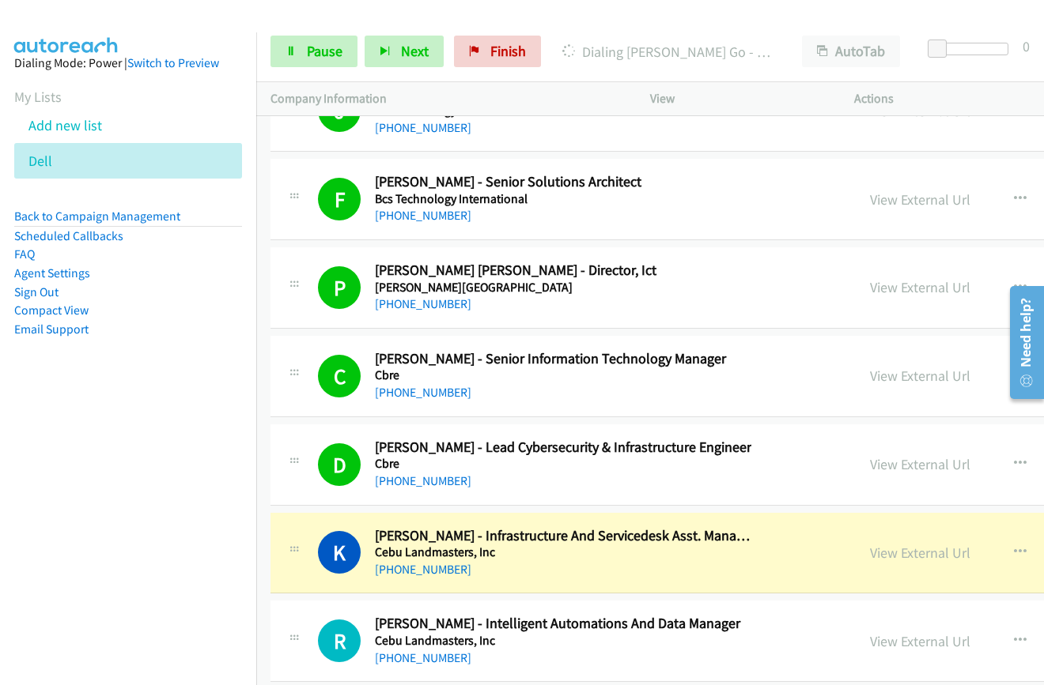
scroll to position [16127, 0]
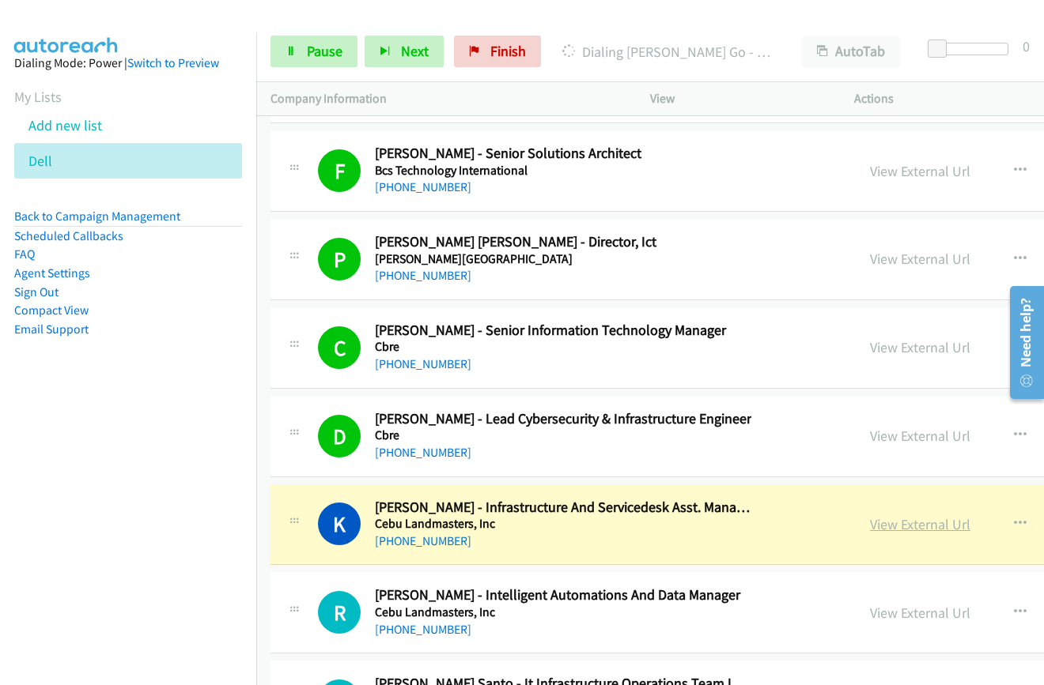
click at [870, 531] on link "View External Url" at bounding box center [920, 524] width 100 height 18
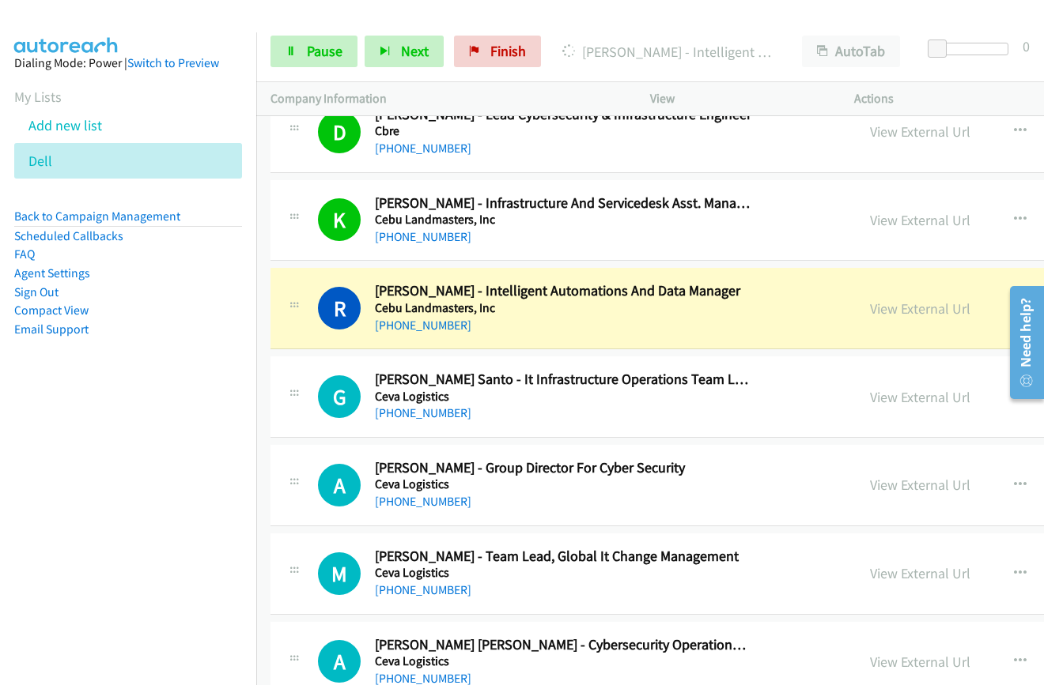
scroll to position [16523, 0]
